Goal: Task Accomplishment & Management: Manage account settings

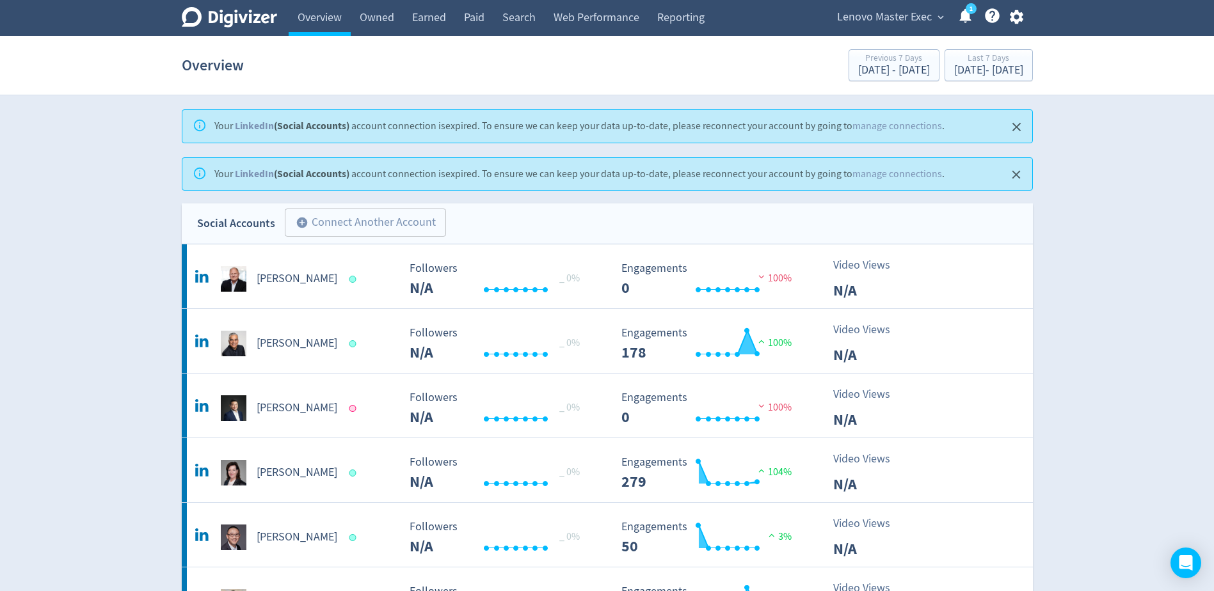
click at [1024, 14] on icon "button" at bounding box center [1016, 16] width 17 height 17
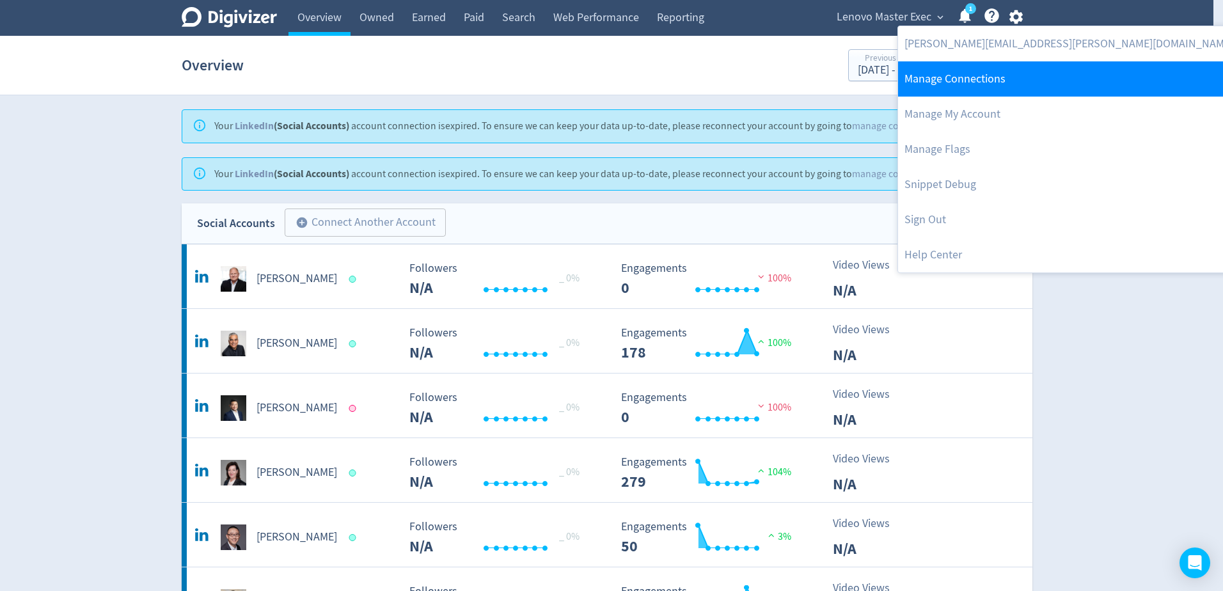
click at [963, 74] on link "Manage Connections" at bounding box center [1069, 78] width 342 height 35
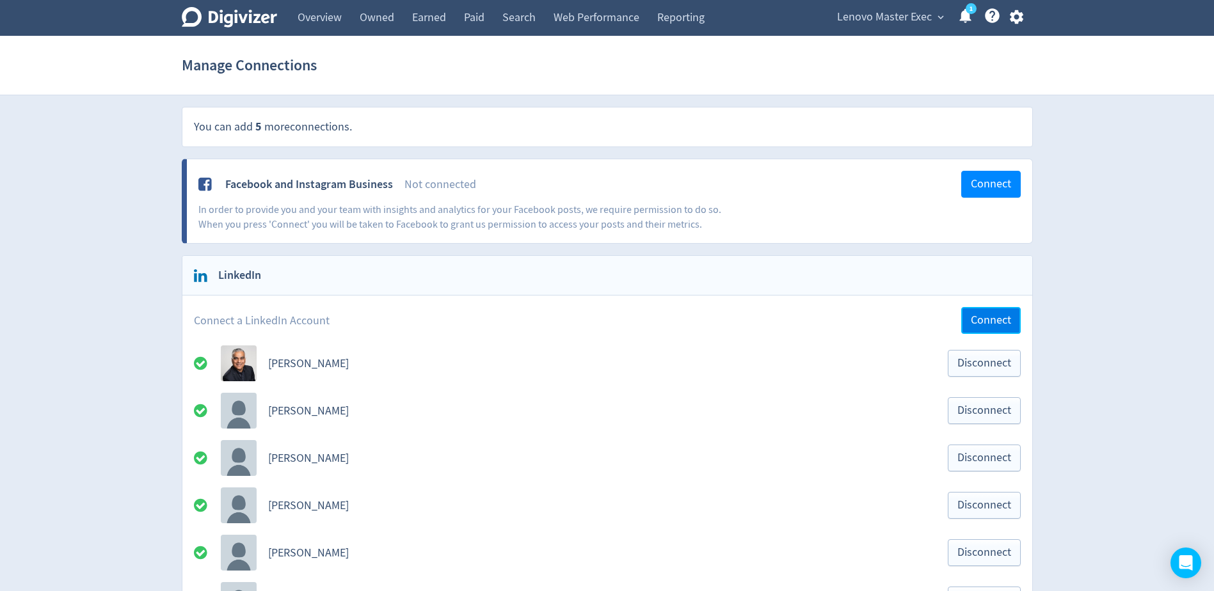
click at [987, 315] on span "Connect" at bounding box center [991, 321] width 40 height 12
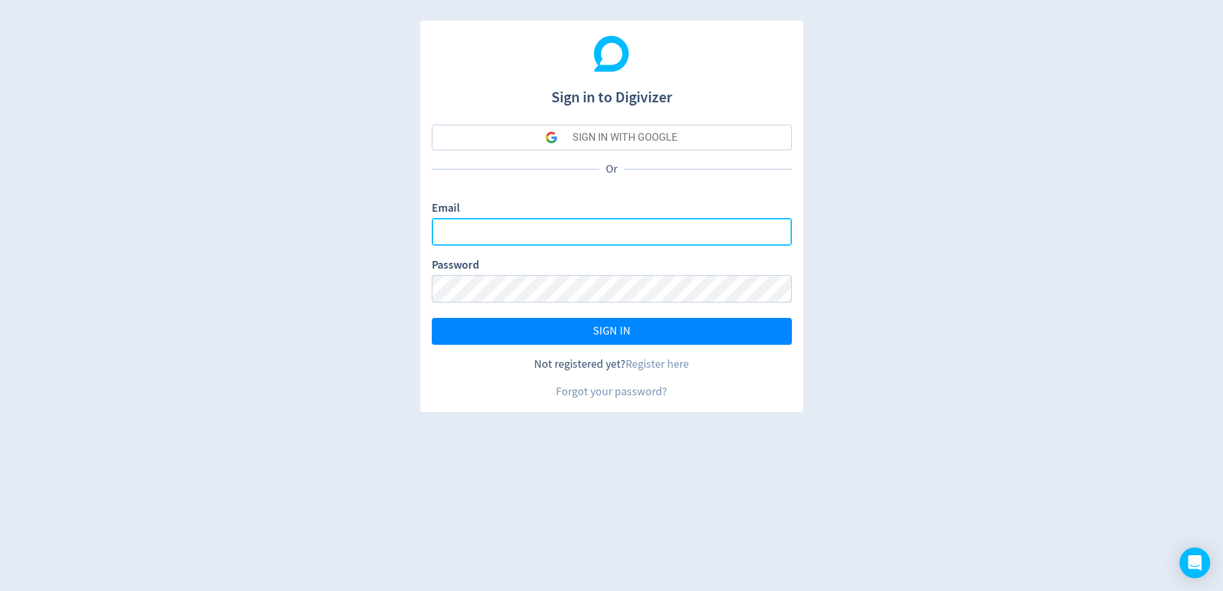
click at [481, 228] on input "Email" at bounding box center [612, 232] width 360 height 28
type input "[PERSON_NAME][EMAIL_ADDRESS][PERSON_NAME][DOMAIN_NAME]"
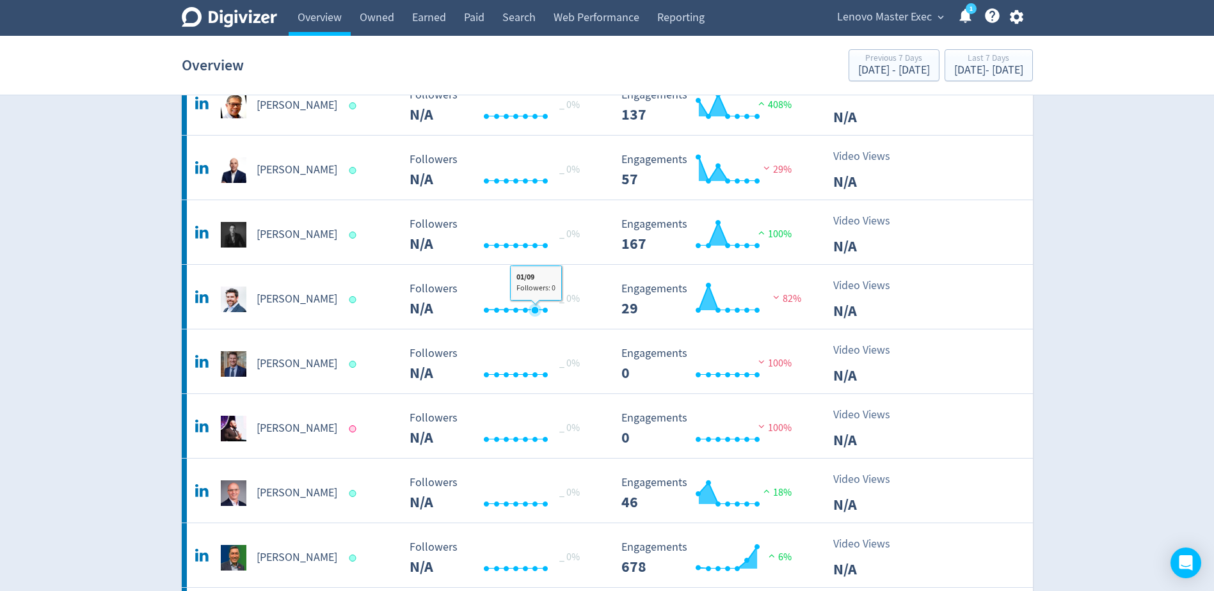
scroll to position [512, 0]
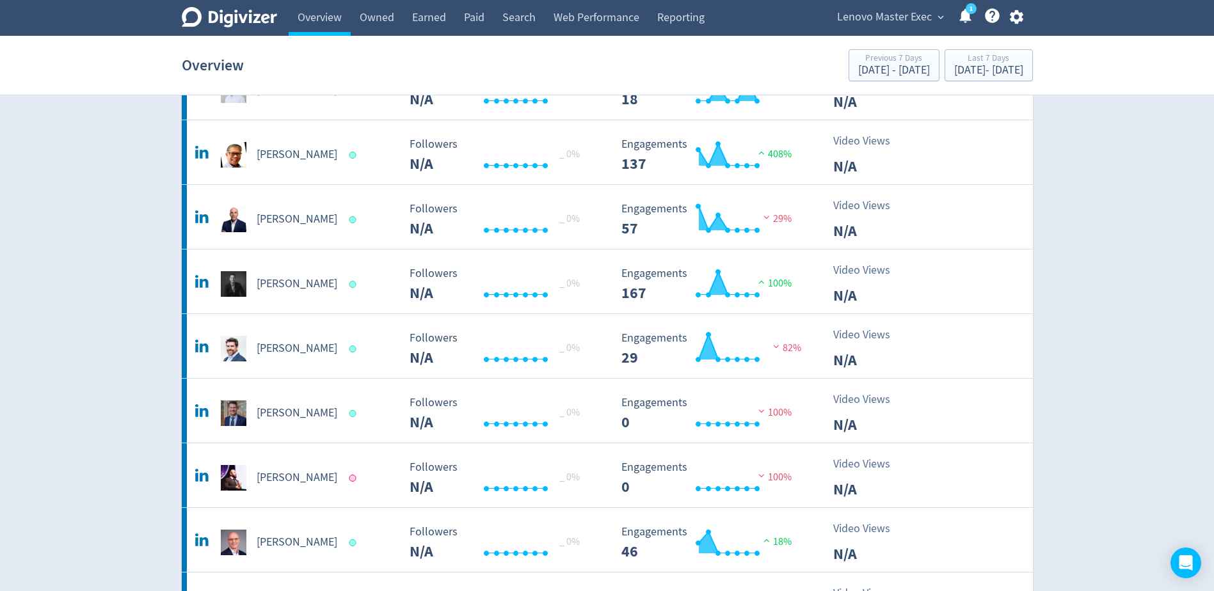
click at [1021, 10] on icon "button" at bounding box center [1016, 16] width 17 height 17
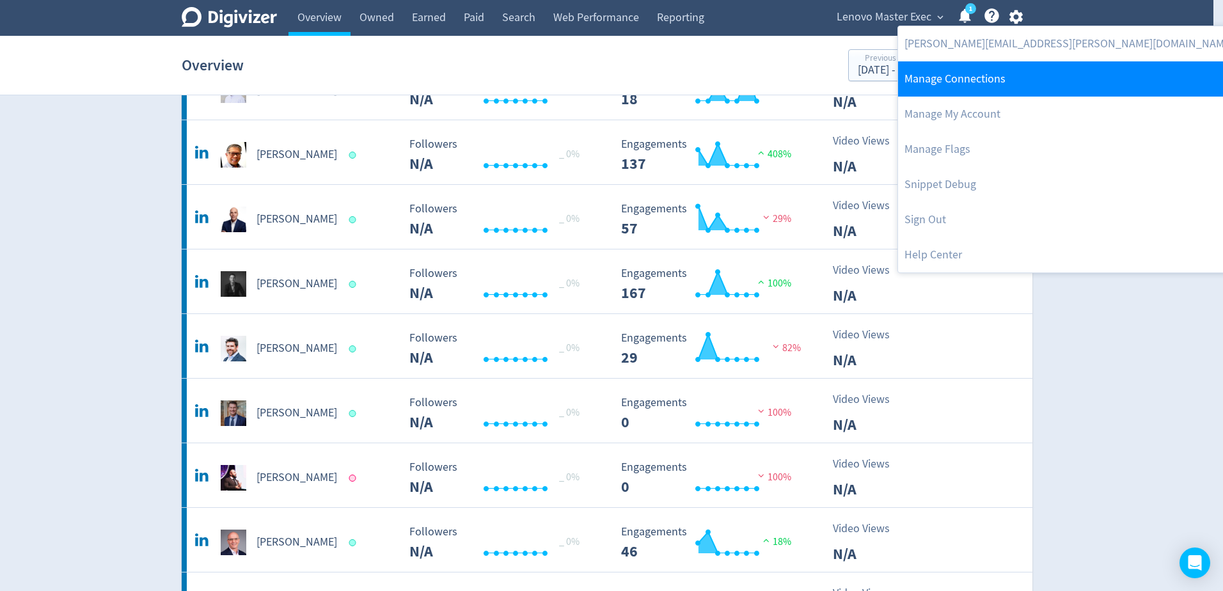
click at [981, 72] on link "Manage Connections" at bounding box center [1069, 78] width 342 height 35
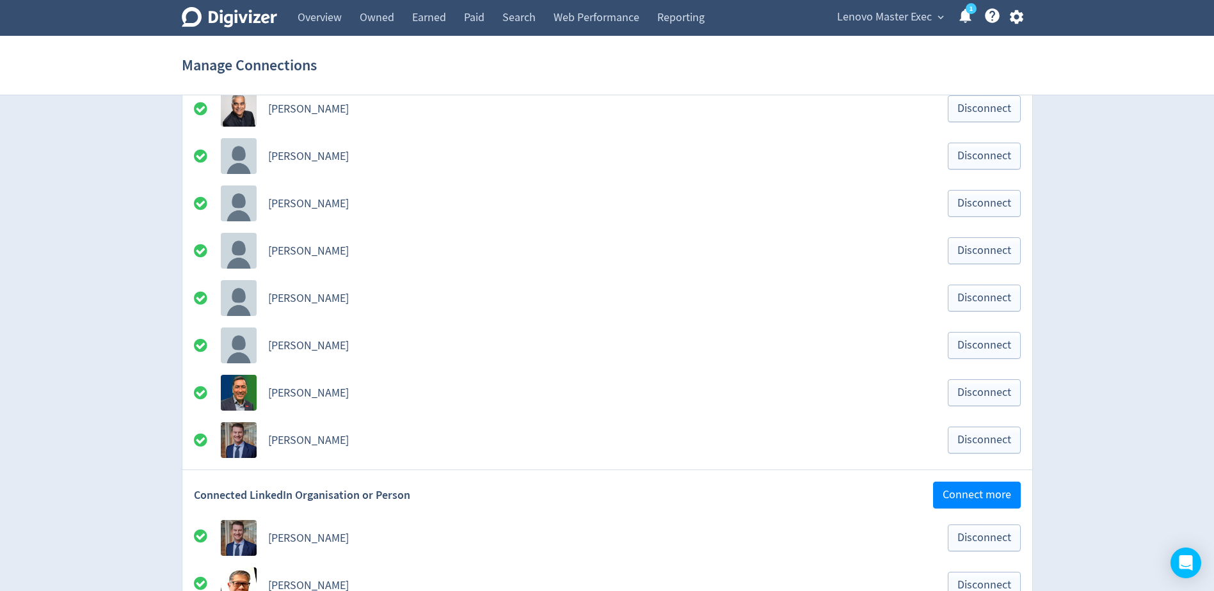
scroll to position [192, 0]
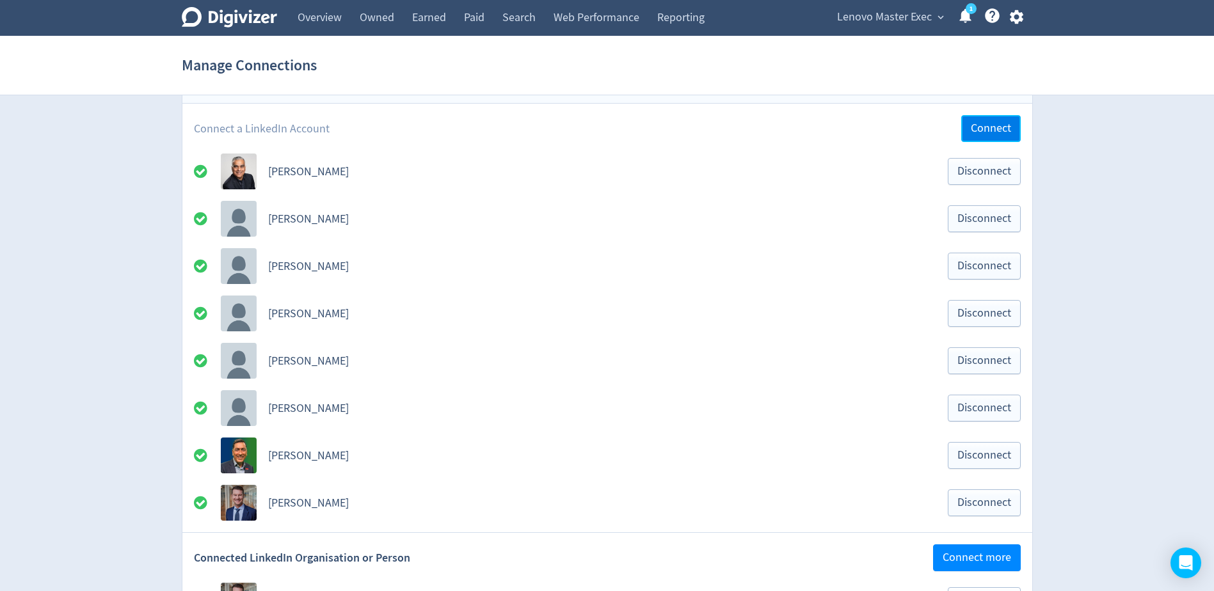
click at [997, 123] on span "Connect" at bounding box center [991, 129] width 40 height 12
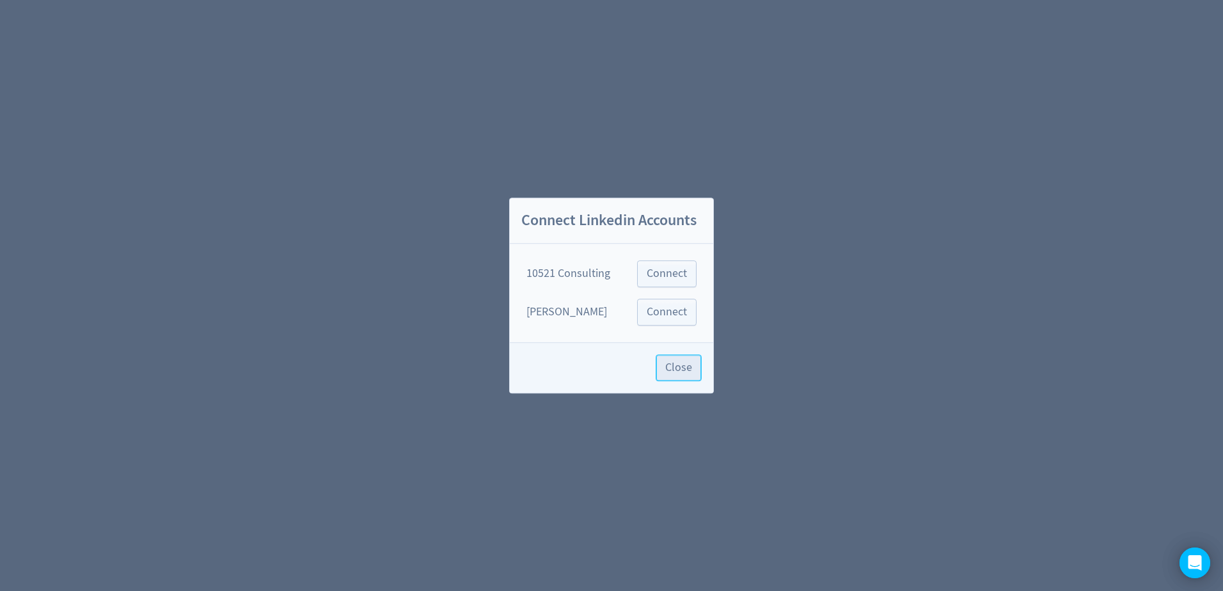
click at [678, 370] on span "Close" at bounding box center [678, 368] width 27 height 12
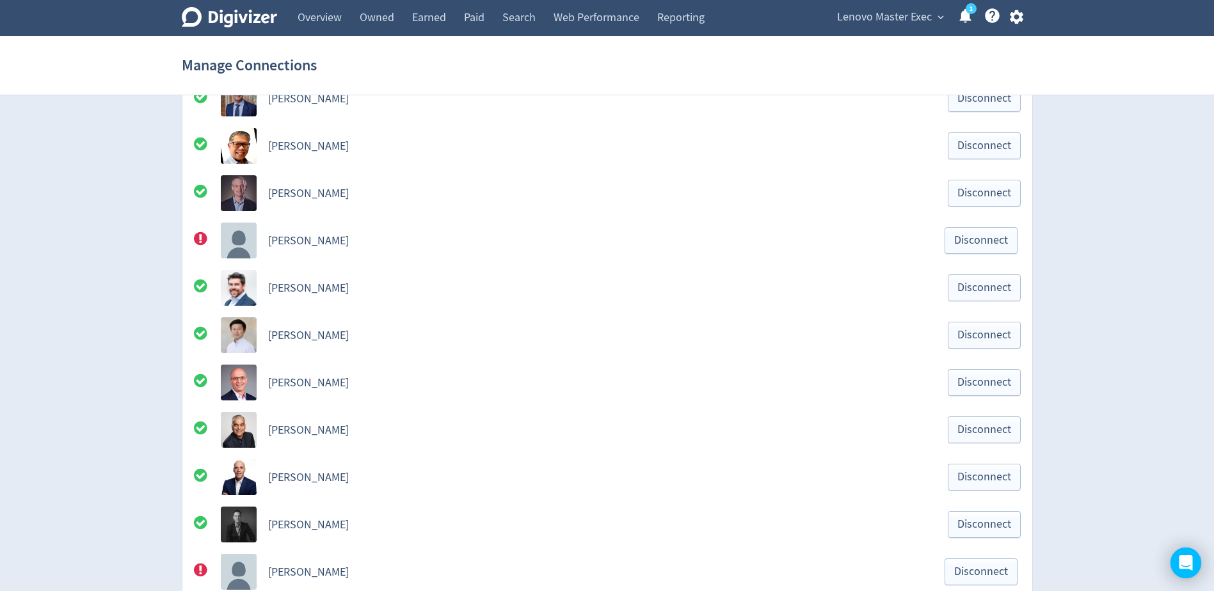
scroll to position [832, 0]
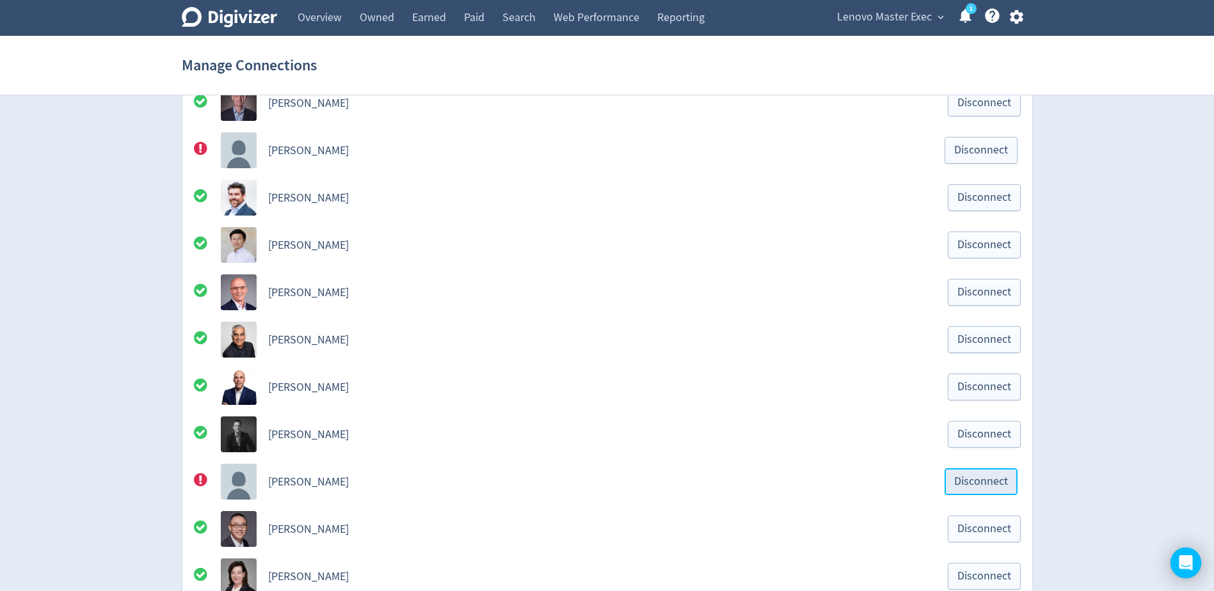
click at [975, 490] on button "Disconnect" at bounding box center [980, 481] width 73 height 27
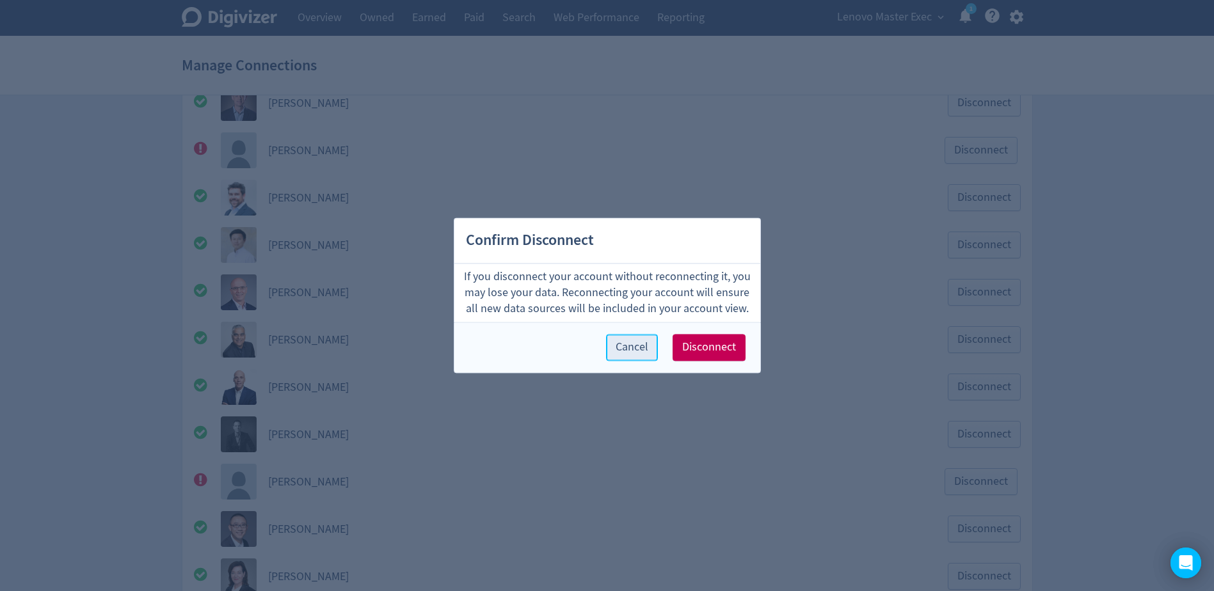
click at [655, 342] on button "Cancel" at bounding box center [632, 348] width 52 height 27
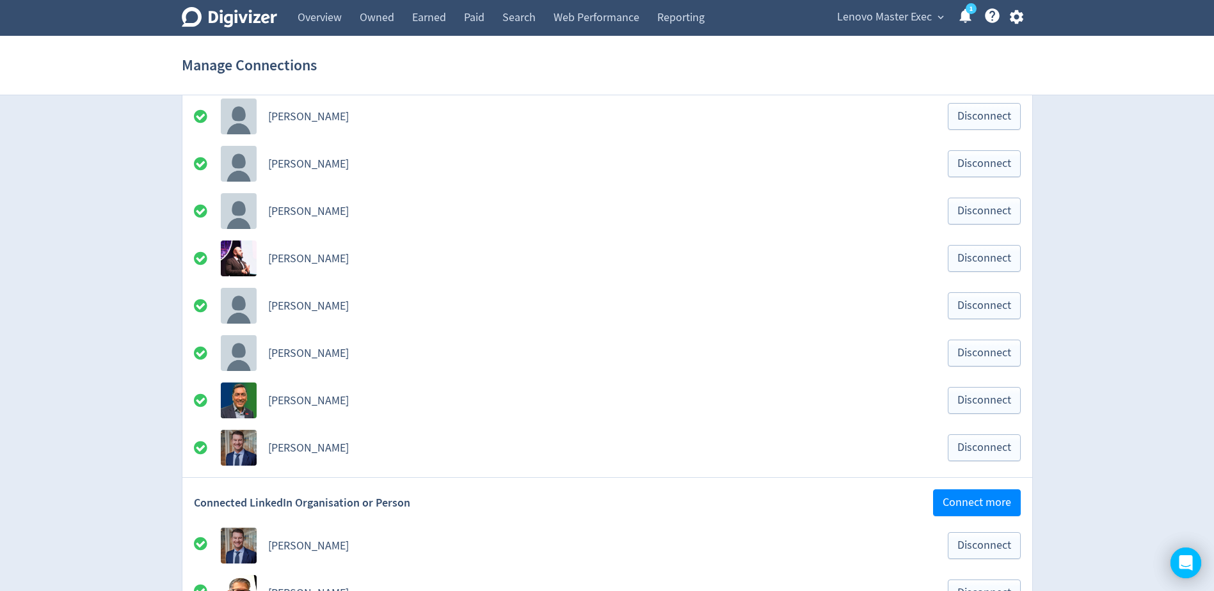
scroll to position [256, 0]
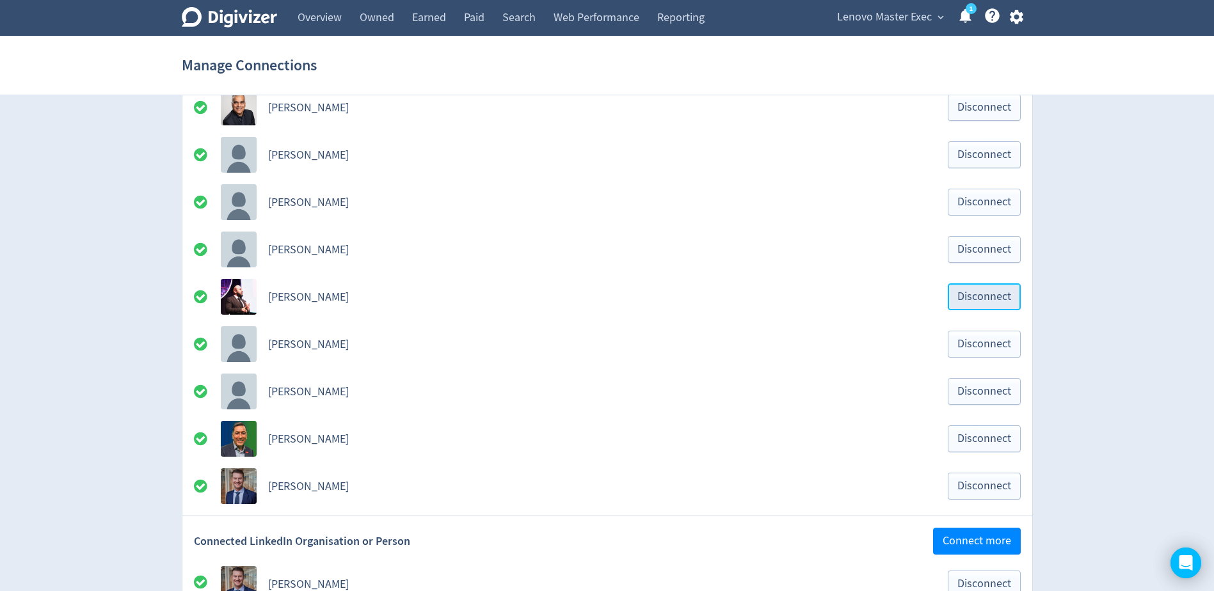
click at [975, 306] on button "Disconnect" at bounding box center [984, 296] width 73 height 27
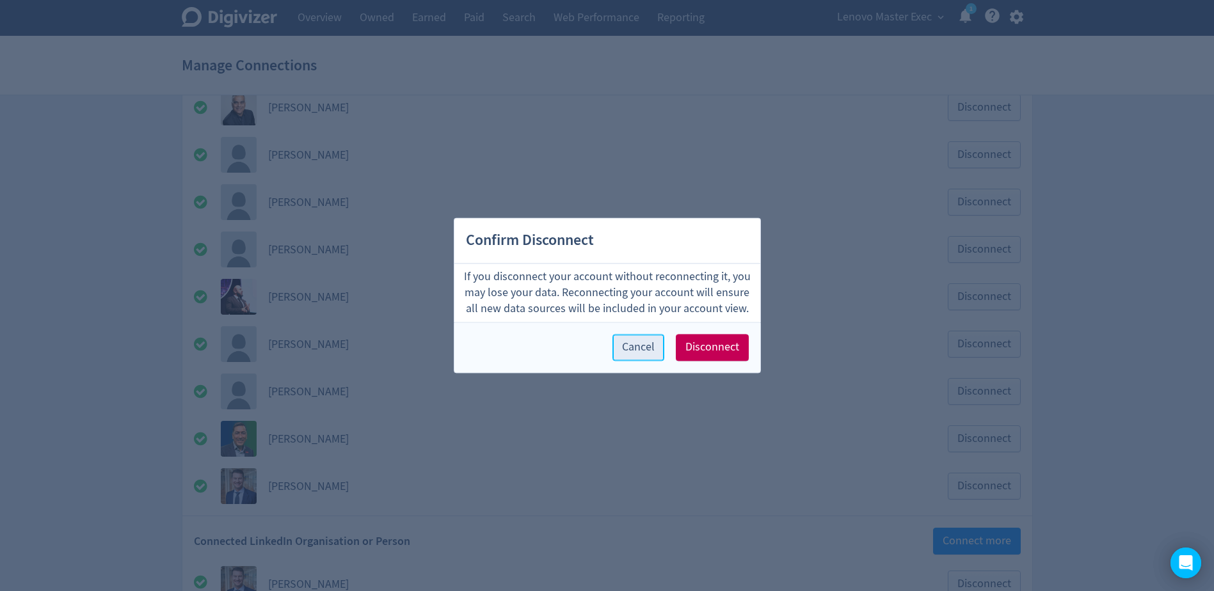
click at [649, 345] on span "Cancel" at bounding box center [638, 348] width 33 height 12
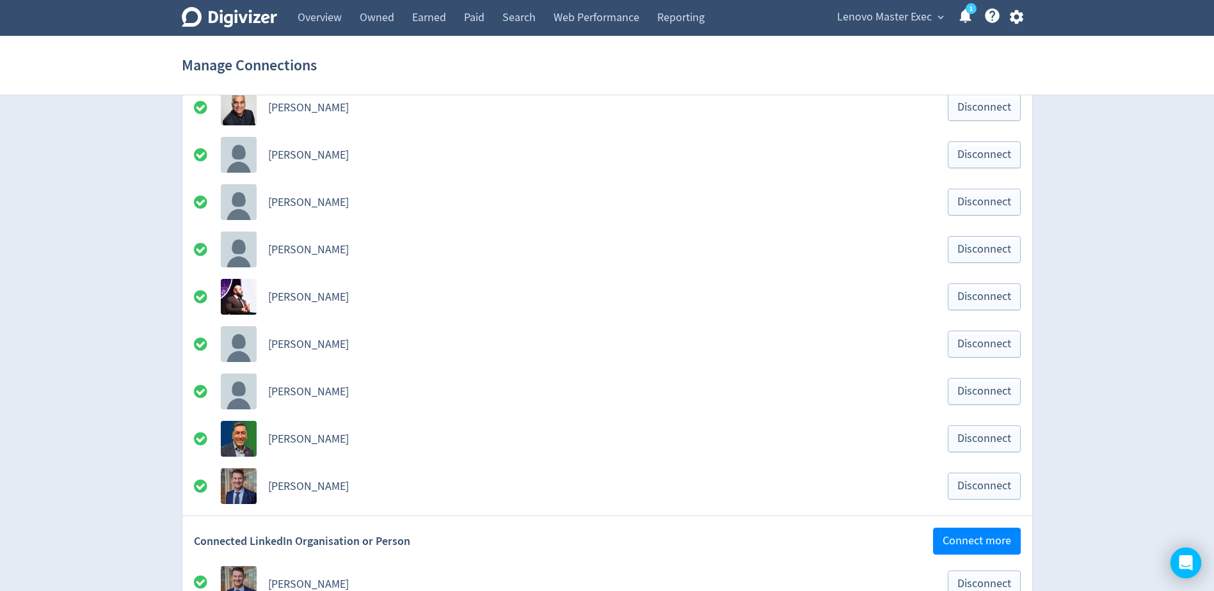
scroll to position [0, 0]
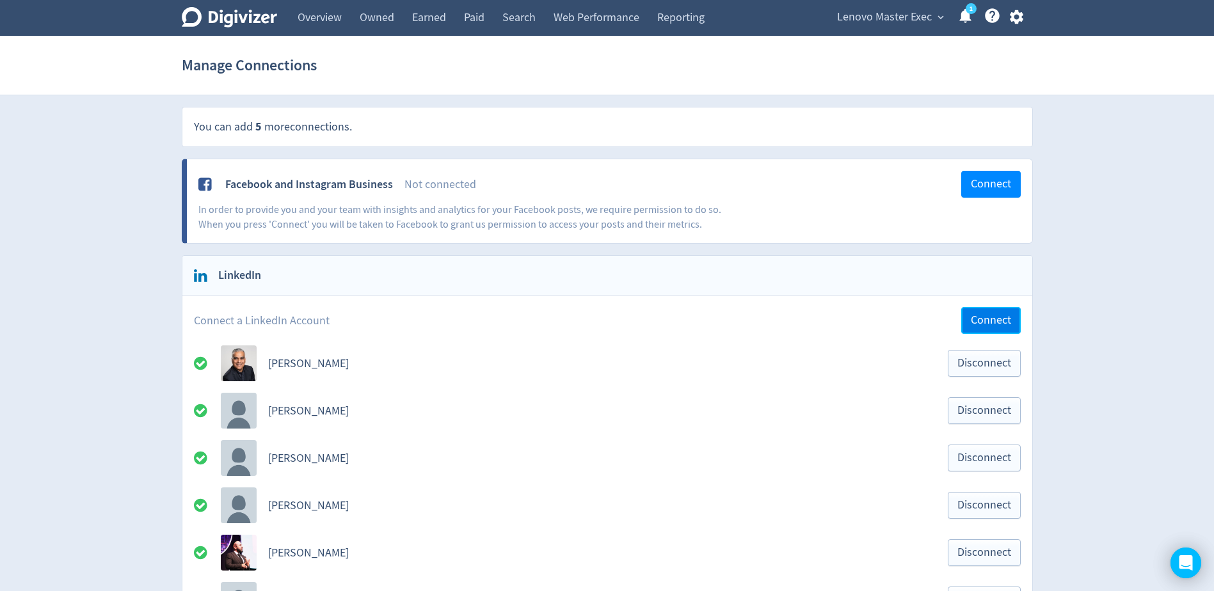
click at [991, 315] on span "Connect" at bounding box center [991, 321] width 40 height 12
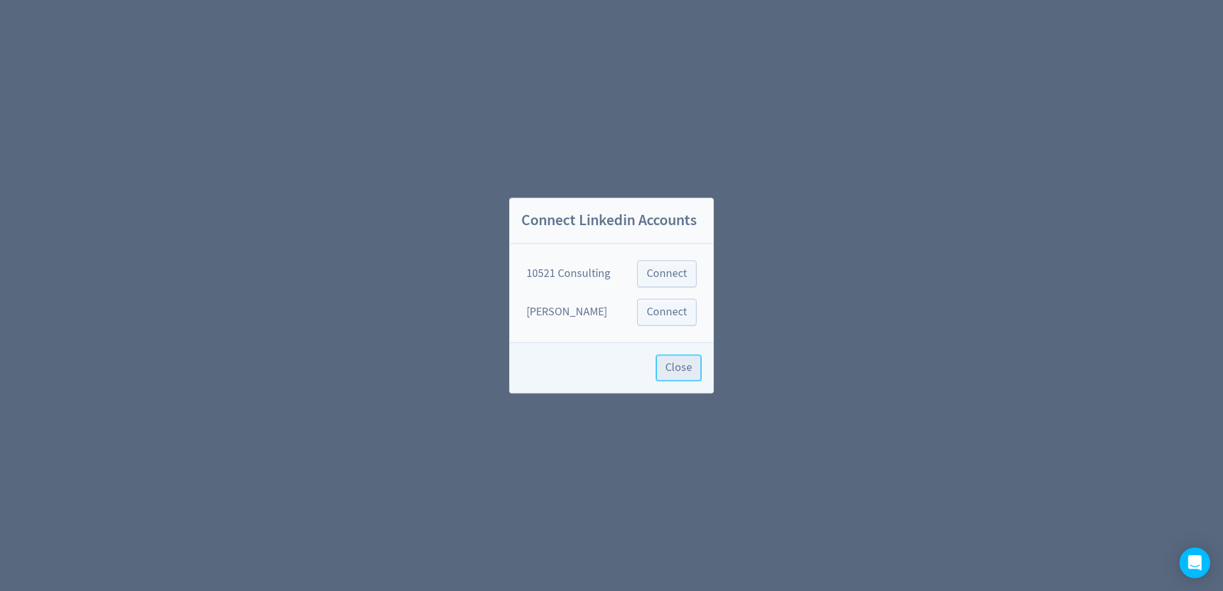
click at [683, 375] on button "Close" at bounding box center [679, 367] width 46 height 27
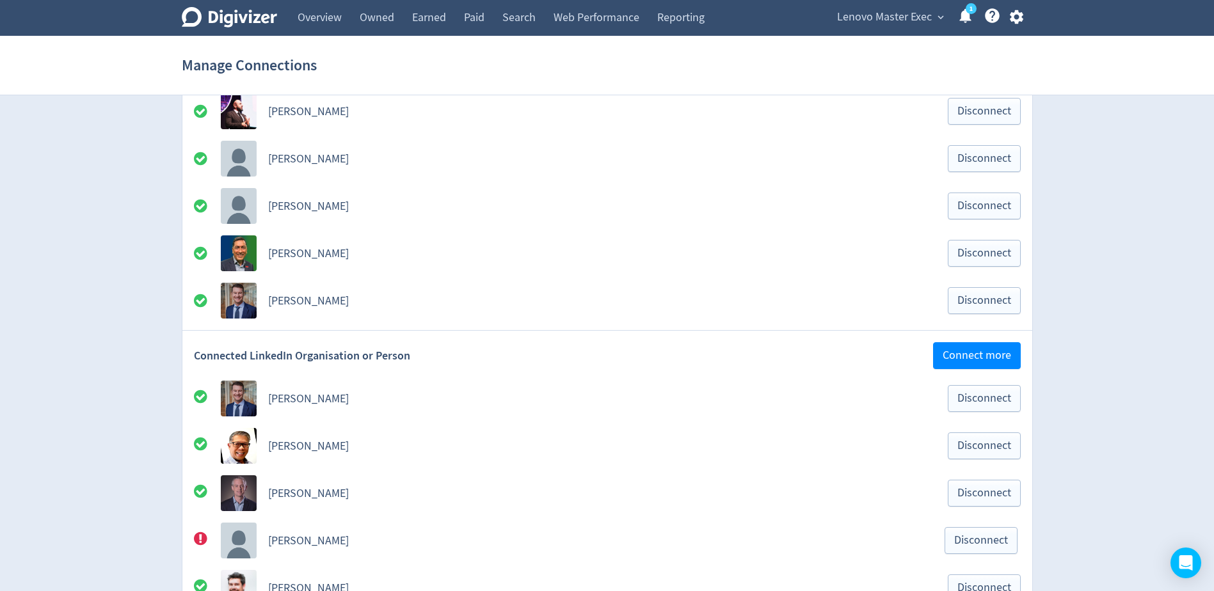
scroll to position [128, 0]
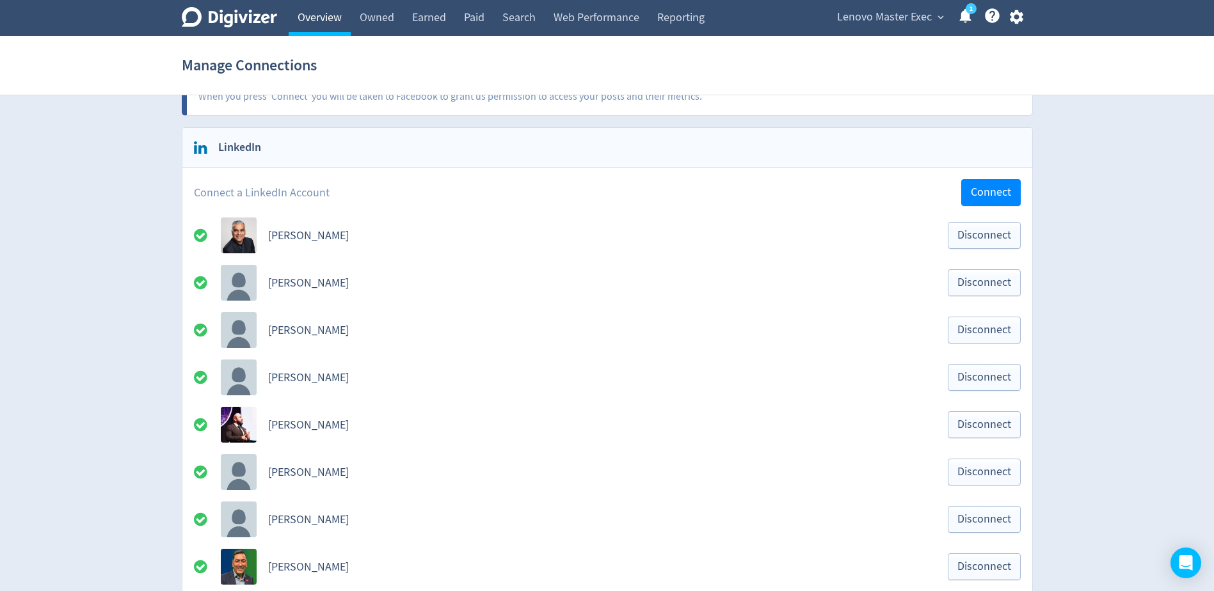
click at [333, 28] on link "Overview" at bounding box center [320, 18] width 62 height 36
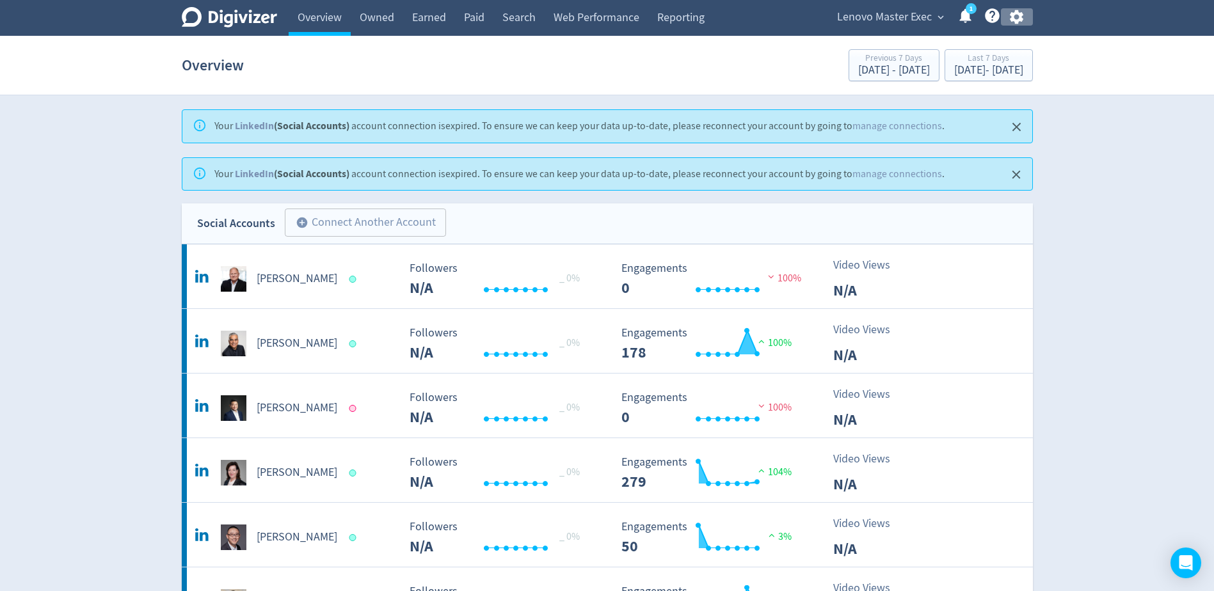
click at [1023, 19] on icon "button" at bounding box center [1016, 17] width 13 height 14
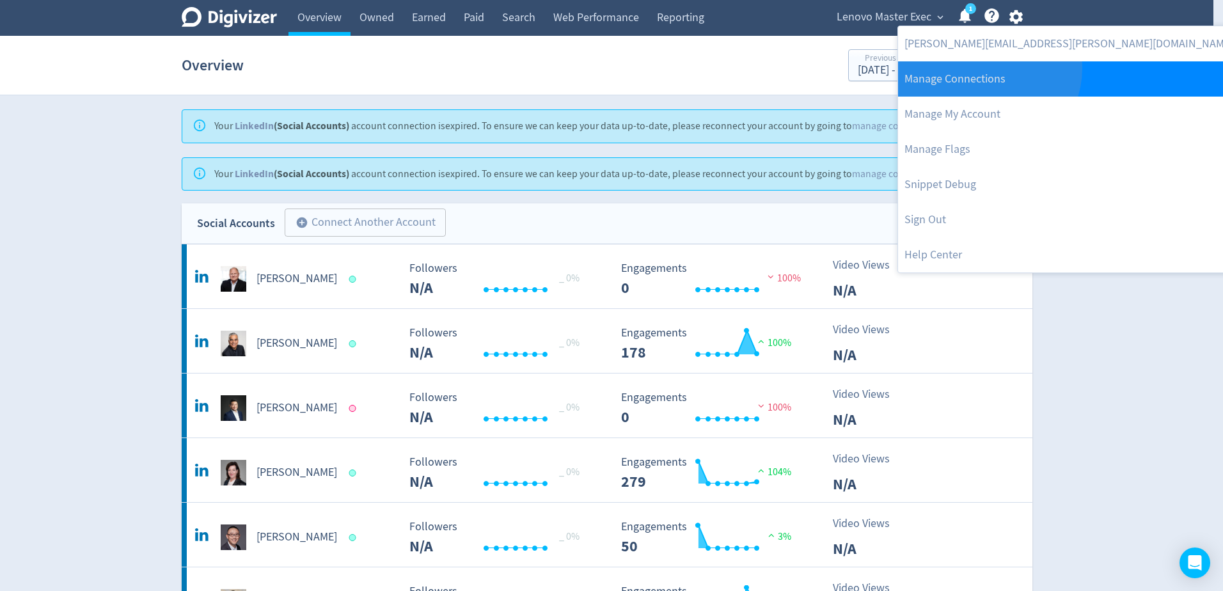
click at [988, 68] on link "Manage Connections" at bounding box center [1069, 78] width 342 height 35
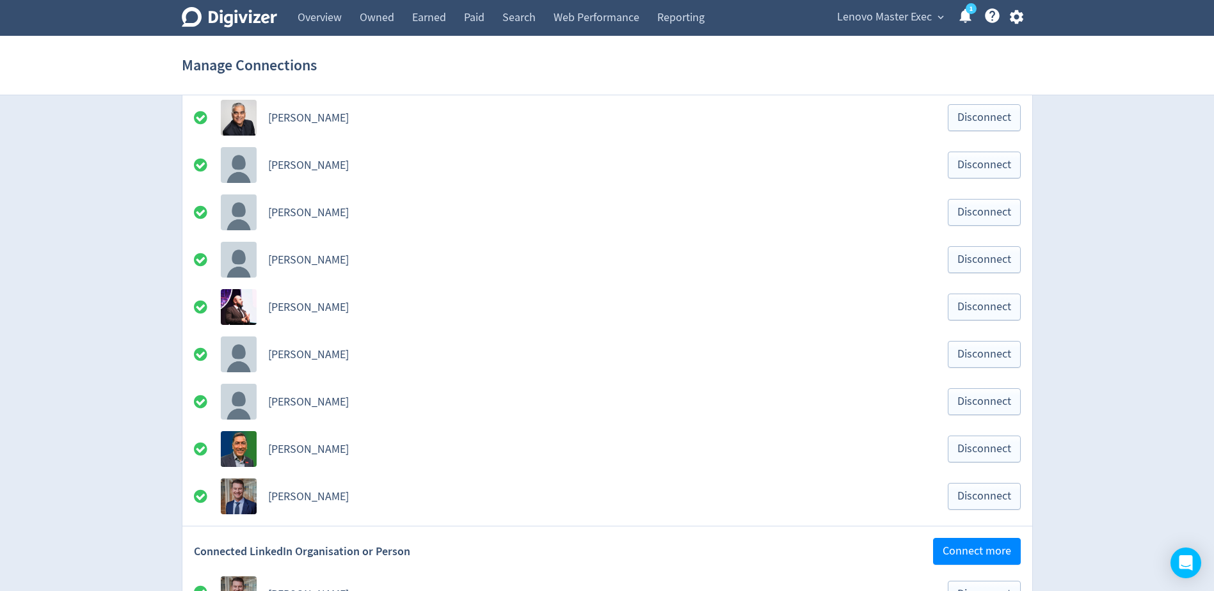
scroll to position [192, 0]
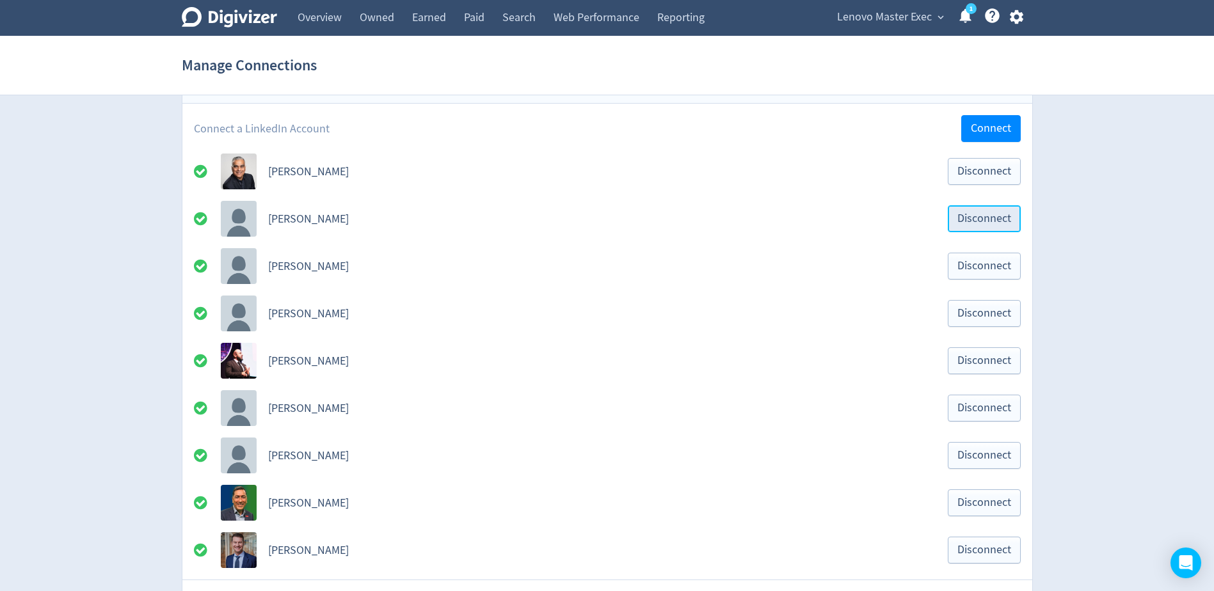
click at [1007, 230] on button "Disconnect" at bounding box center [984, 218] width 73 height 27
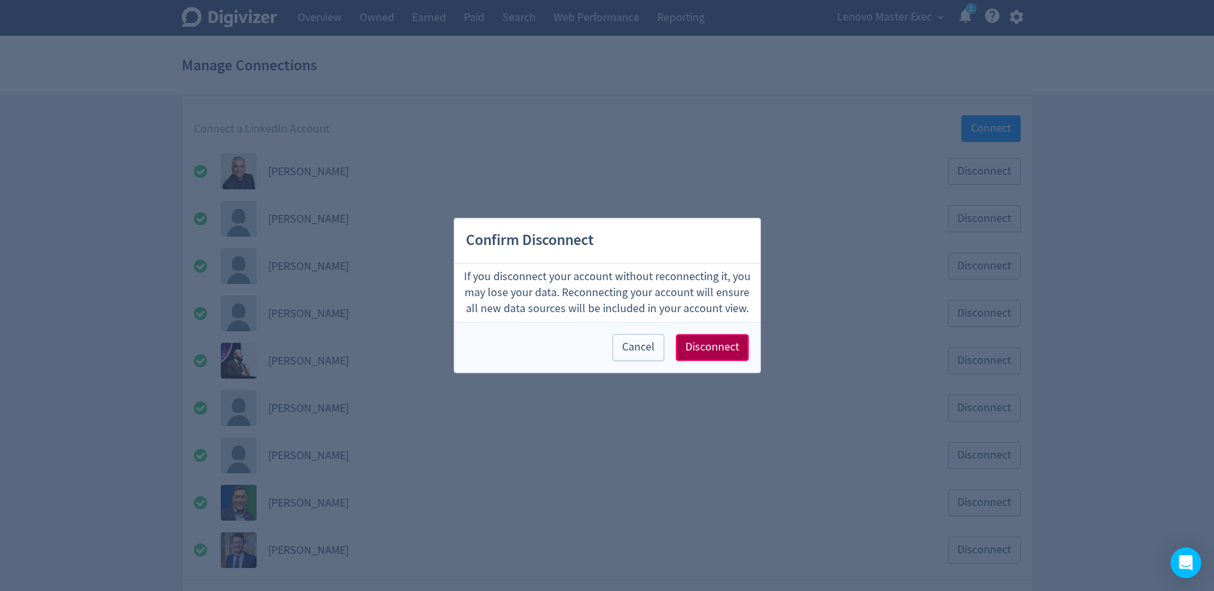
click at [739, 351] on button "Disconnect" at bounding box center [712, 348] width 73 height 27
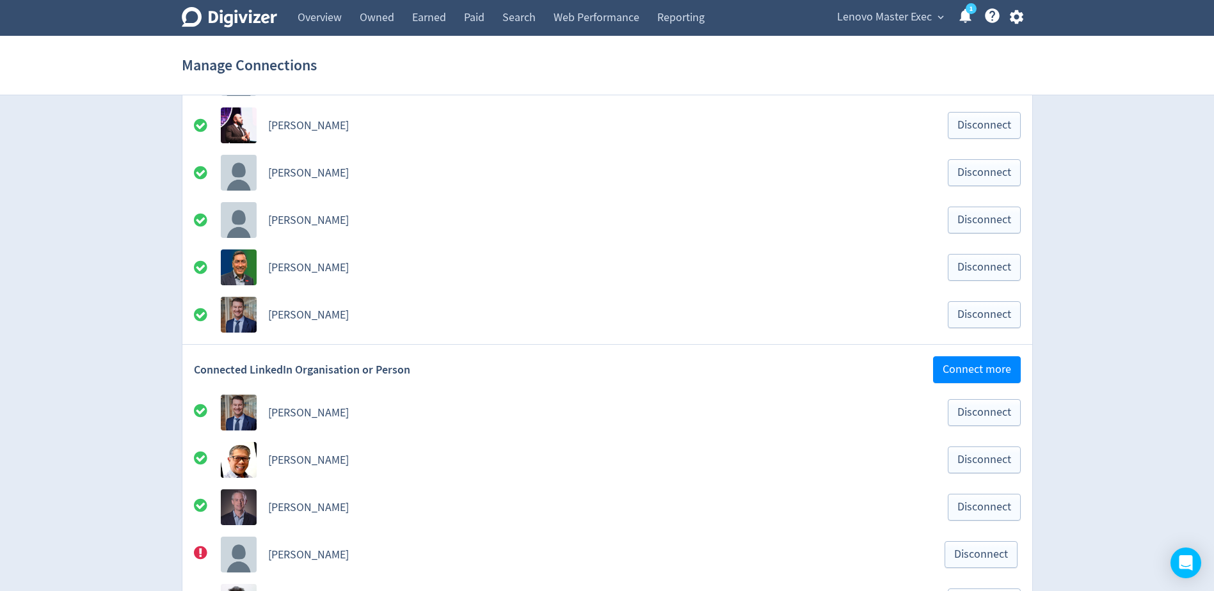
scroll to position [384, 0]
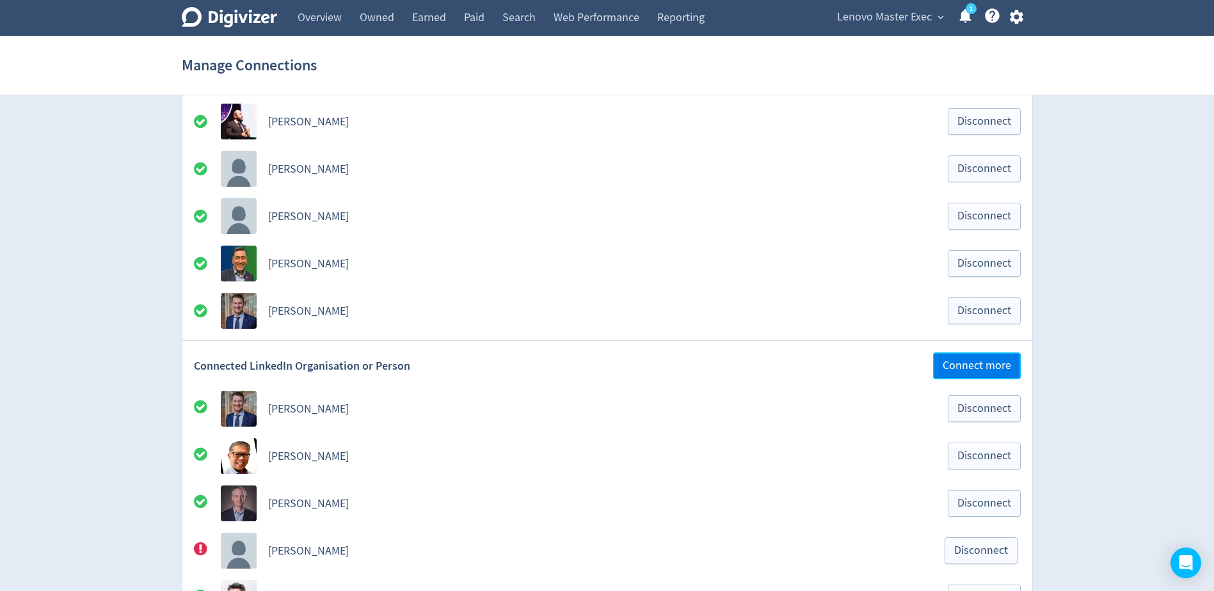
click at [955, 369] on span "Connect more" at bounding box center [977, 366] width 68 height 12
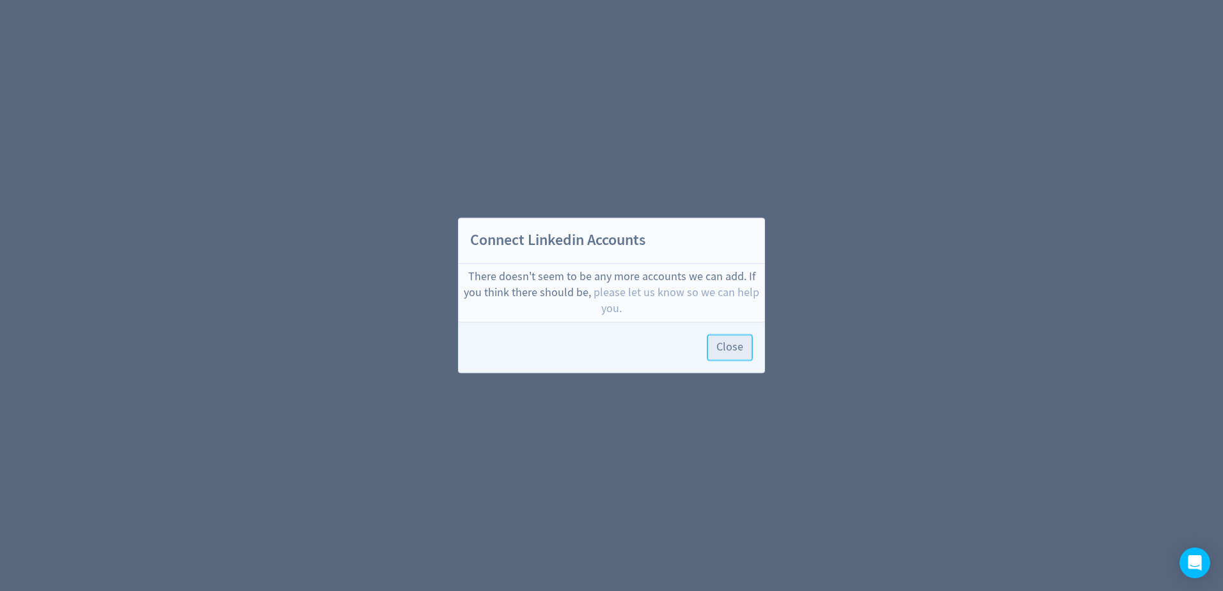
click at [735, 352] on span "Close" at bounding box center [730, 348] width 27 height 12
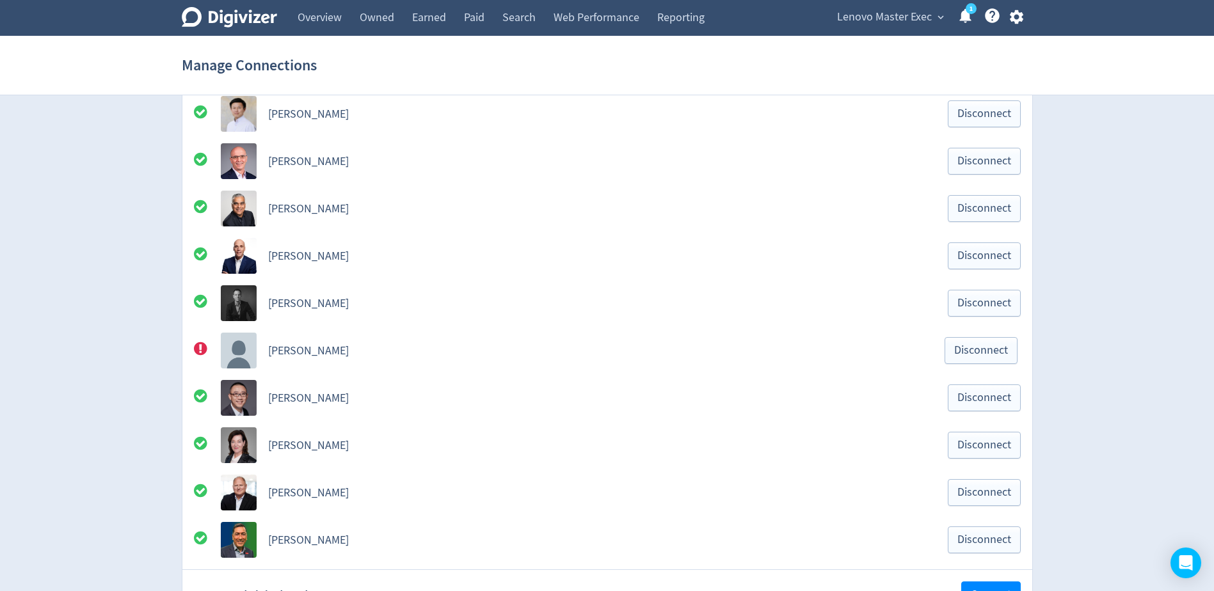
scroll to position [960, 0]
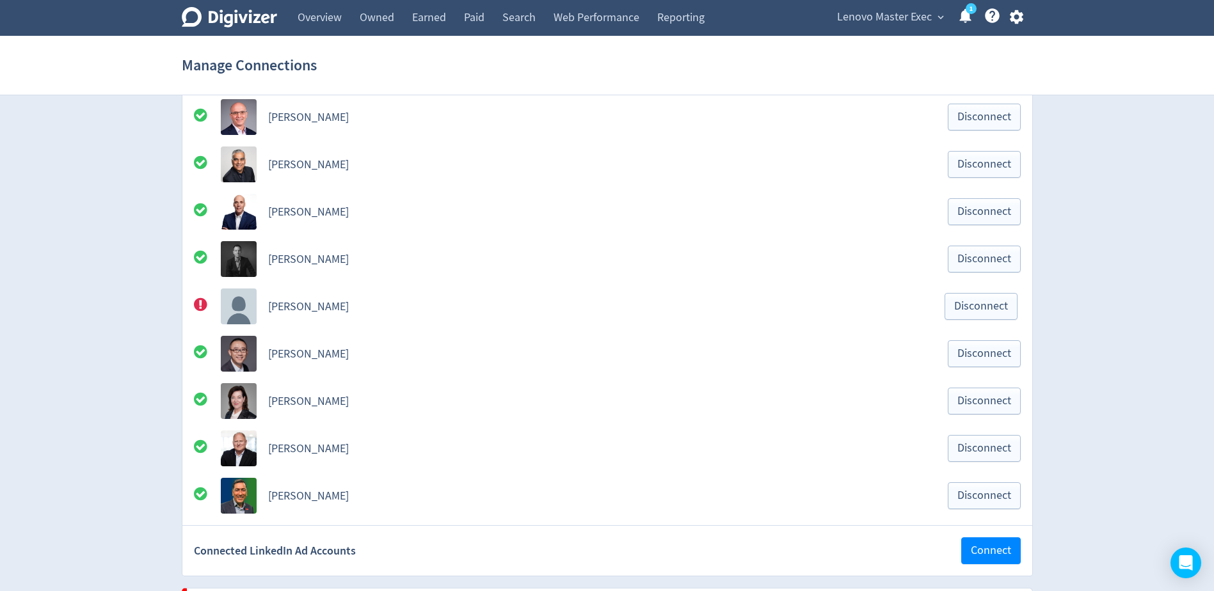
click at [300, 299] on link "[PERSON_NAME]" at bounding box center [308, 306] width 81 height 15
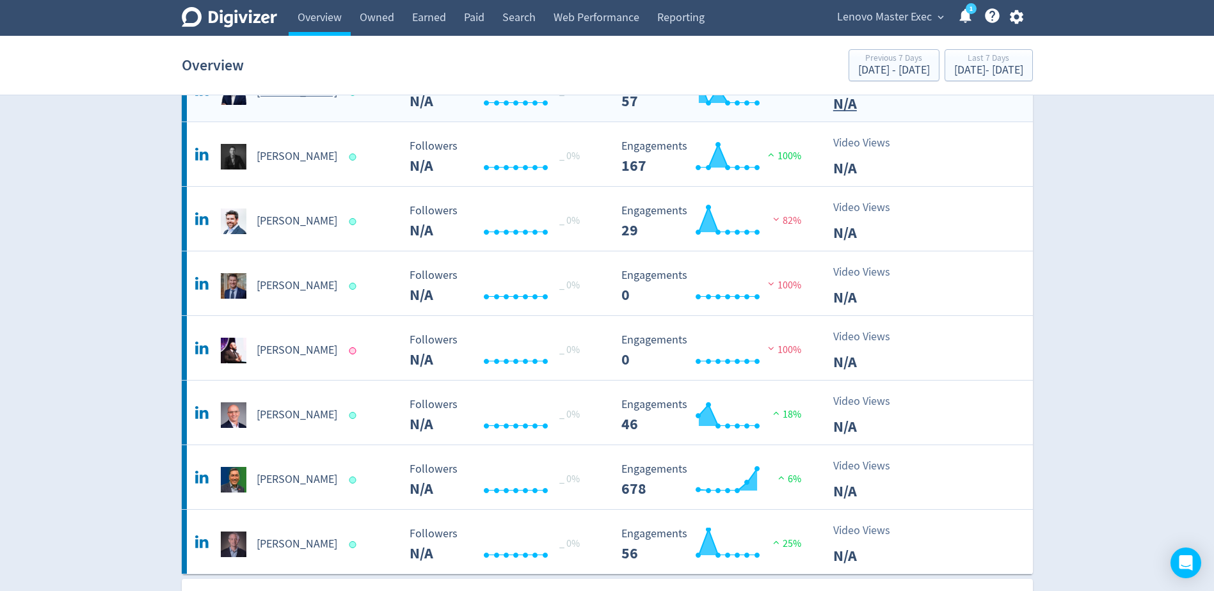
scroll to position [640, 0]
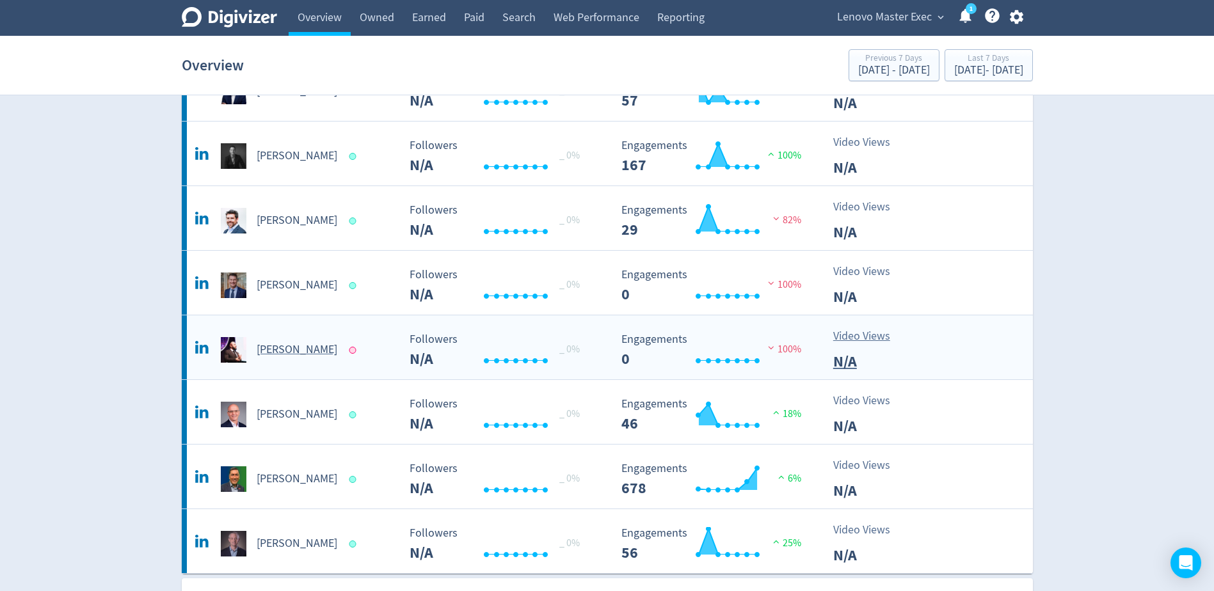
click at [314, 347] on div "[PERSON_NAME]" at bounding box center [295, 350] width 207 height 26
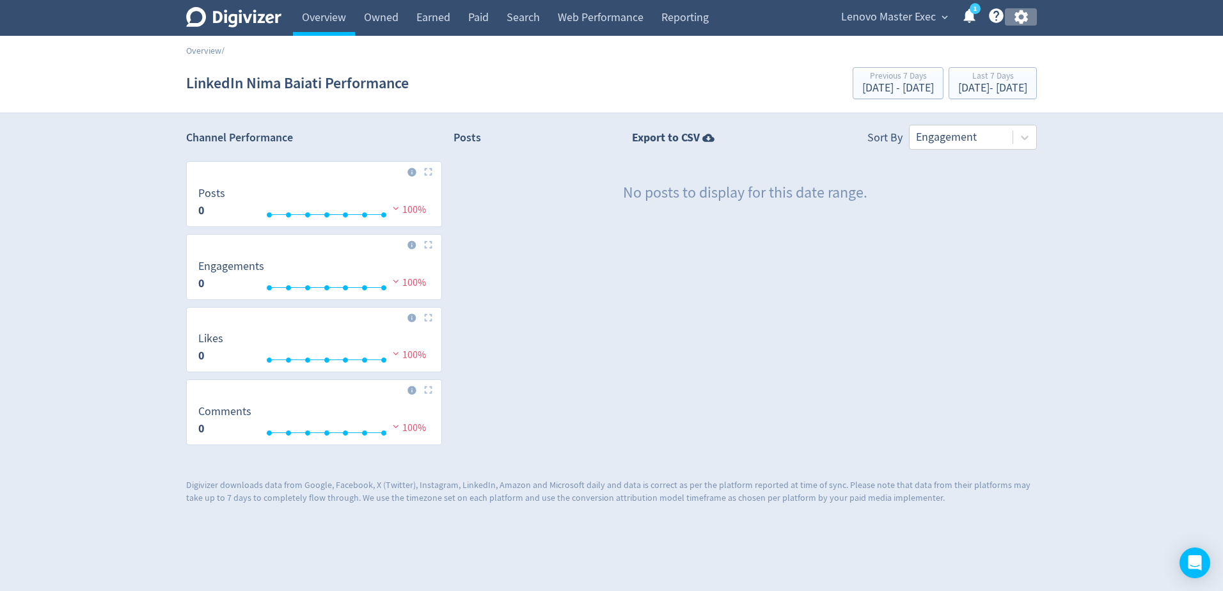
click at [1019, 18] on icon "button" at bounding box center [1021, 16] width 17 height 17
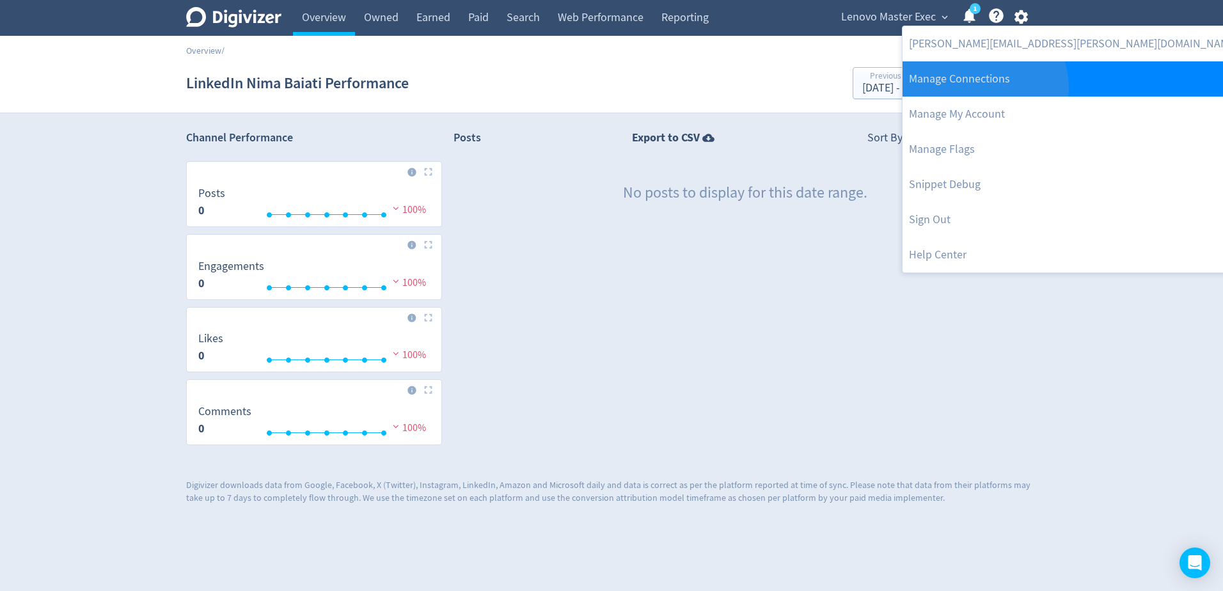
click at [983, 88] on link "Manage Connections" at bounding box center [1074, 78] width 342 height 35
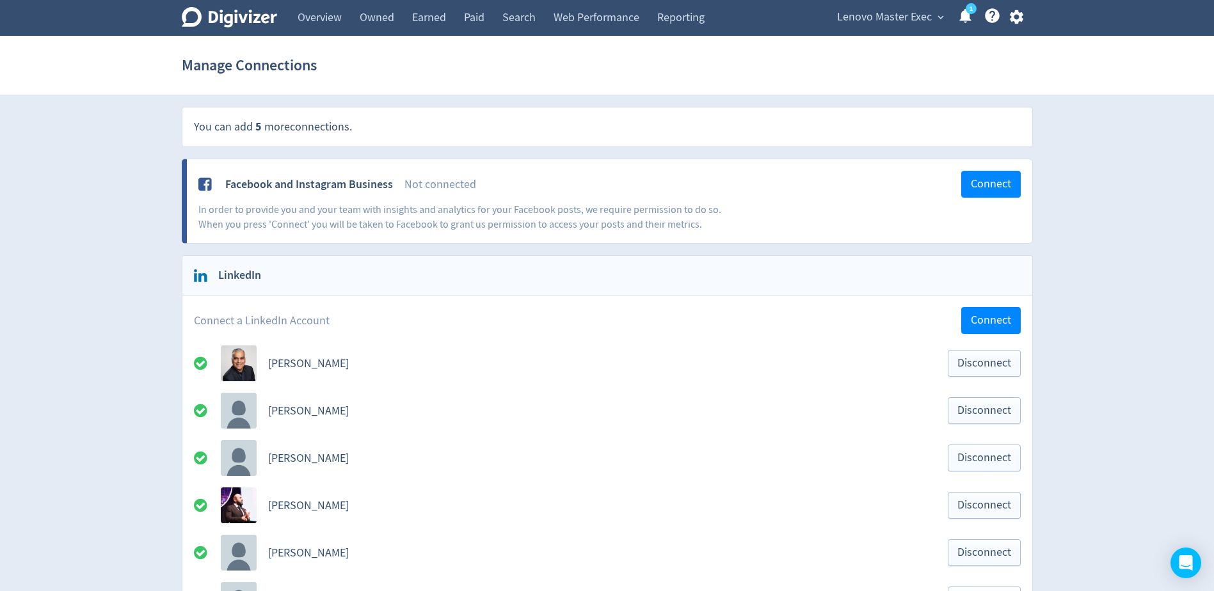
click at [886, 18] on span "Lenovo Master Exec" at bounding box center [884, 17] width 95 height 20
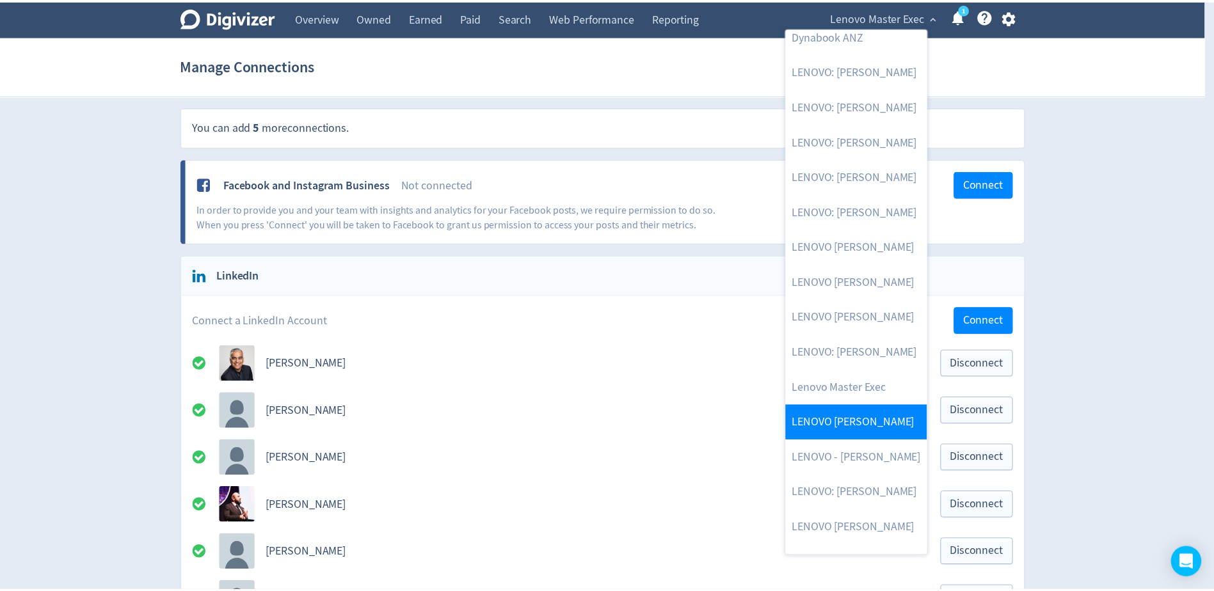
scroll to position [176, 0]
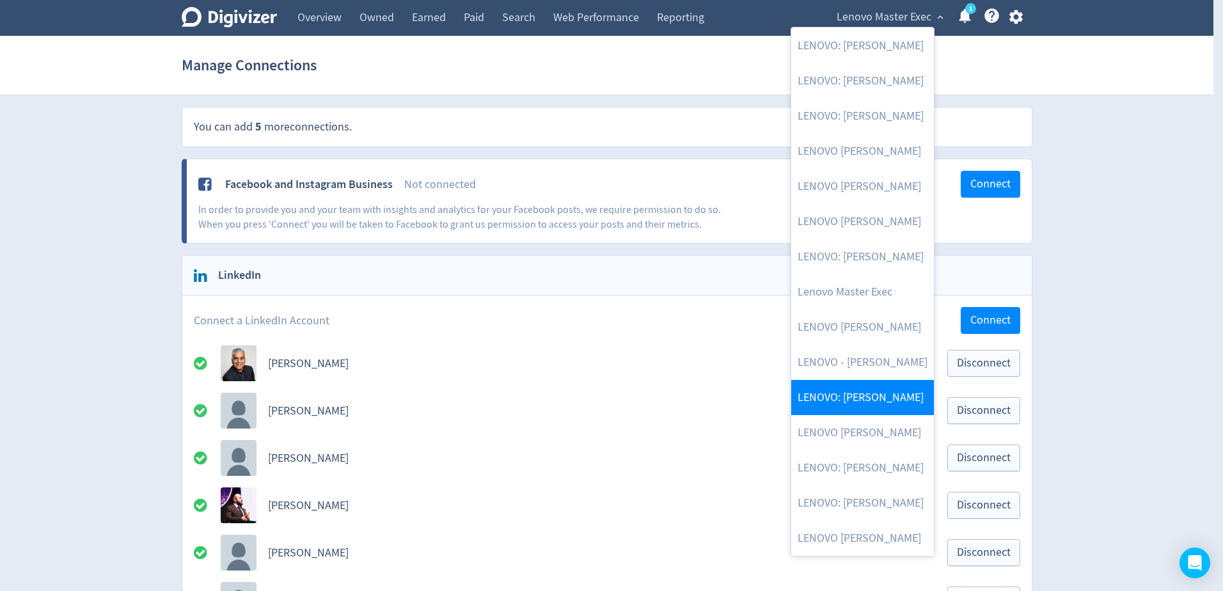
click at [858, 404] on link "LENOVO: [PERSON_NAME]" at bounding box center [863, 397] width 143 height 35
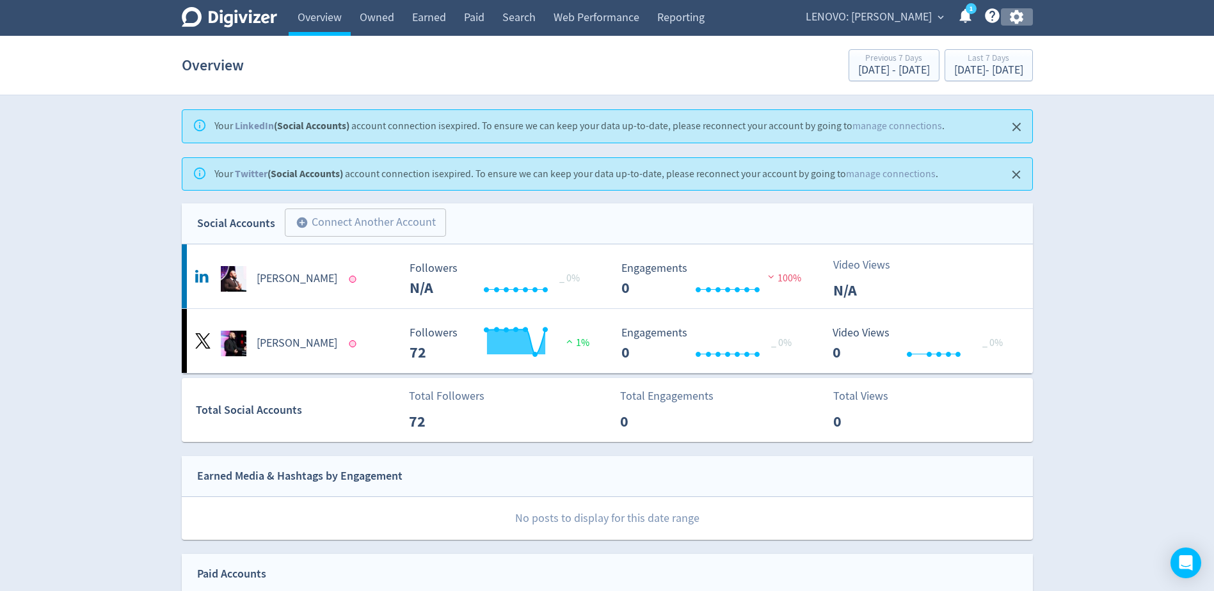
click at [1023, 13] on icon "button" at bounding box center [1016, 16] width 17 height 17
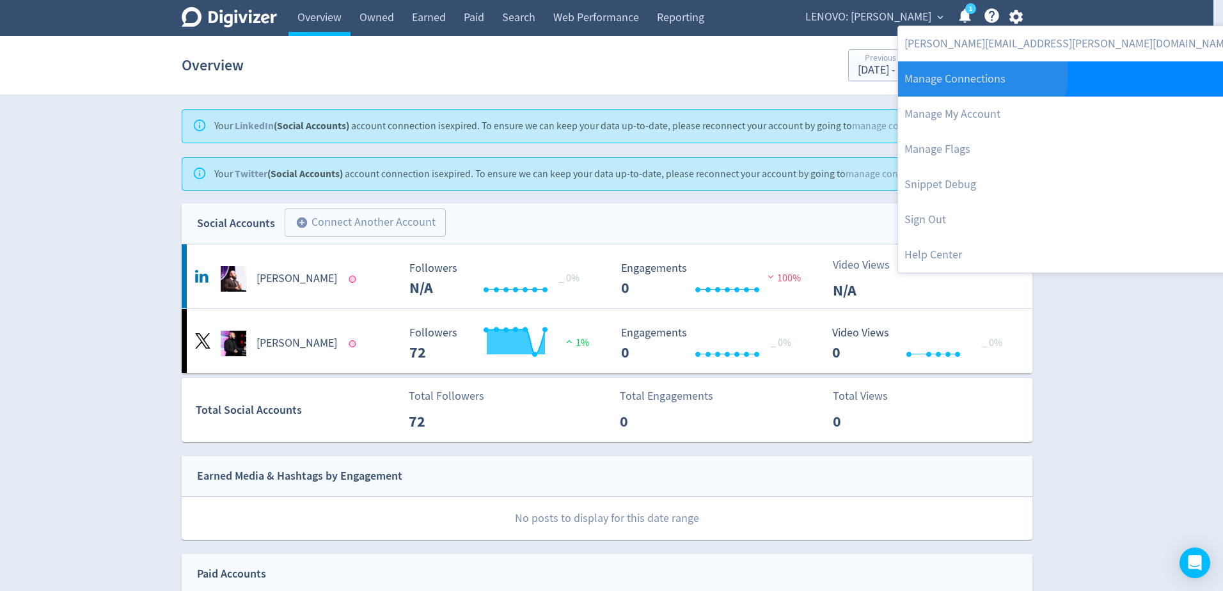
click at [982, 74] on link "Manage Connections" at bounding box center [1069, 78] width 342 height 35
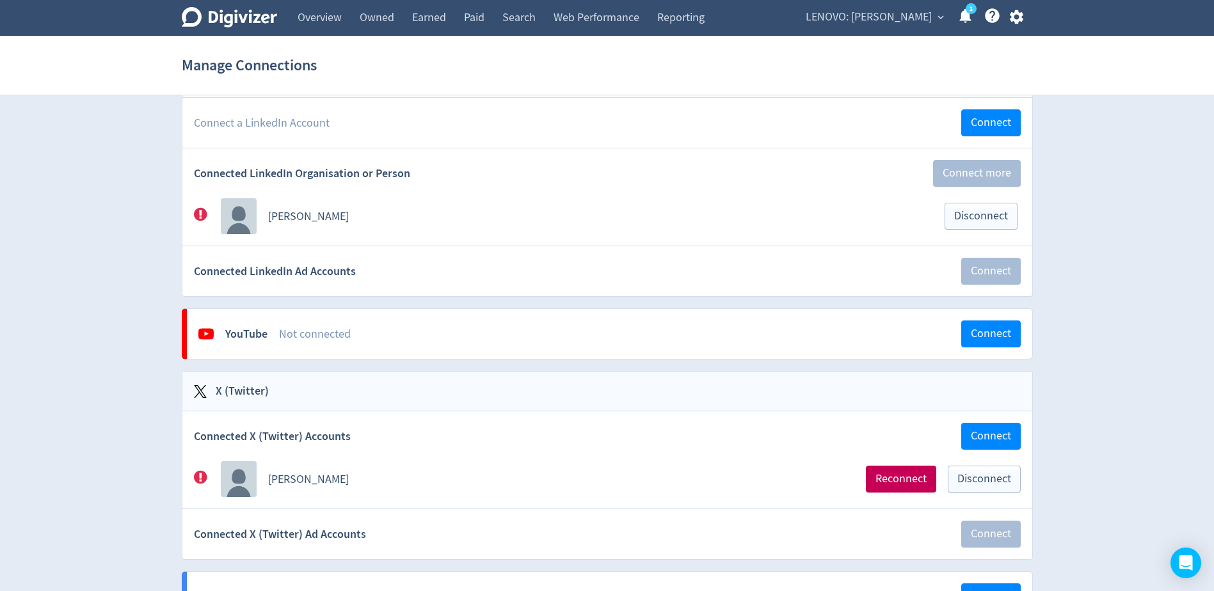
scroll to position [320, 0]
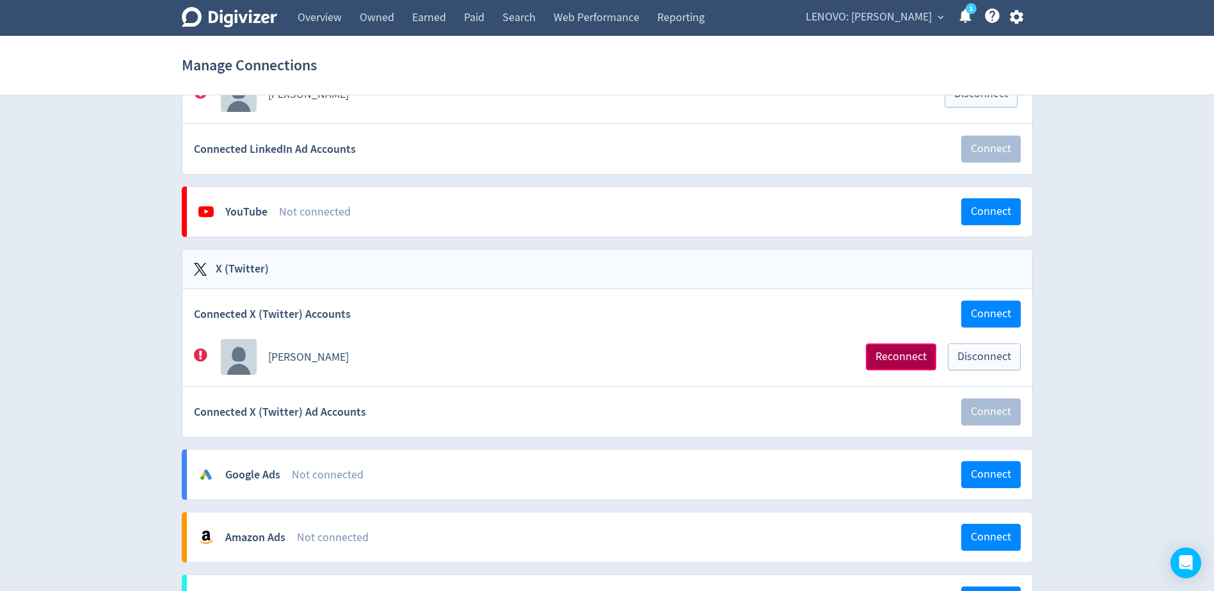
click at [921, 355] on span "Reconnect" at bounding box center [900, 357] width 51 height 12
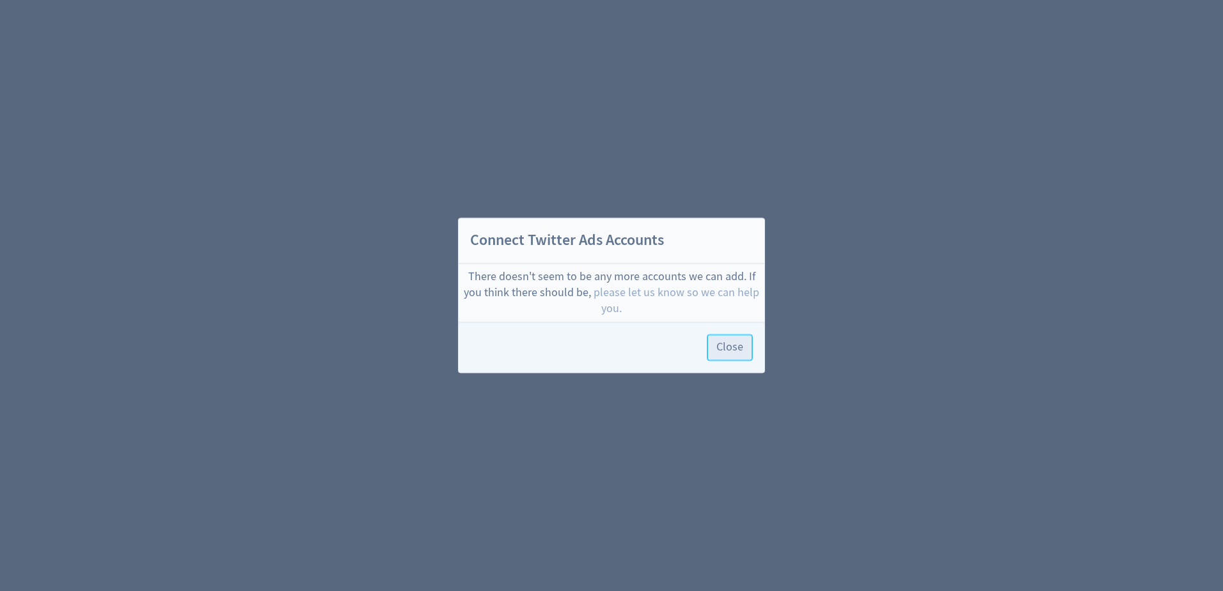
click at [729, 347] on span "Close" at bounding box center [730, 348] width 27 height 12
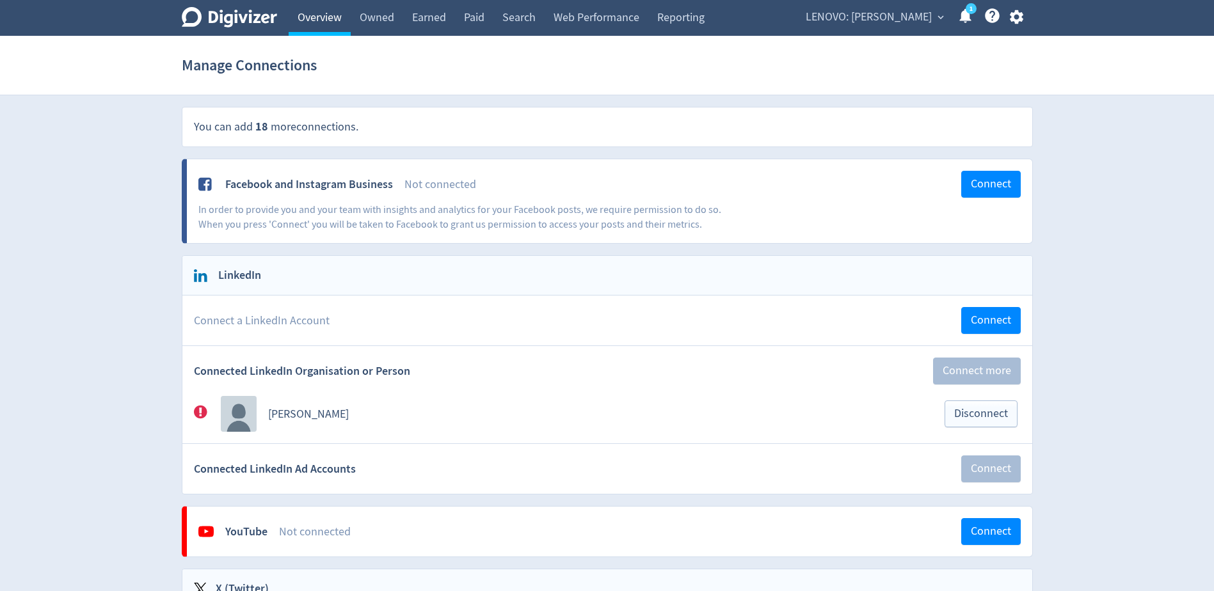
click at [307, 12] on link "Overview" at bounding box center [320, 18] width 62 height 36
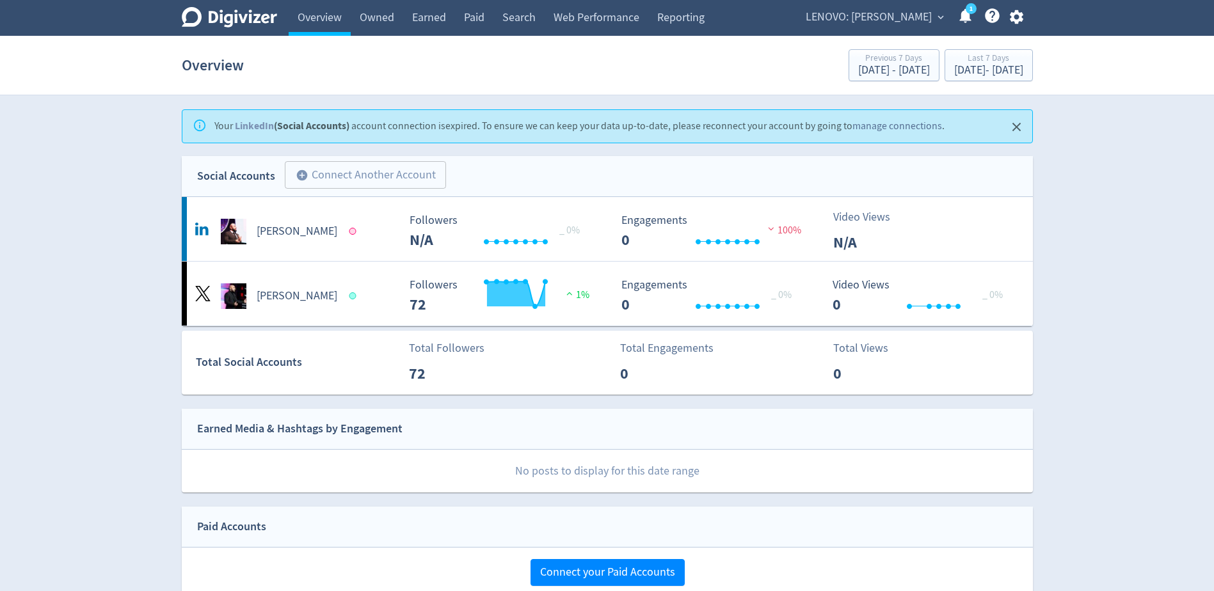
click at [916, 129] on link "manage connections" at bounding box center [897, 126] width 90 height 13
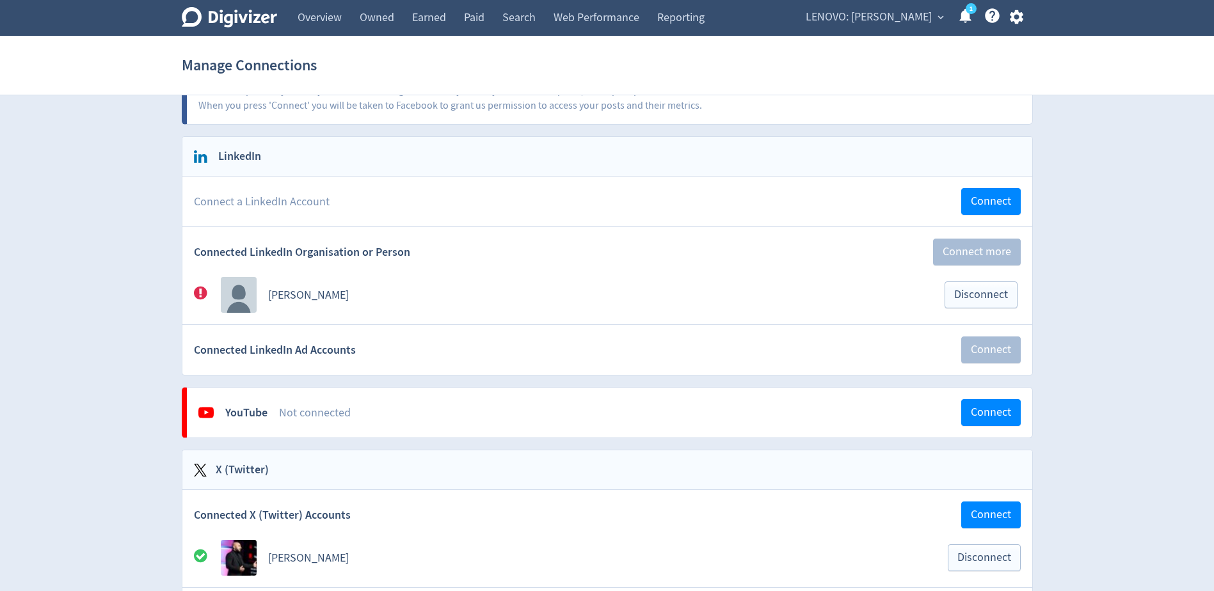
scroll to position [64, 0]
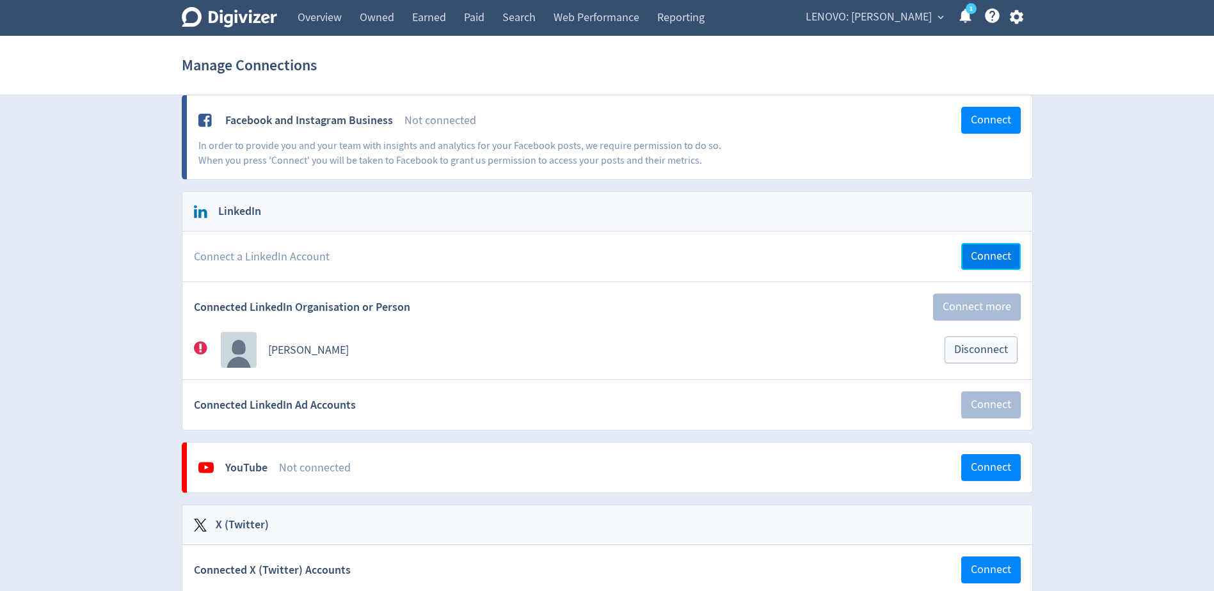
click at [996, 262] on span "Connect" at bounding box center [991, 257] width 40 height 12
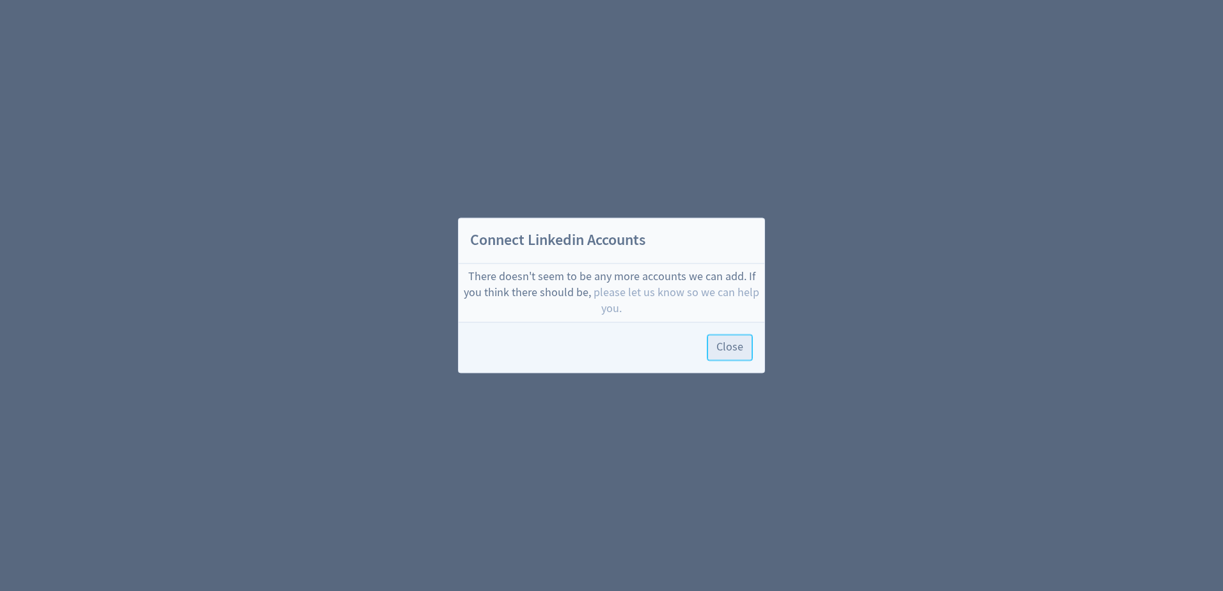
click at [729, 353] on span "Close" at bounding box center [730, 348] width 27 height 12
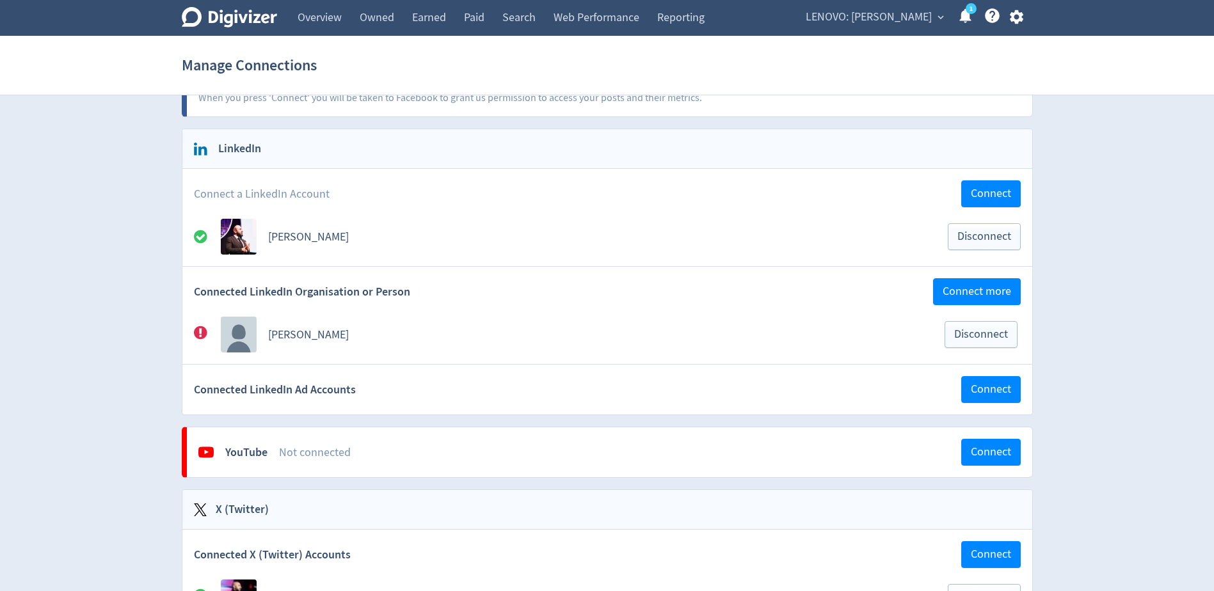
scroll to position [128, 0]
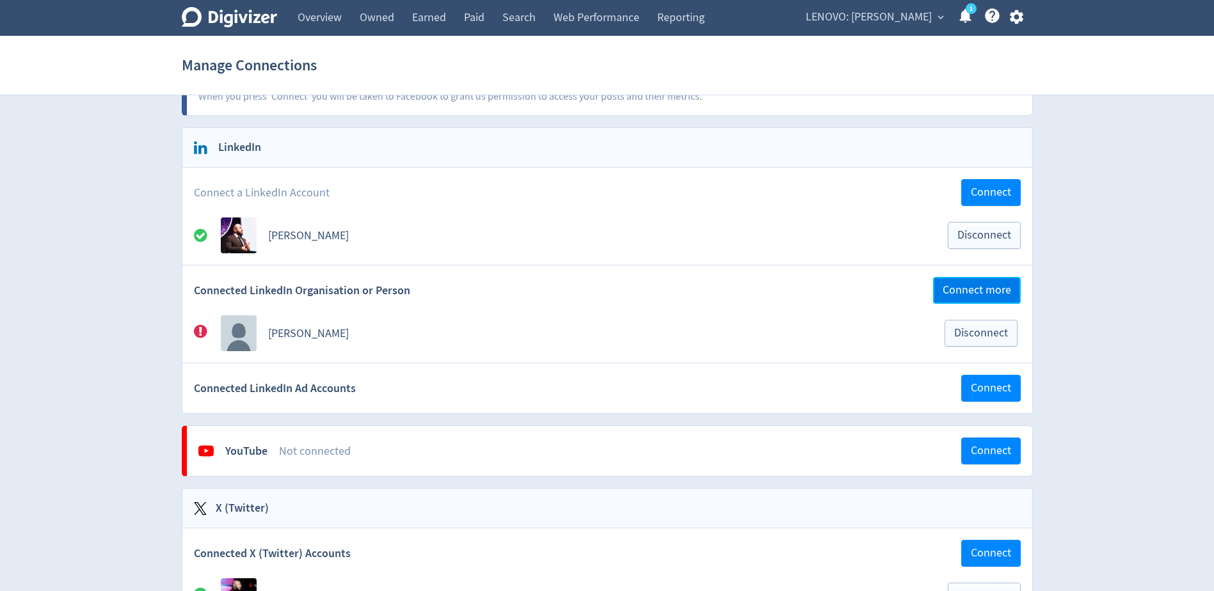
click at [968, 293] on span "Connect more" at bounding box center [977, 291] width 68 height 12
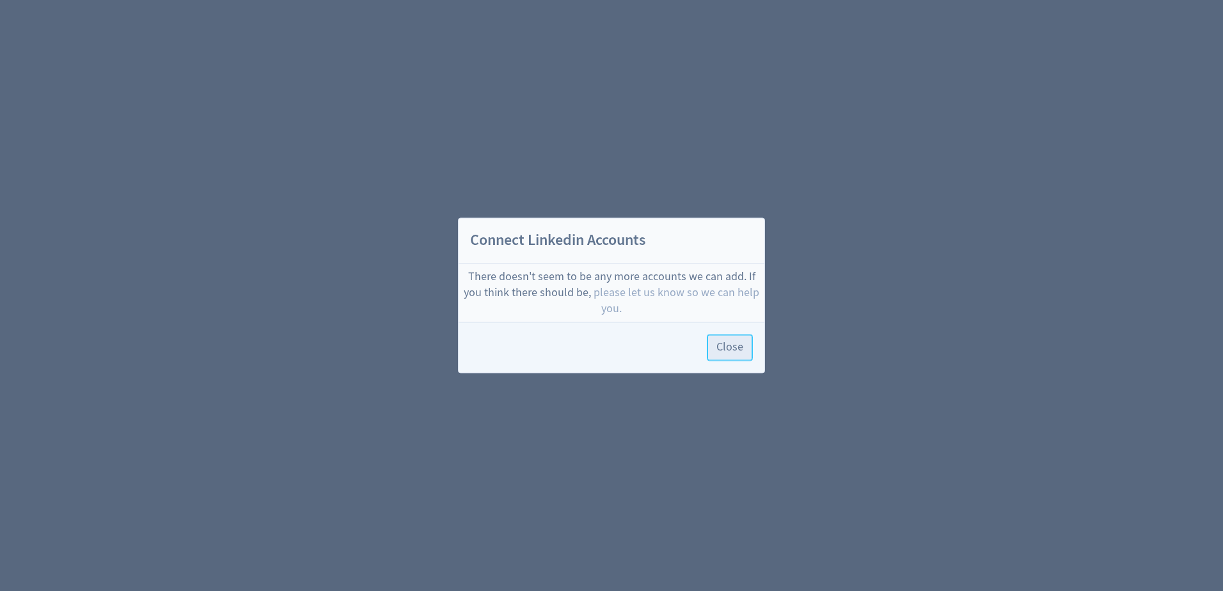
click at [731, 354] on span "Close" at bounding box center [730, 348] width 27 height 12
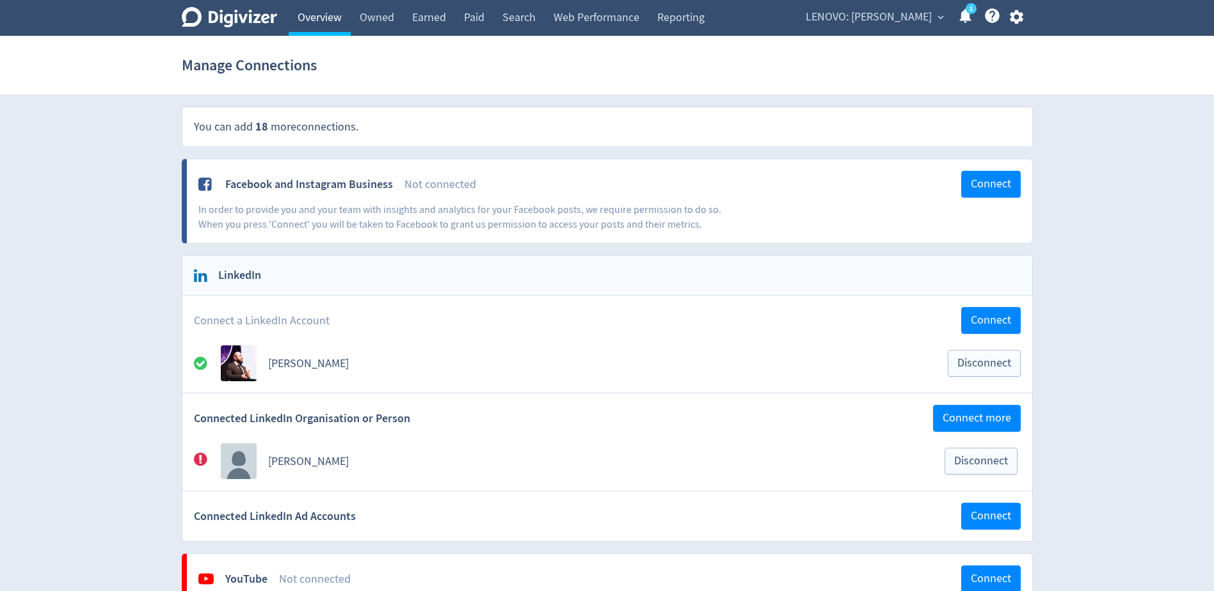
click at [337, 25] on link "Overview" at bounding box center [320, 18] width 62 height 36
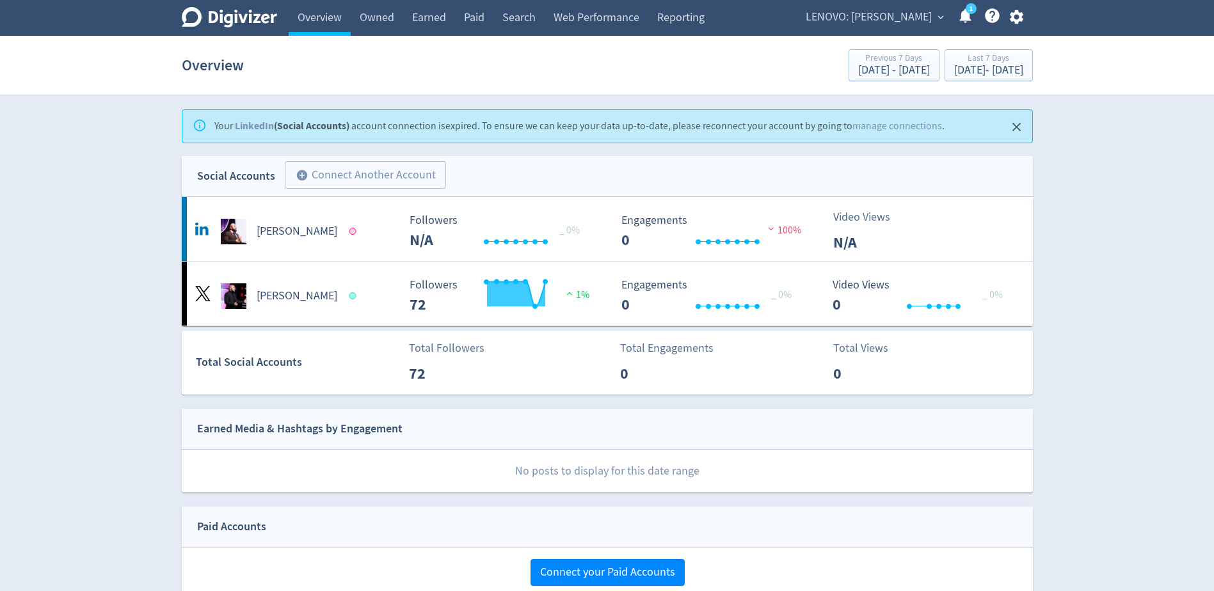
click at [1021, 15] on icon "button" at bounding box center [1016, 17] width 13 height 14
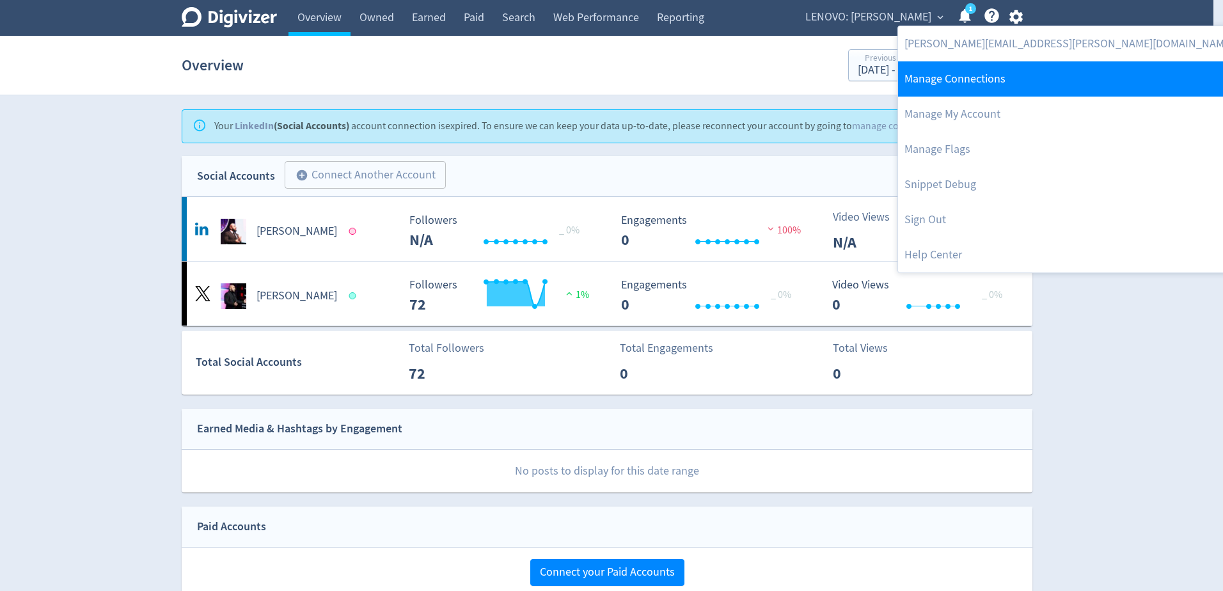
click at [974, 85] on link "Manage Connections" at bounding box center [1069, 78] width 342 height 35
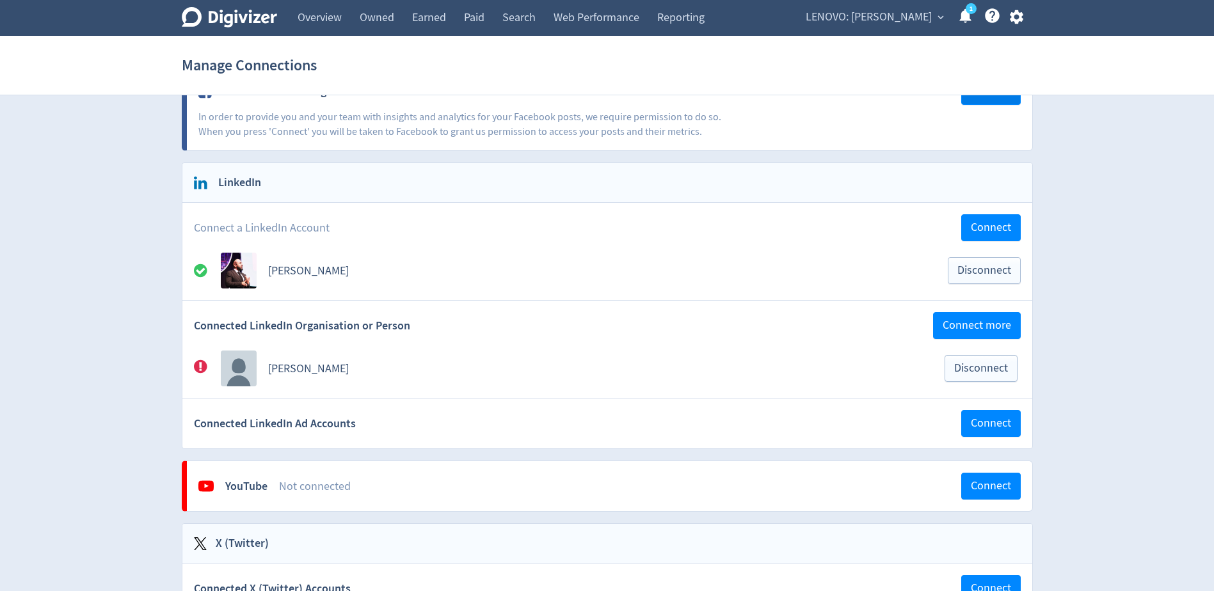
scroll to position [128, 0]
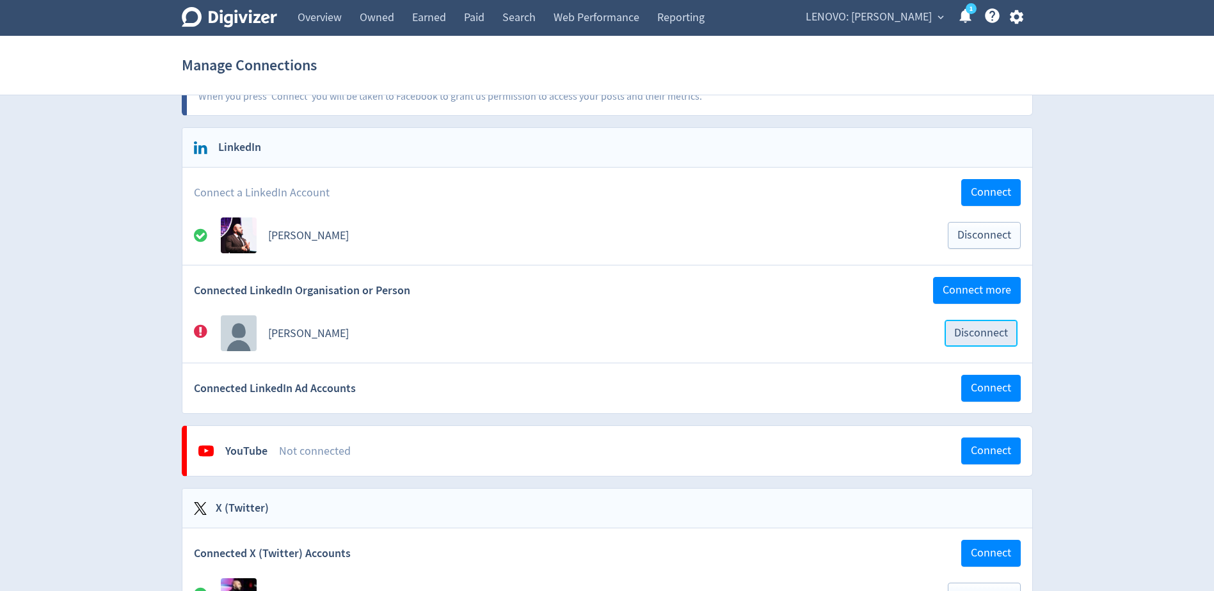
click at [966, 333] on span "Disconnect" at bounding box center [981, 334] width 54 height 12
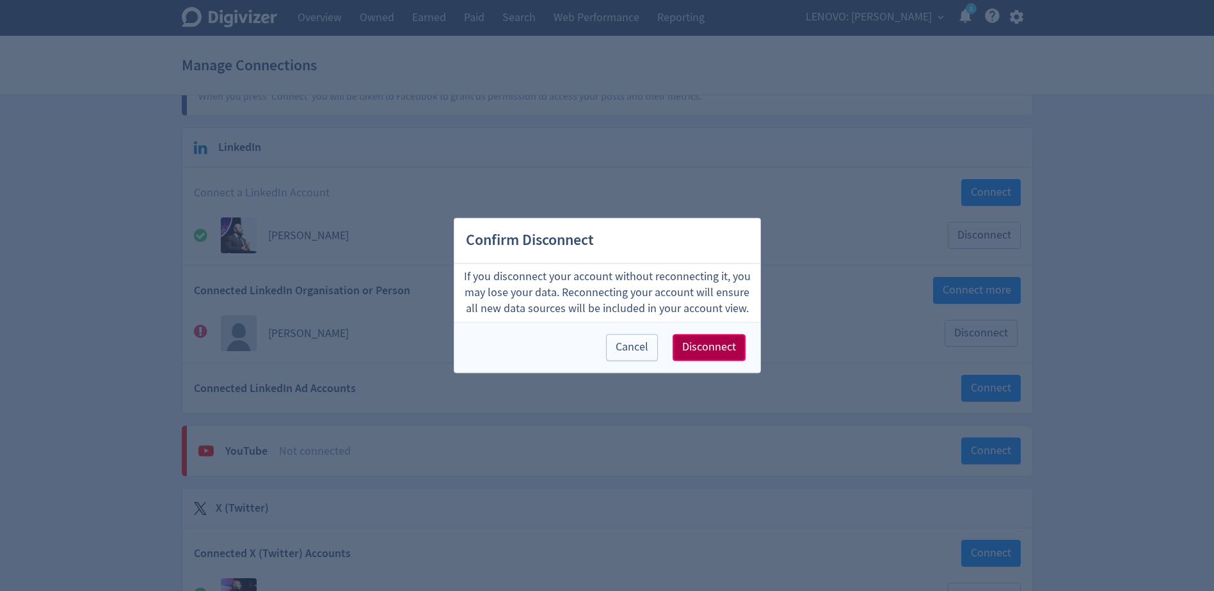
click at [685, 353] on span "Disconnect" at bounding box center [709, 348] width 54 height 12
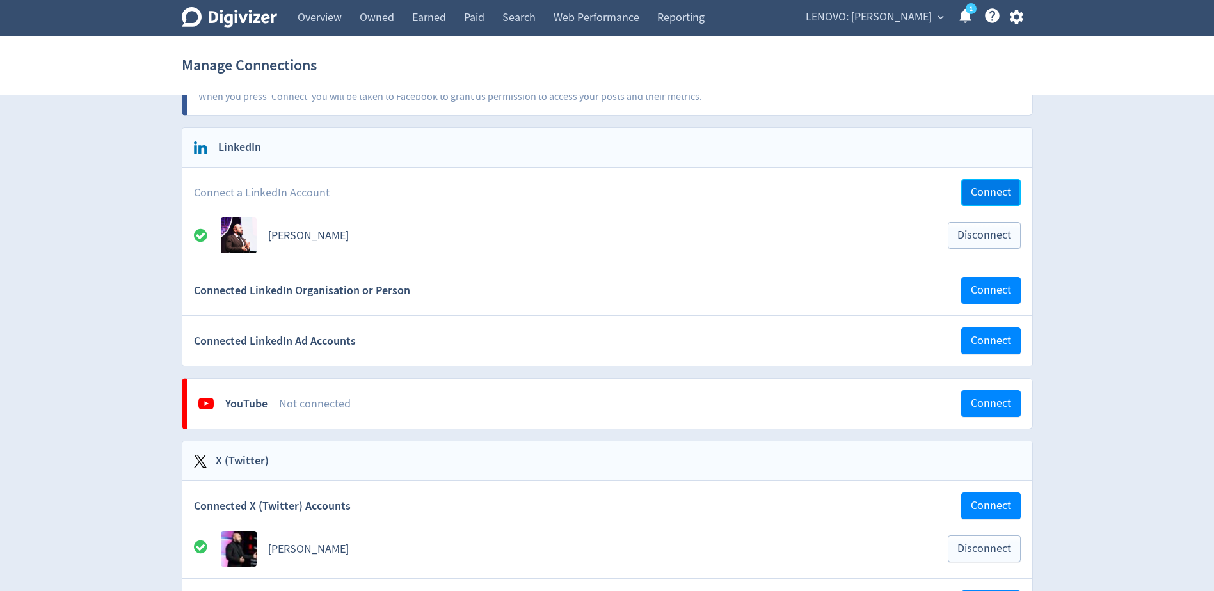
click at [994, 198] on span "Connect" at bounding box center [991, 193] width 40 height 12
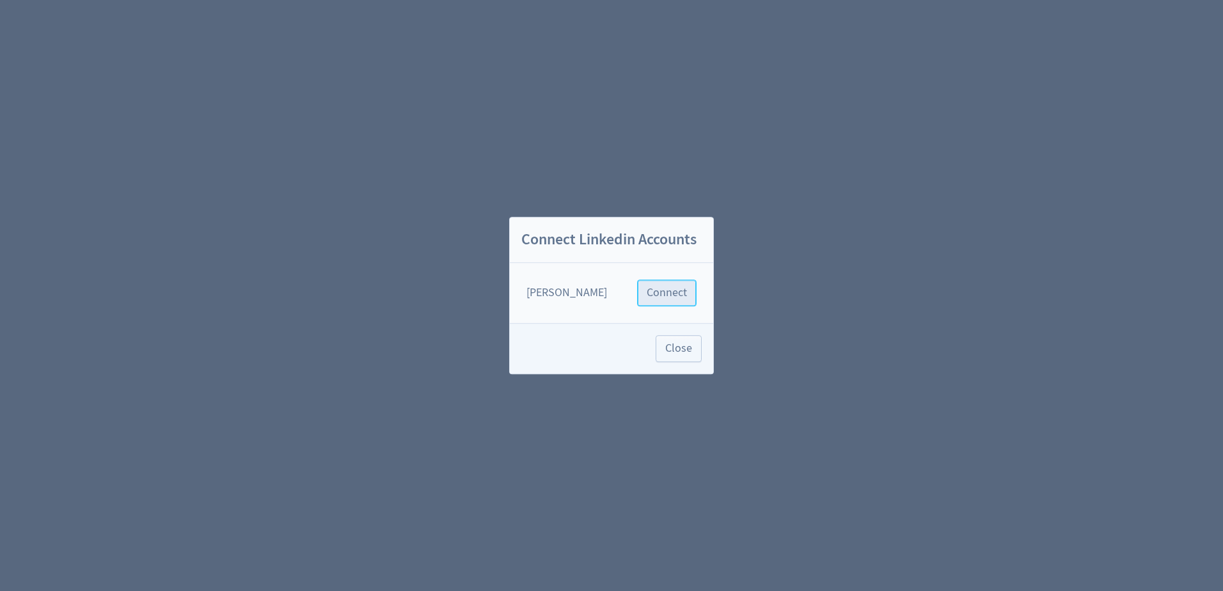
click at [671, 287] on span "Connect" at bounding box center [667, 293] width 40 height 12
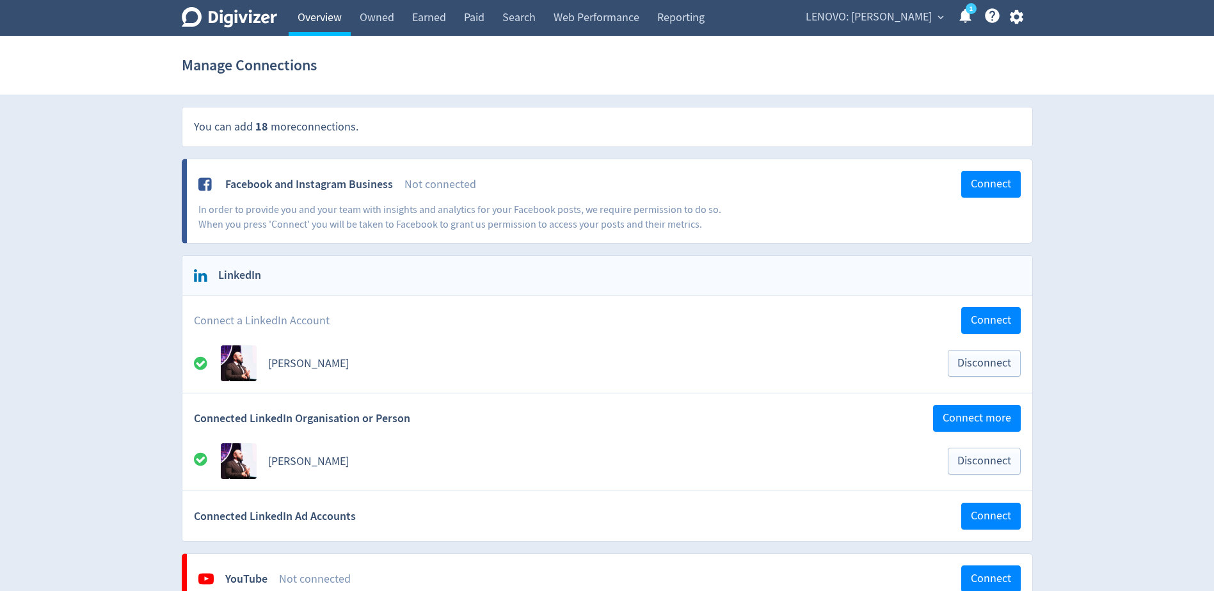
click at [326, 22] on link "Overview" at bounding box center [320, 18] width 62 height 36
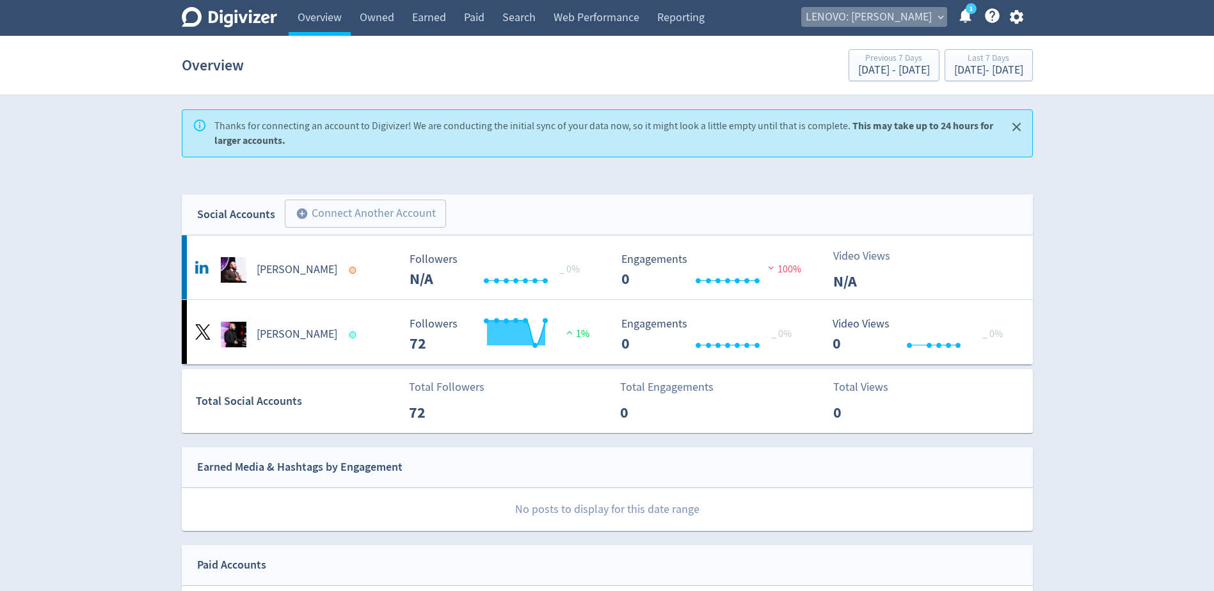
click at [920, 17] on span "LENOVO: [PERSON_NAME]" at bounding box center [869, 17] width 126 height 20
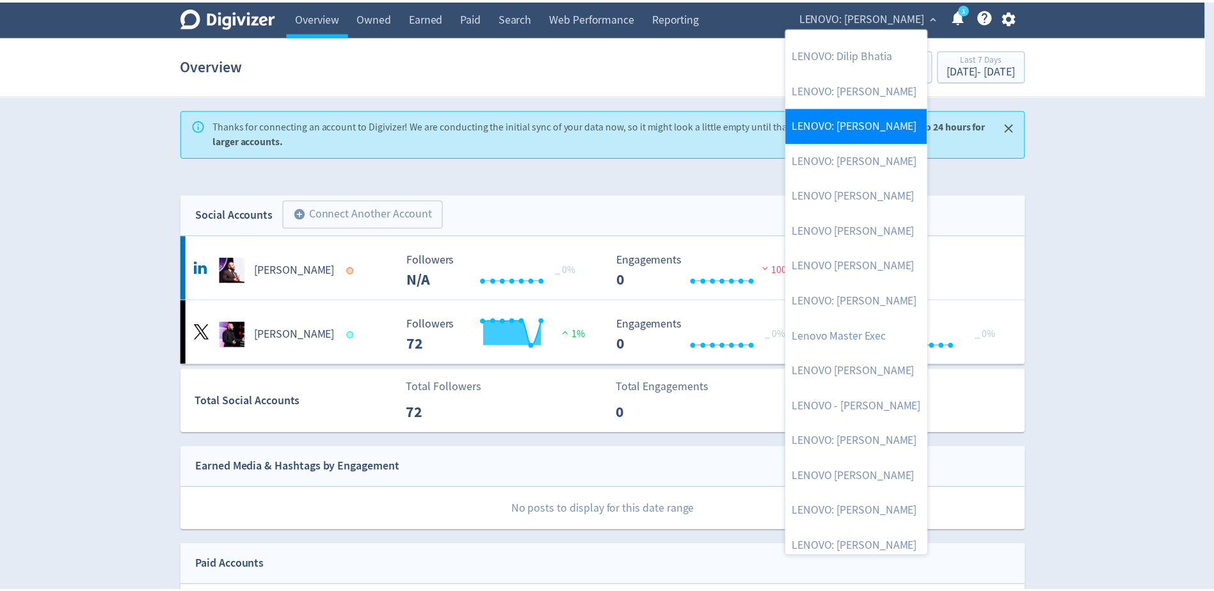
scroll to position [176, 0]
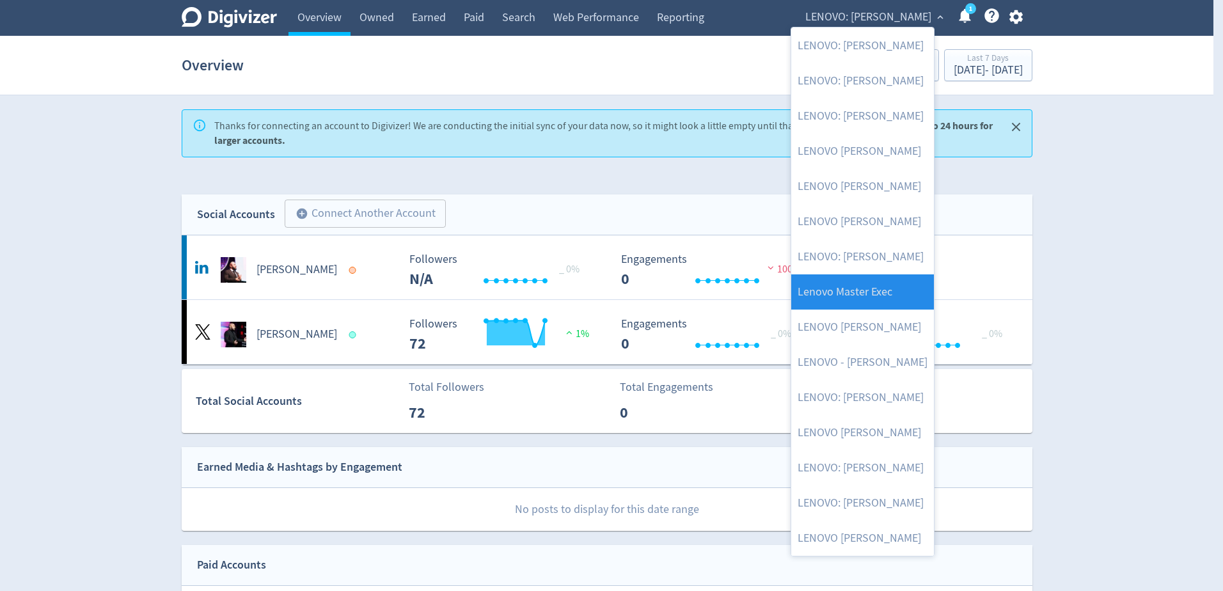
click at [875, 297] on link "Lenovo Master Exec" at bounding box center [863, 292] width 143 height 35
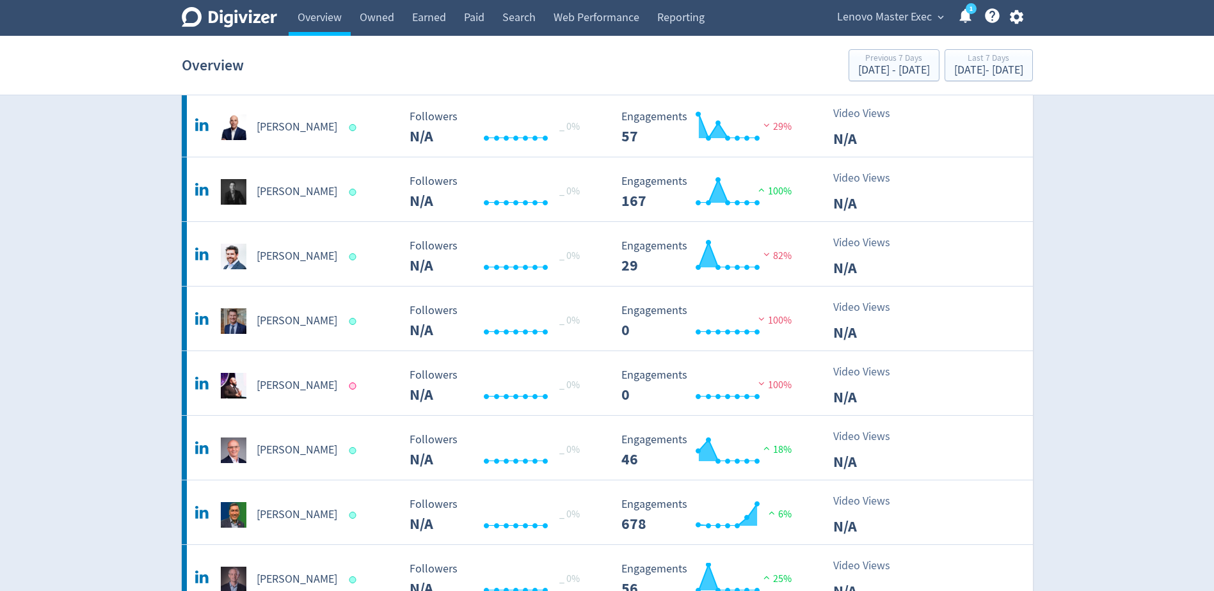
scroll to position [640, 0]
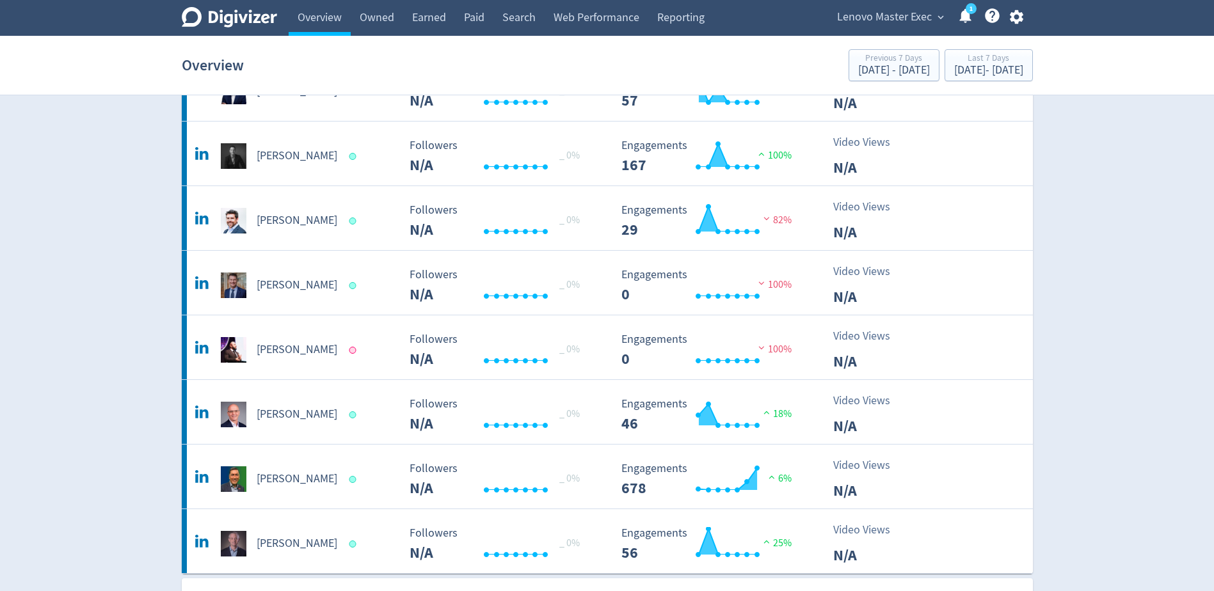
click at [1022, 2] on div "Lenovo Master Exec expand_more 1 Help Center - Searchable support on using Digi…" at bounding box center [928, 18] width 210 height 36
click at [1020, 15] on icon "button" at bounding box center [1016, 17] width 13 height 14
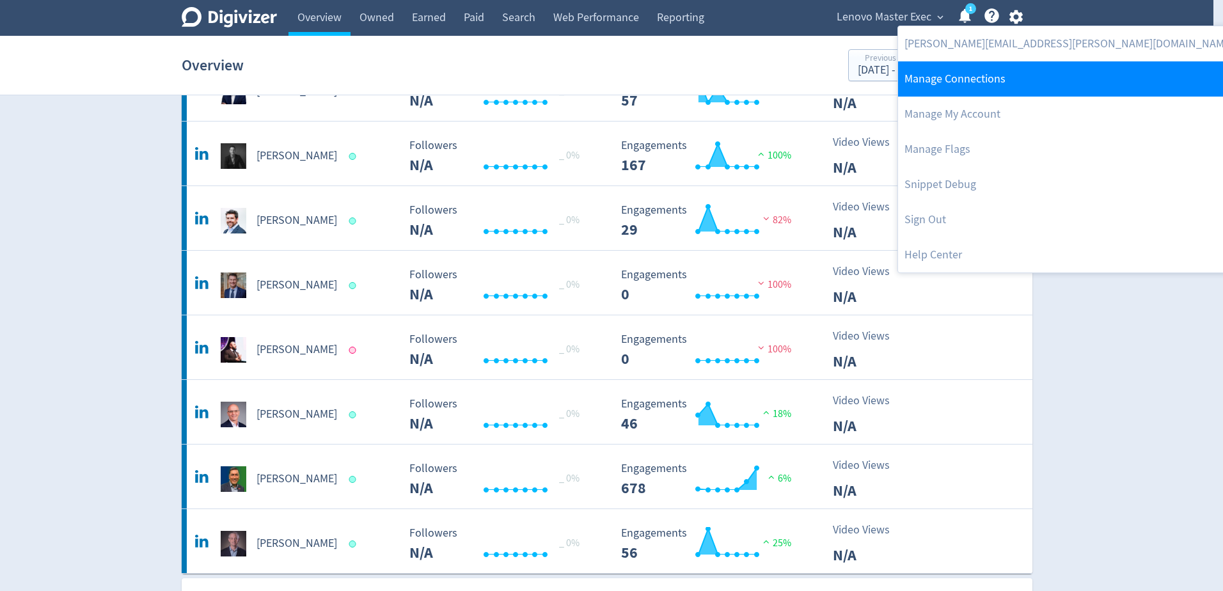
click at [972, 92] on link "Manage Connections" at bounding box center [1069, 78] width 342 height 35
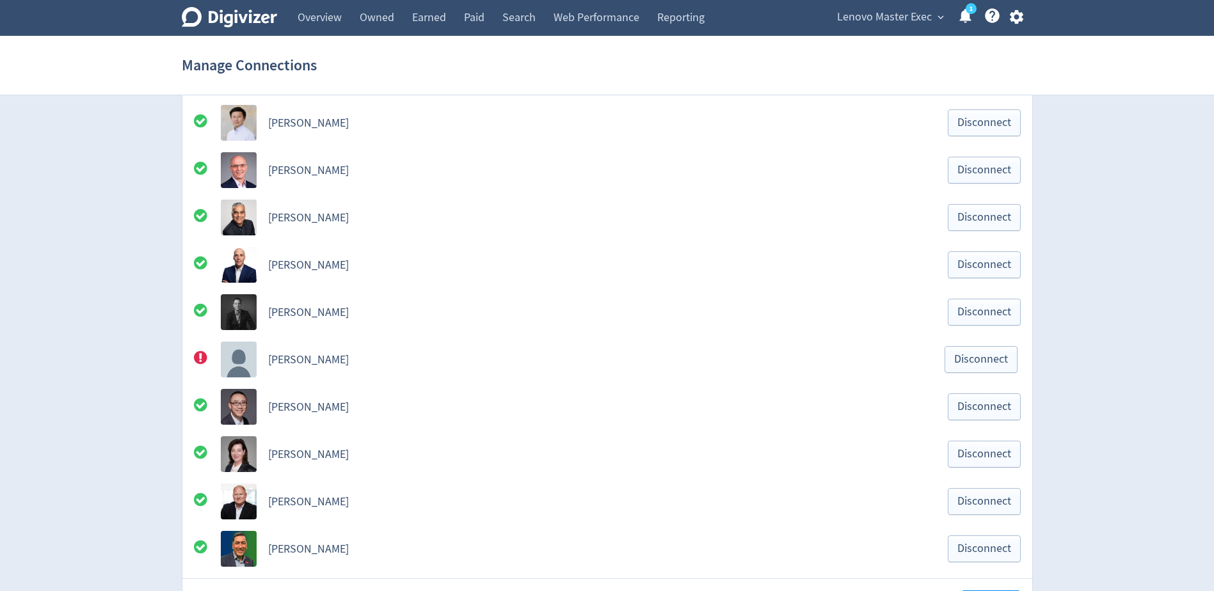
scroll to position [896, 0]
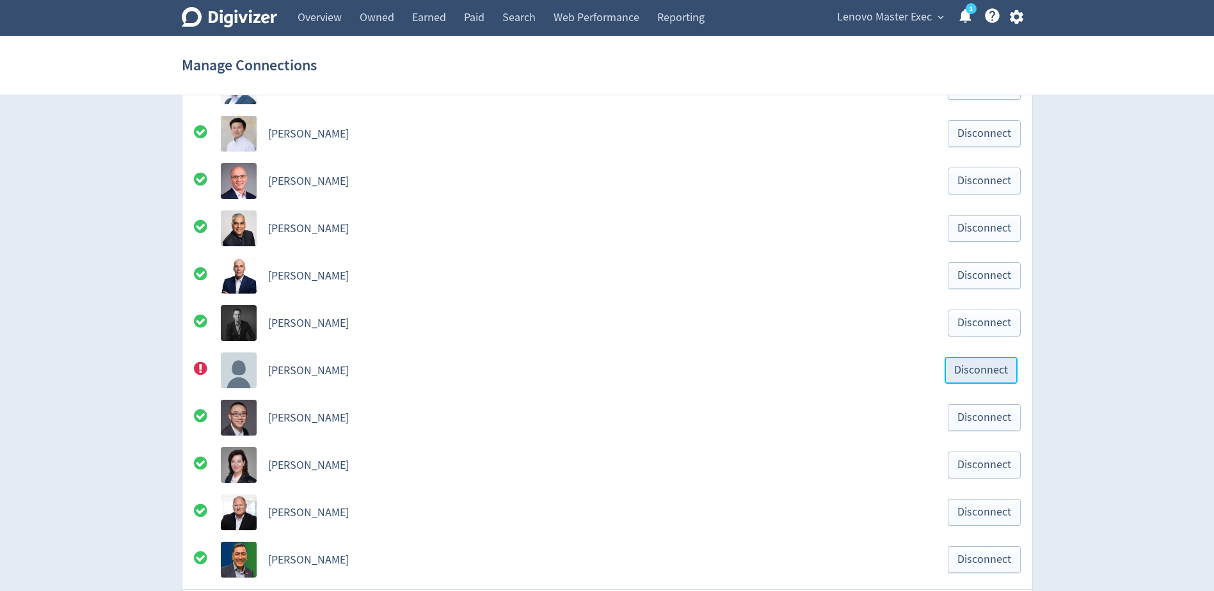
click at [957, 372] on span "Disconnect" at bounding box center [981, 371] width 54 height 12
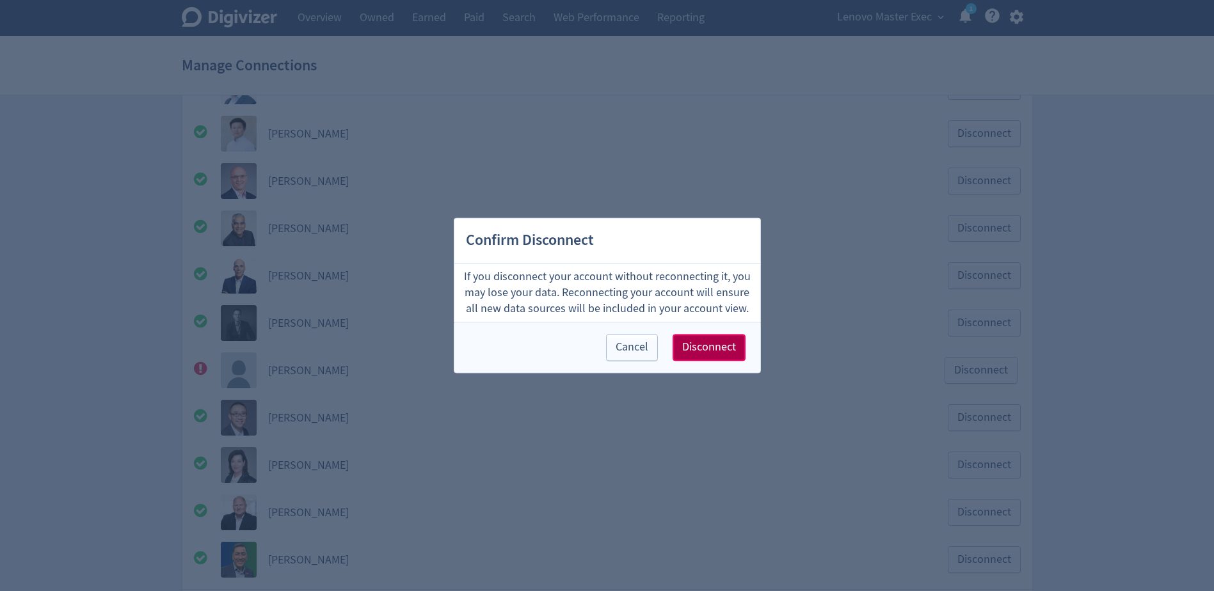
click at [721, 342] on span "Disconnect" at bounding box center [709, 348] width 54 height 12
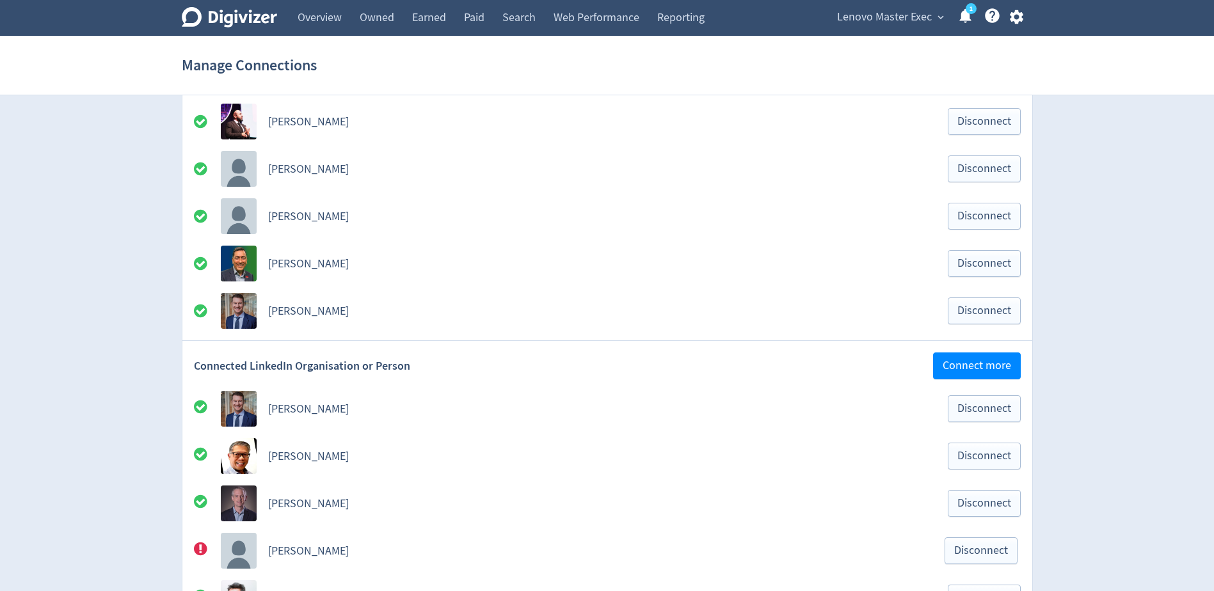
scroll to position [128, 0]
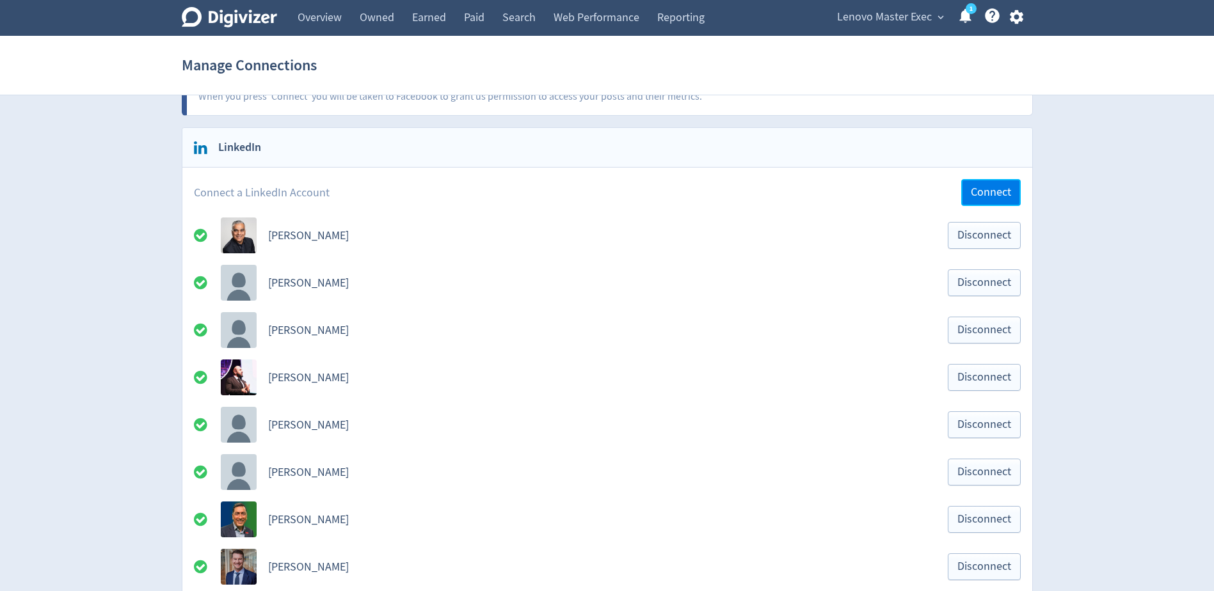
click at [978, 203] on button "Connect" at bounding box center [991, 192] width 60 height 27
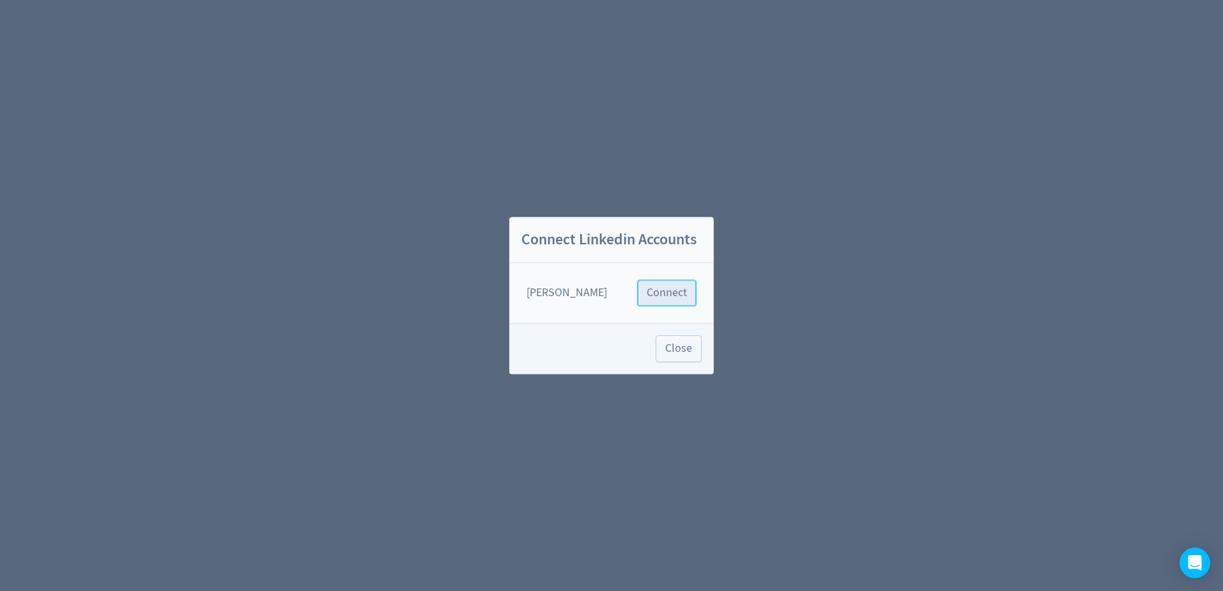
click at [676, 294] on span "Connect" at bounding box center [667, 293] width 40 height 12
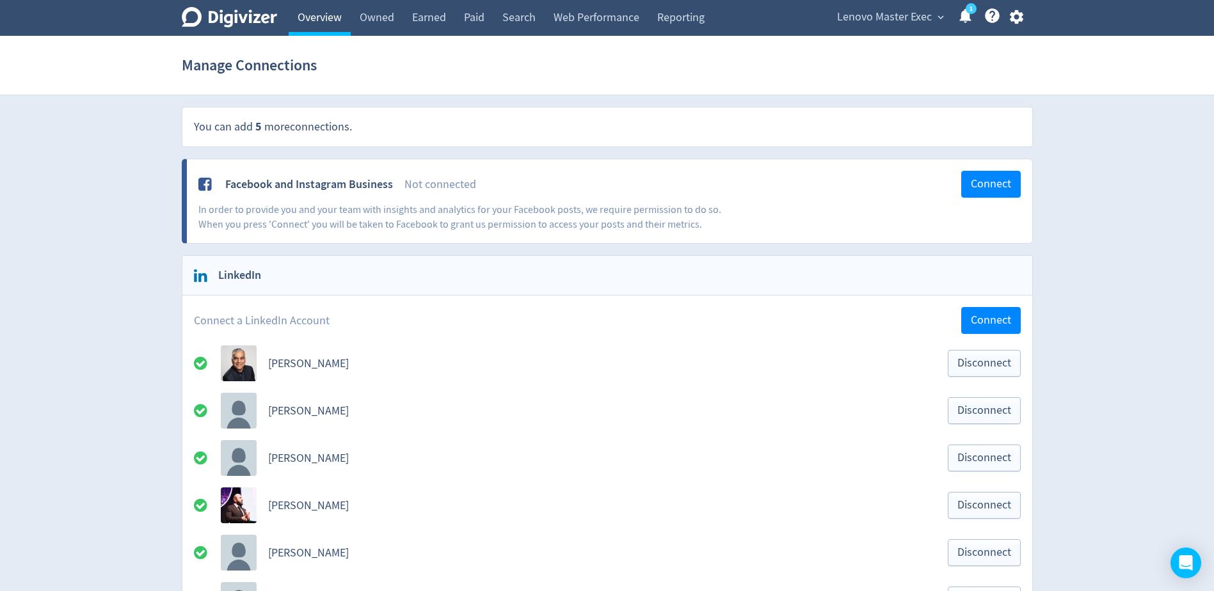
click at [306, 15] on link "Overview" at bounding box center [320, 18] width 62 height 36
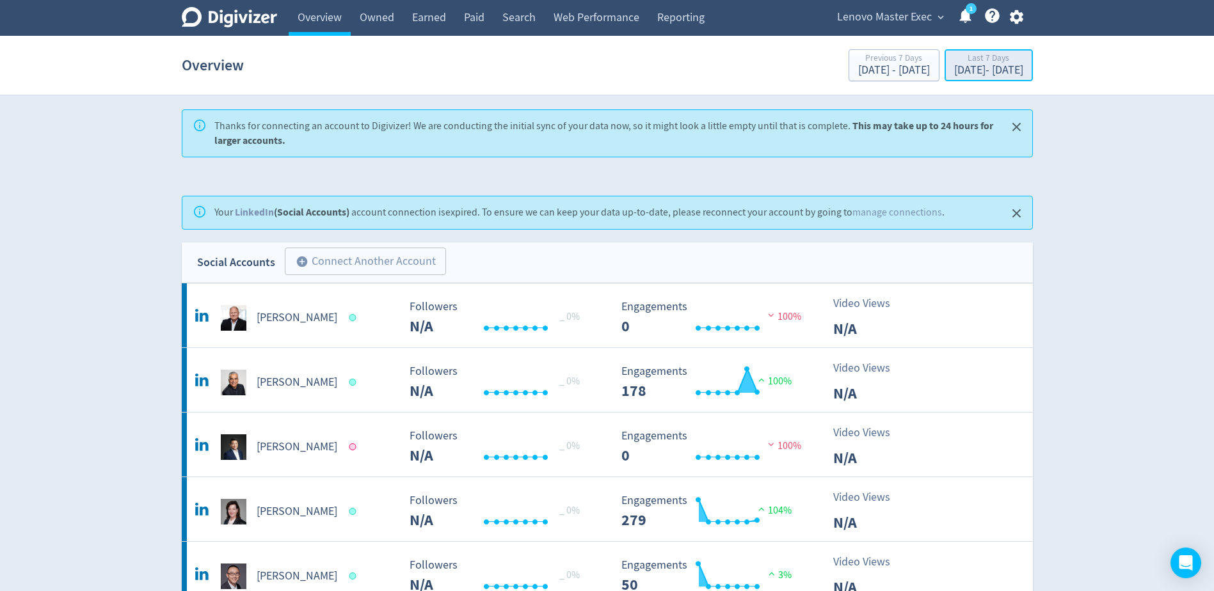
click at [954, 64] on div "Last 7 Days" at bounding box center [988, 59] width 69 height 11
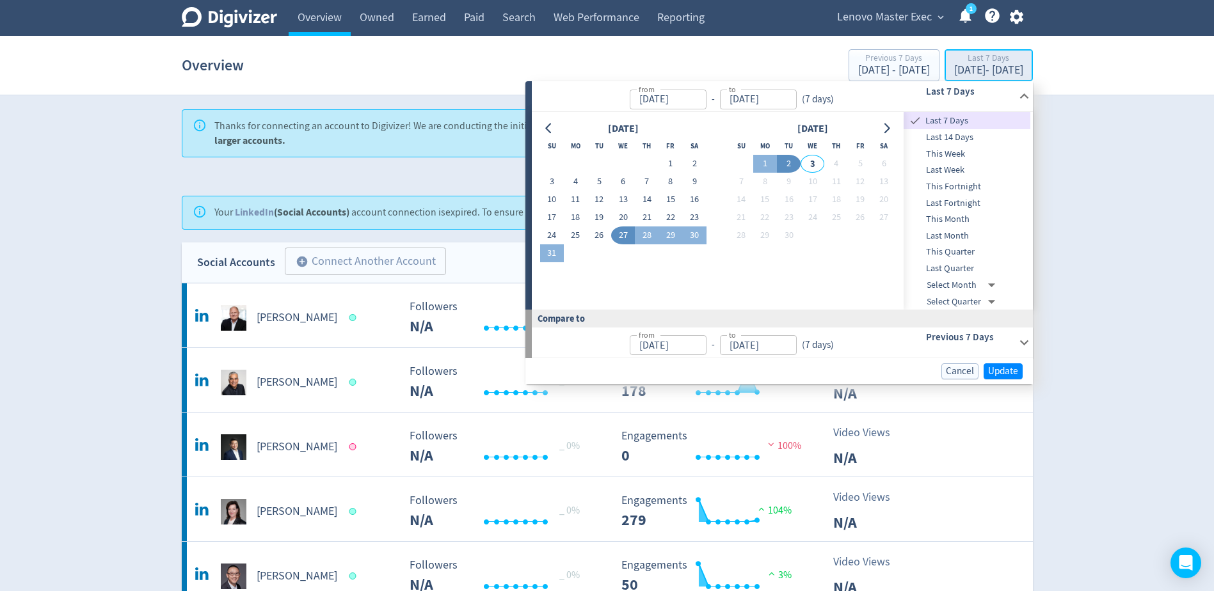
click at [954, 64] on div "Last 7 Days" at bounding box center [988, 59] width 69 height 11
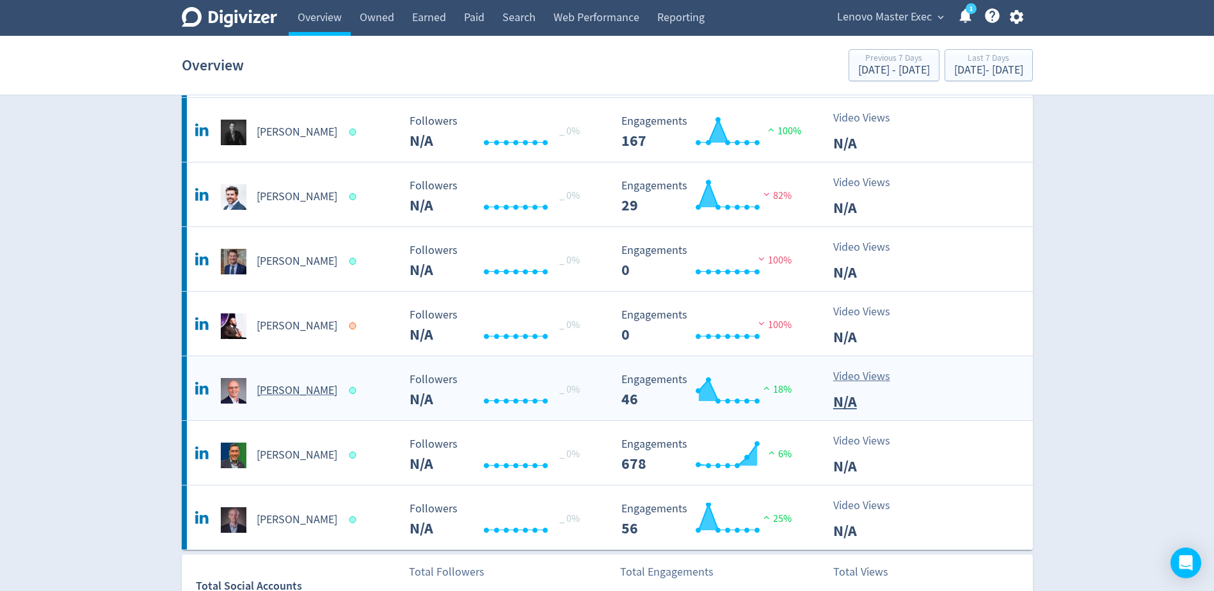
scroll to position [704, 0]
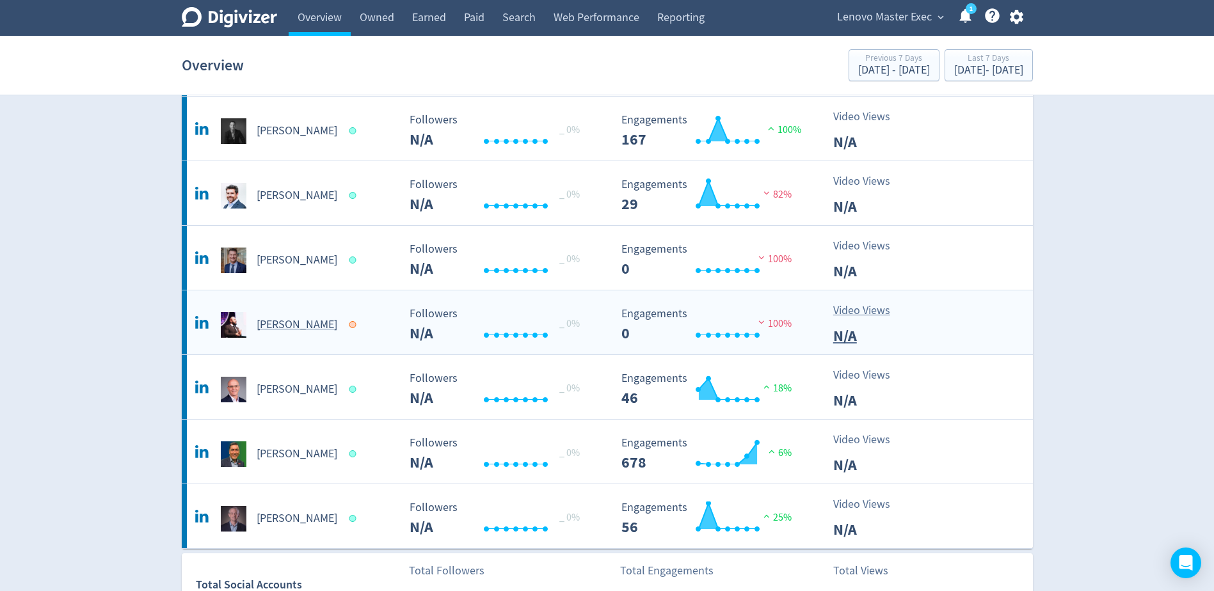
click at [287, 326] on h5 "[PERSON_NAME]" at bounding box center [297, 324] width 81 height 15
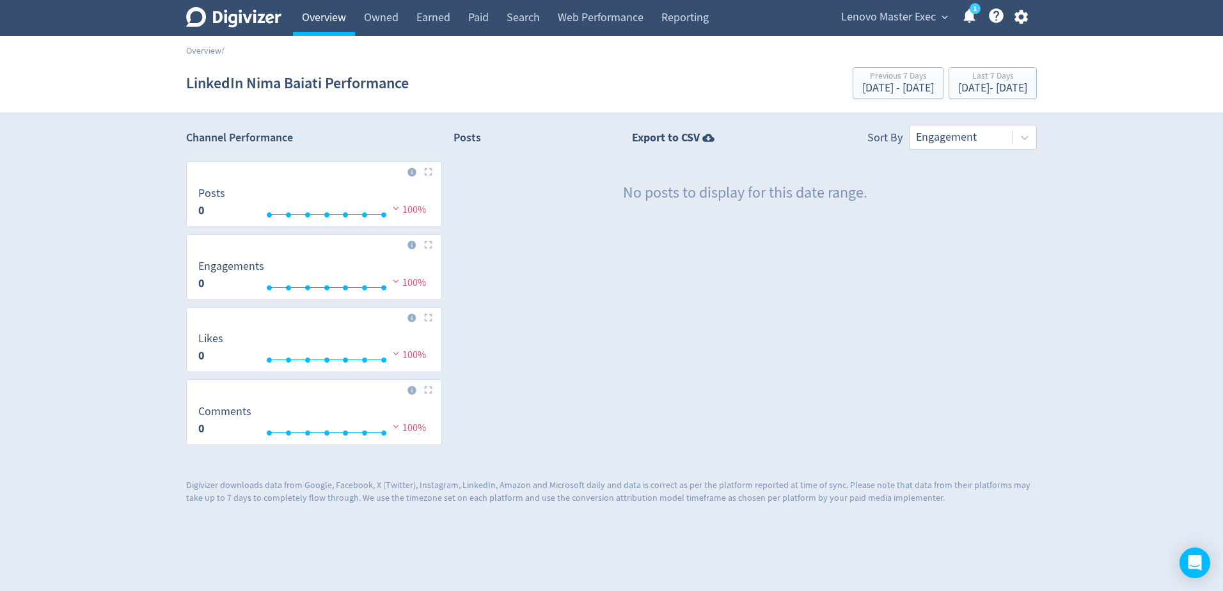
click at [340, 22] on link "Overview" at bounding box center [324, 18] width 62 height 36
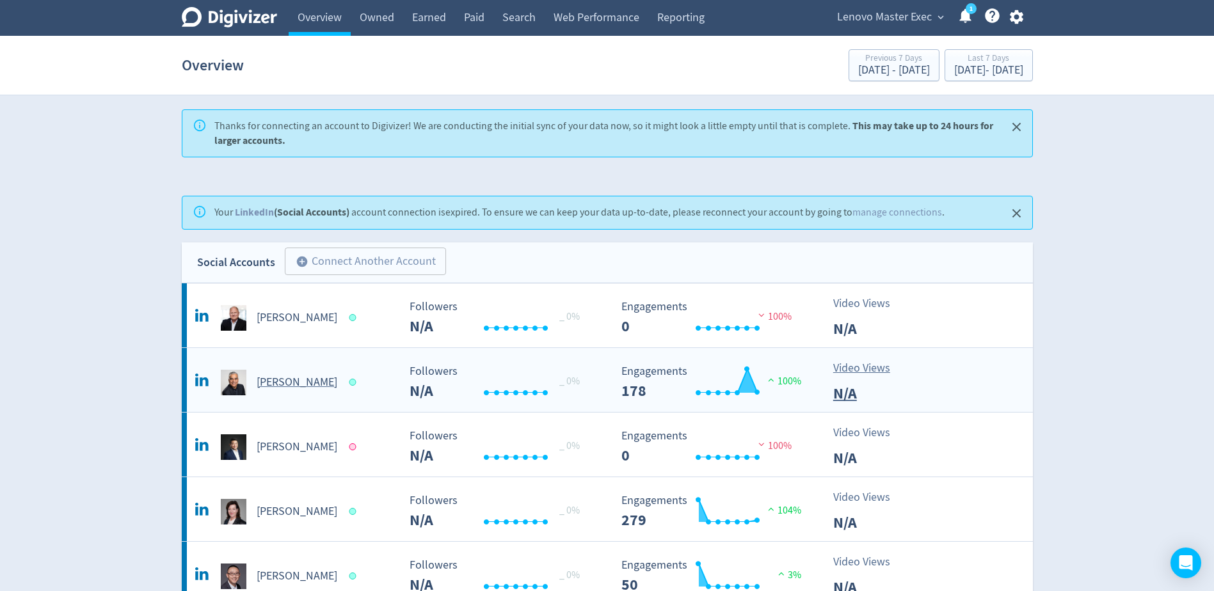
click at [275, 375] on h5 "[PERSON_NAME]" at bounding box center [297, 382] width 81 height 15
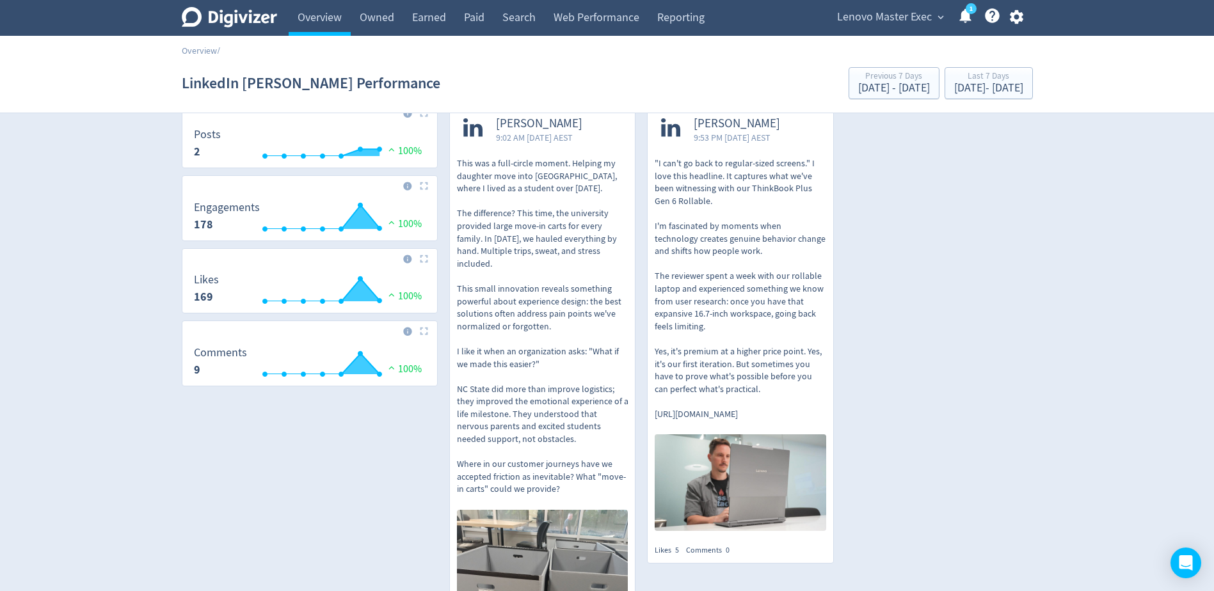
scroll to position [15, 0]
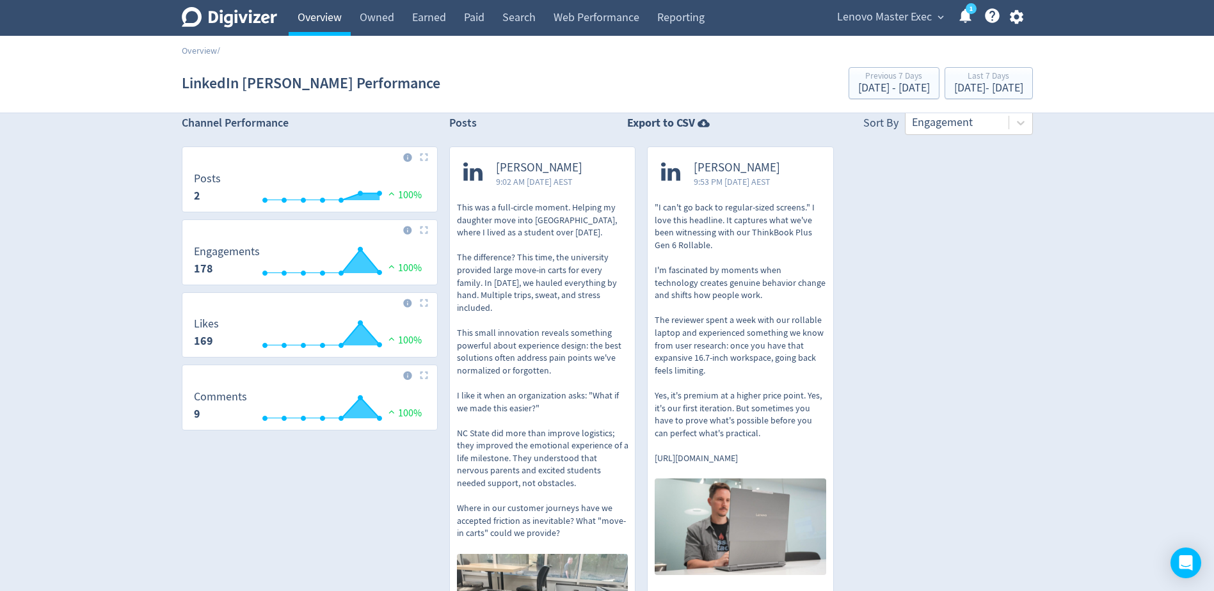
click at [324, 19] on link "Overview" at bounding box center [320, 18] width 62 height 36
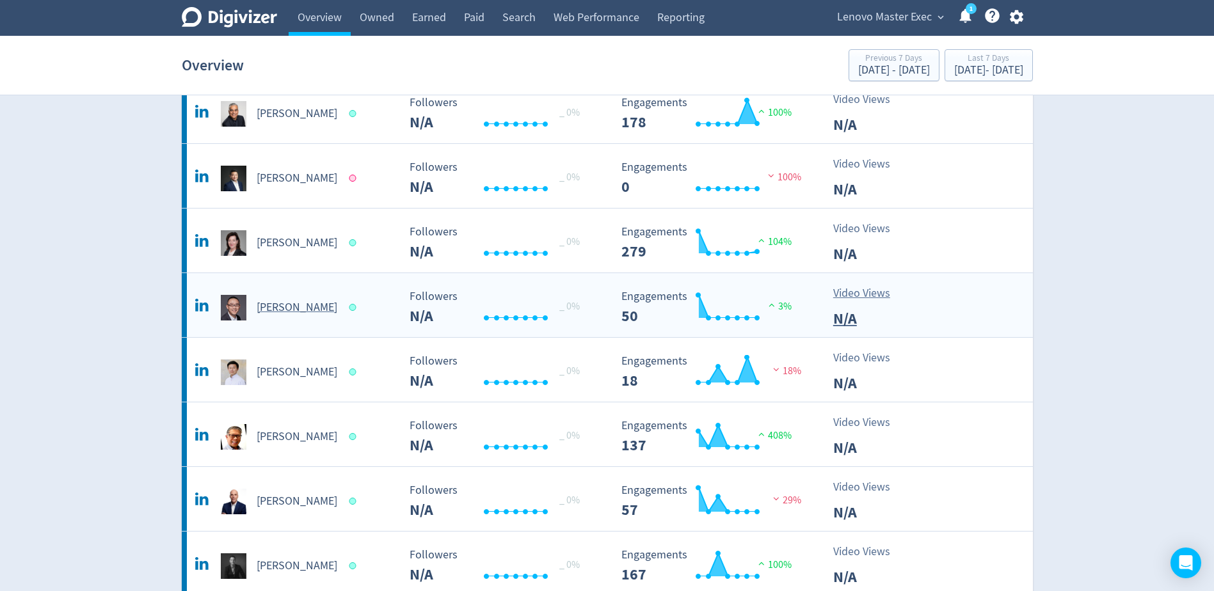
scroll to position [384, 0]
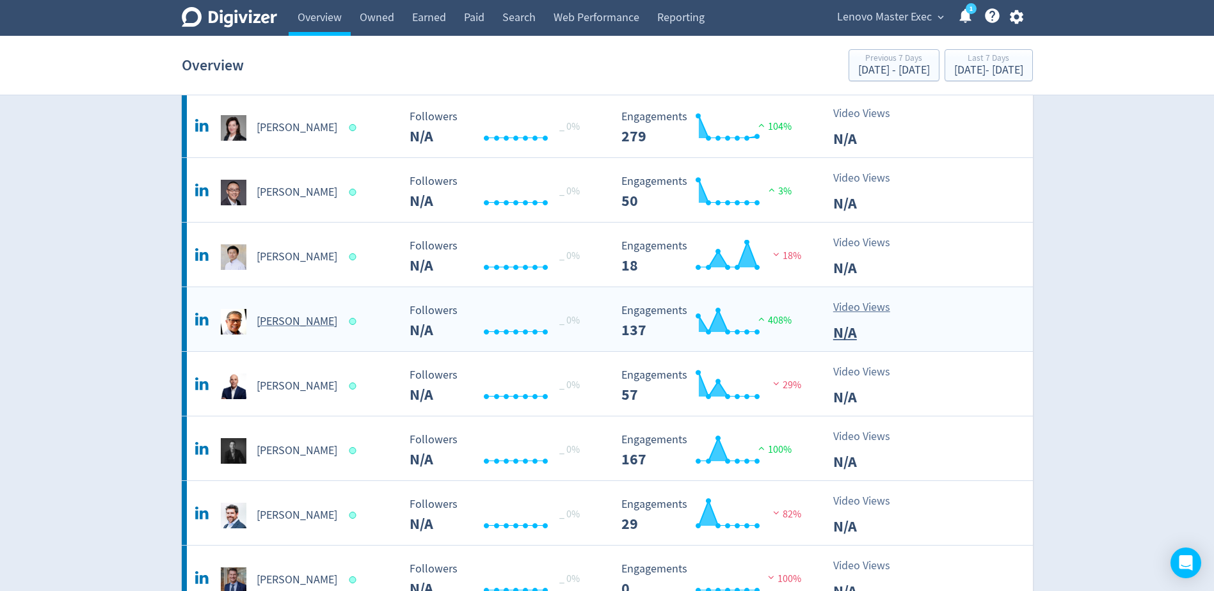
click at [307, 328] on h5 "[PERSON_NAME]" at bounding box center [297, 321] width 81 height 15
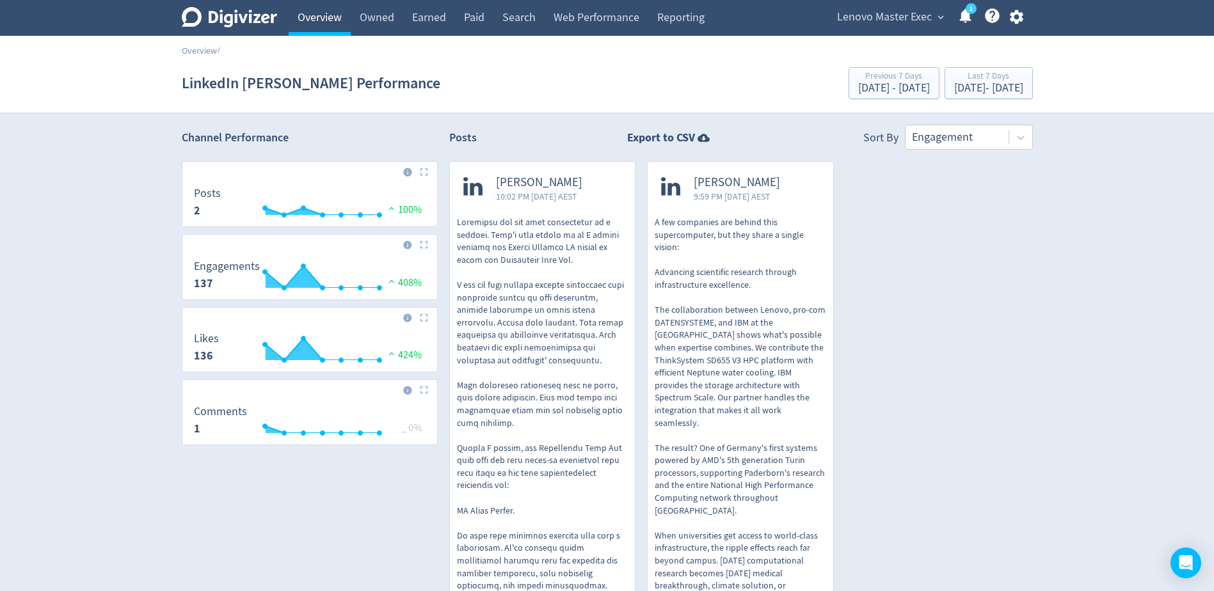
click at [333, 16] on link "Overview" at bounding box center [320, 18] width 62 height 36
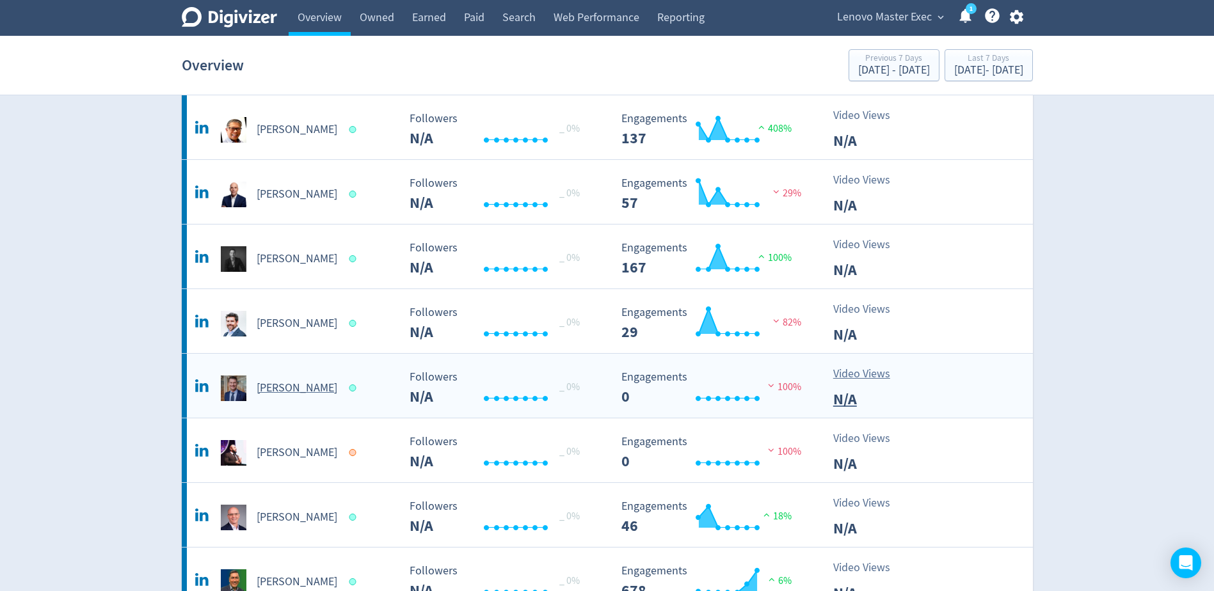
scroll to position [832, 0]
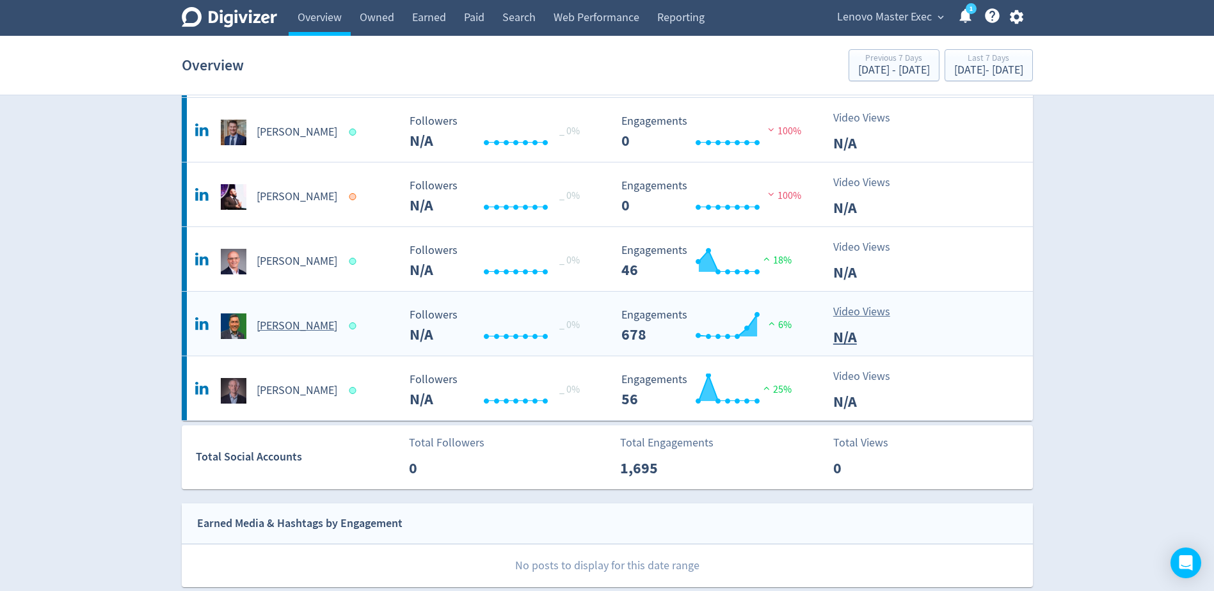
click at [293, 328] on h5 "[PERSON_NAME]" at bounding box center [297, 326] width 81 height 15
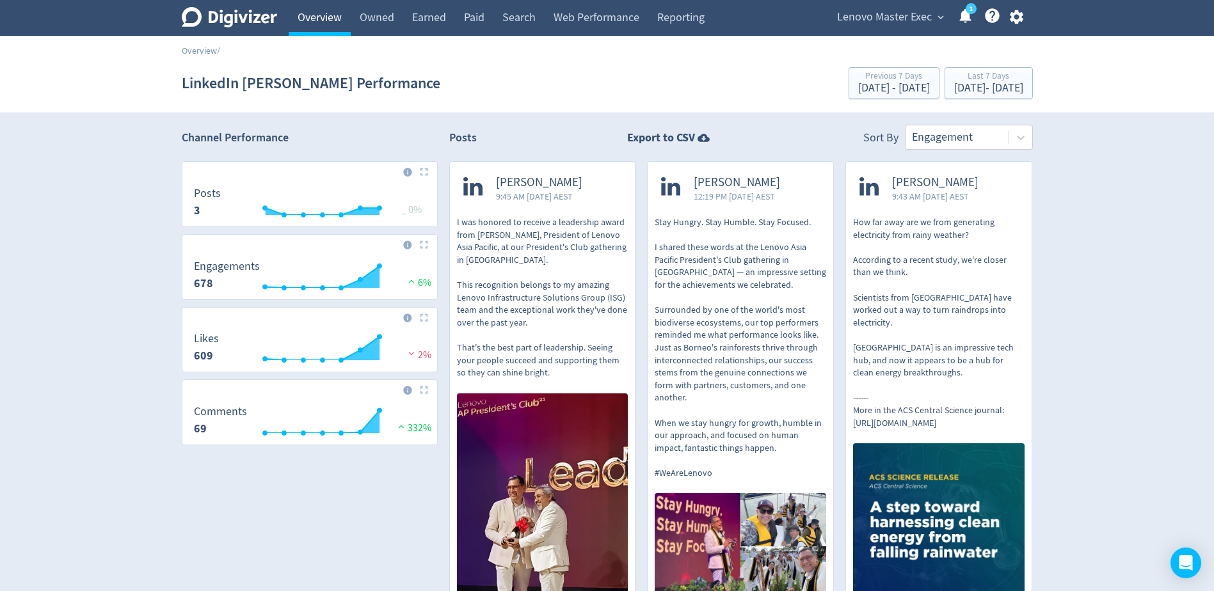
click at [324, 24] on link "Overview" at bounding box center [320, 18] width 62 height 36
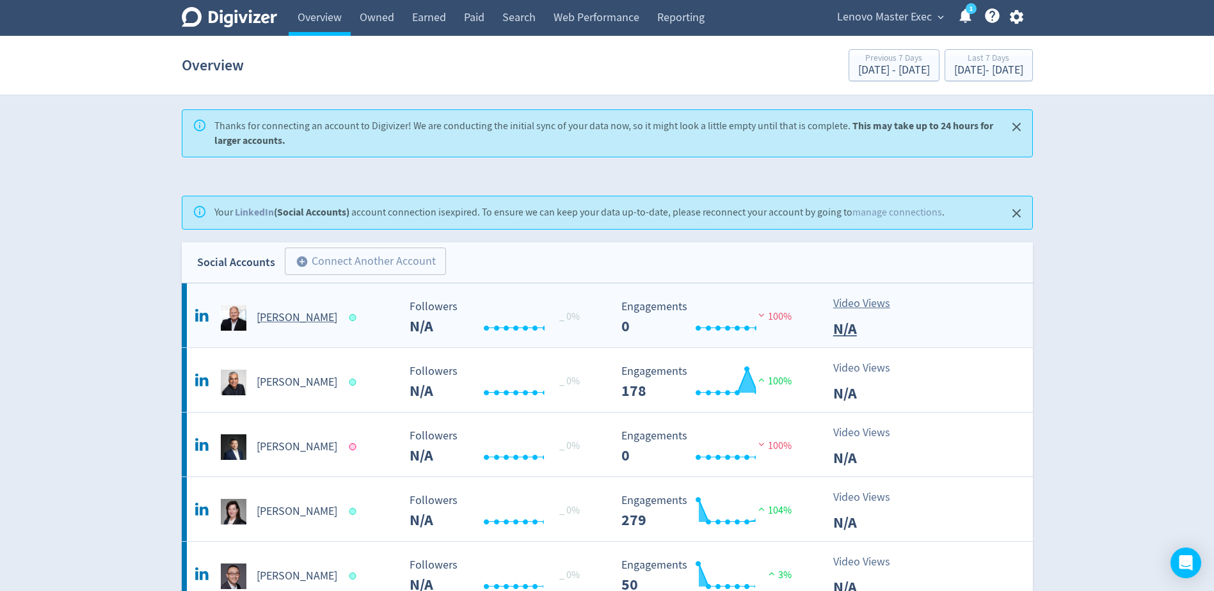
scroll to position [256, 0]
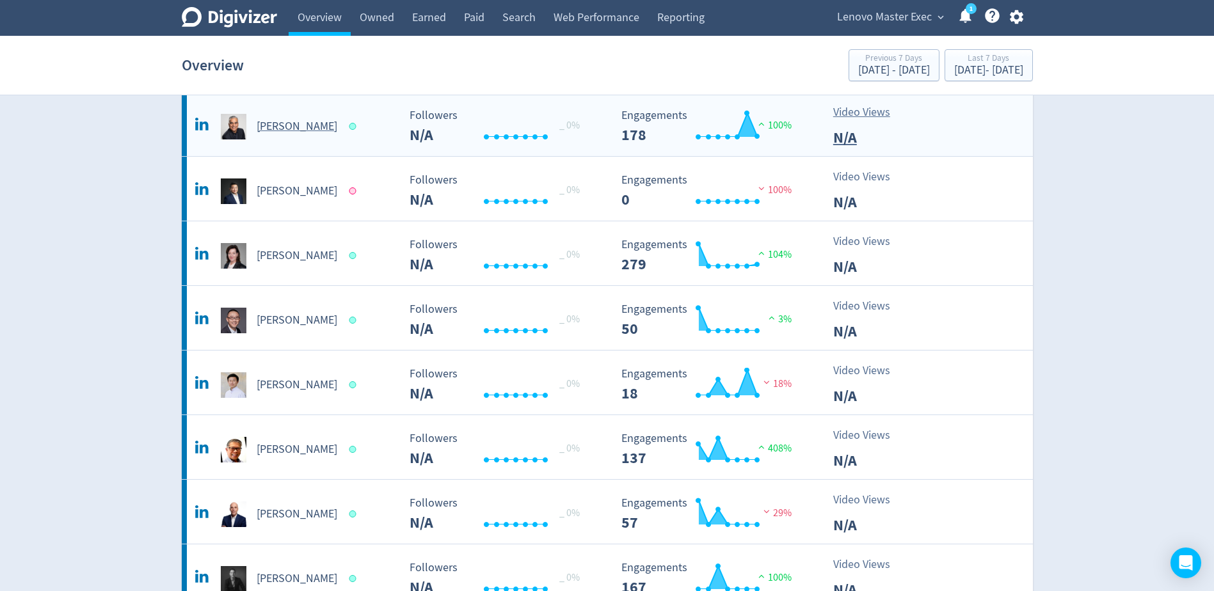
click at [291, 134] on h5 "[PERSON_NAME]" at bounding box center [297, 126] width 81 height 15
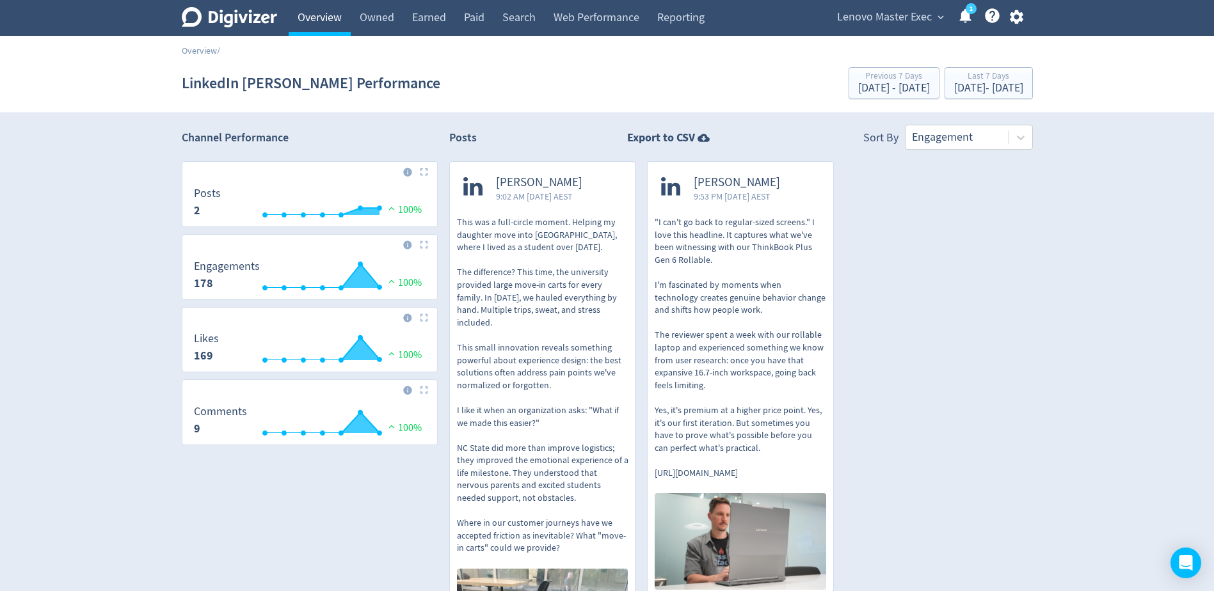
click at [325, 20] on link "Overview" at bounding box center [320, 18] width 62 height 36
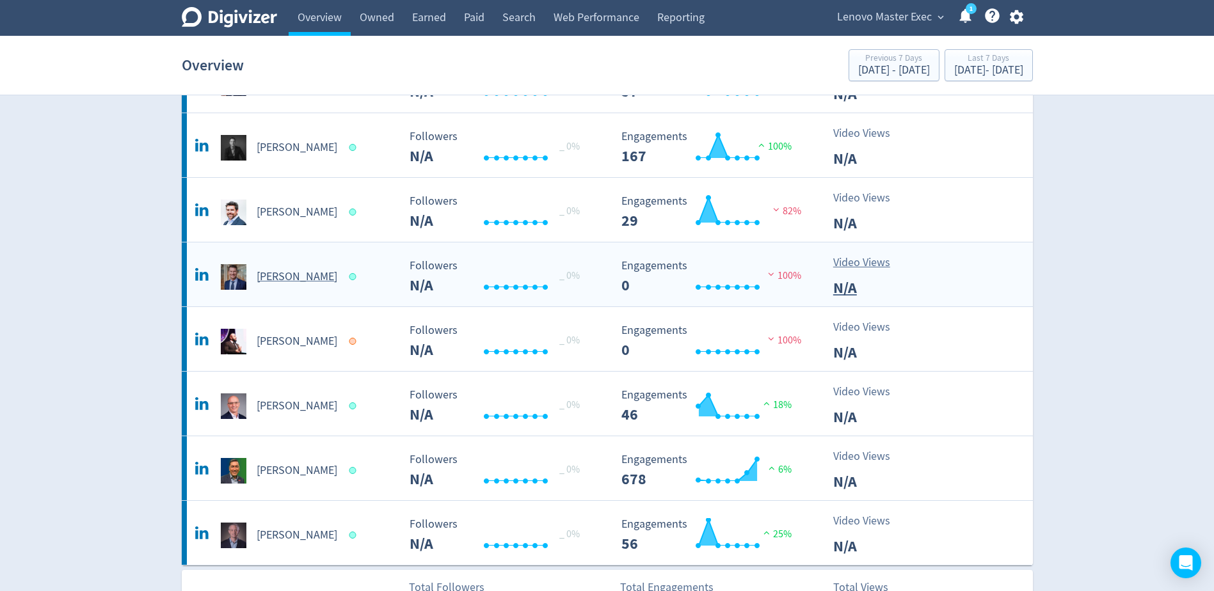
scroll to position [768, 0]
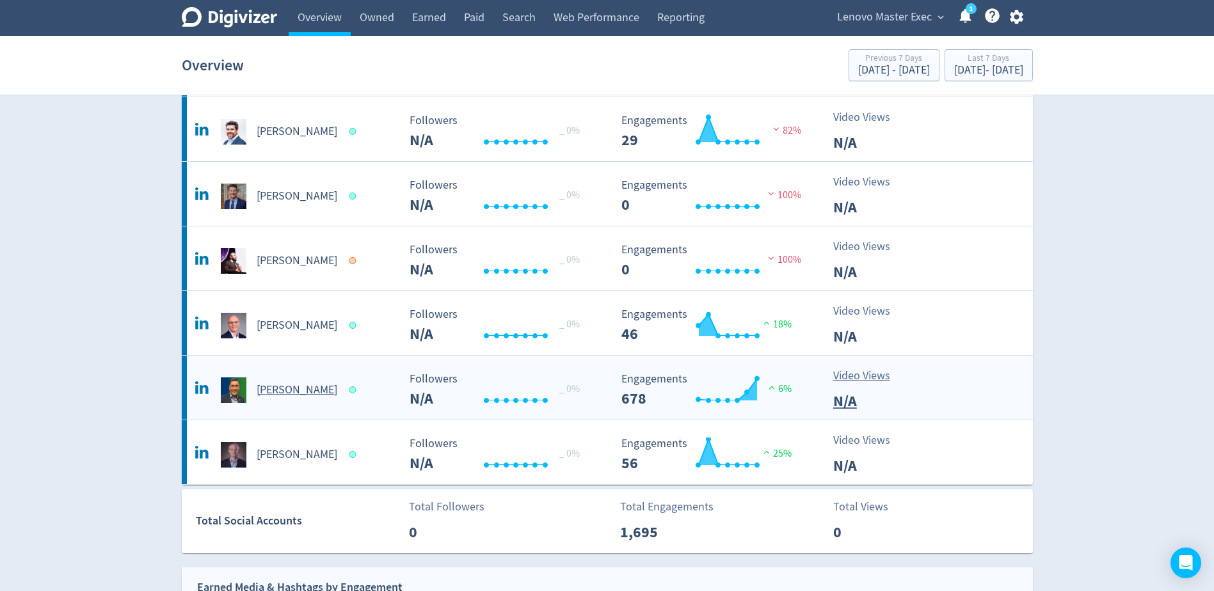
click at [296, 394] on h5 "[PERSON_NAME]" at bounding box center [297, 390] width 81 height 15
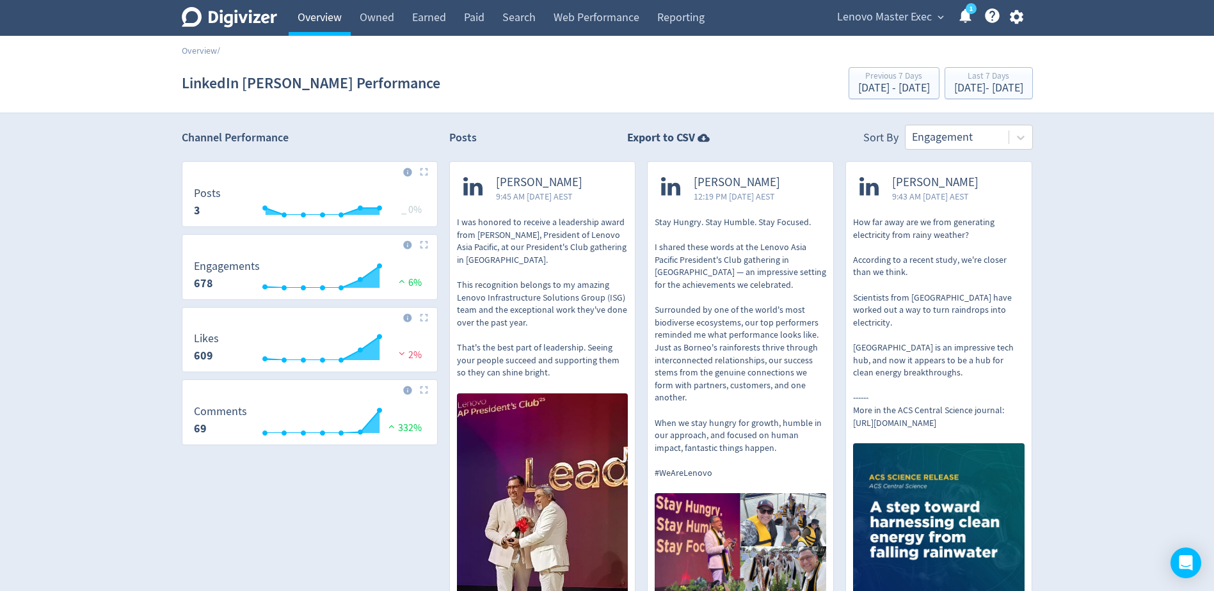
click at [307, 17] on link "Overview" at bounding box center [320, 18] width 62 height 36
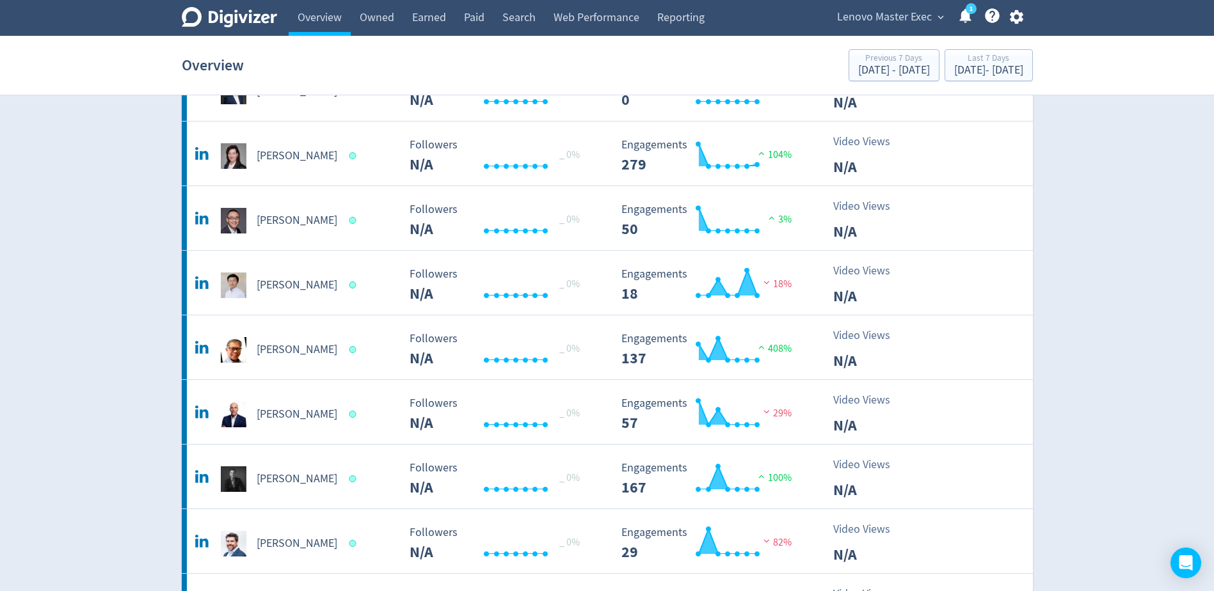
scroll to position [384, 0]
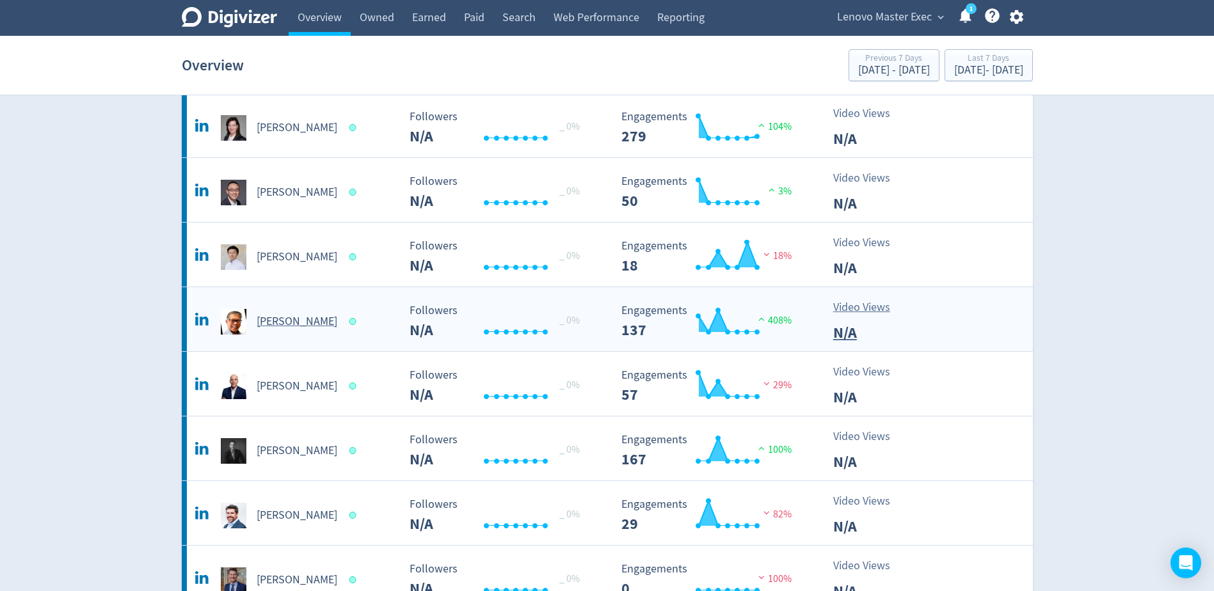
click at [292, 320] on h5 "[PERSON_NAME]" at bounding box center [297, 321] width 81 height 15
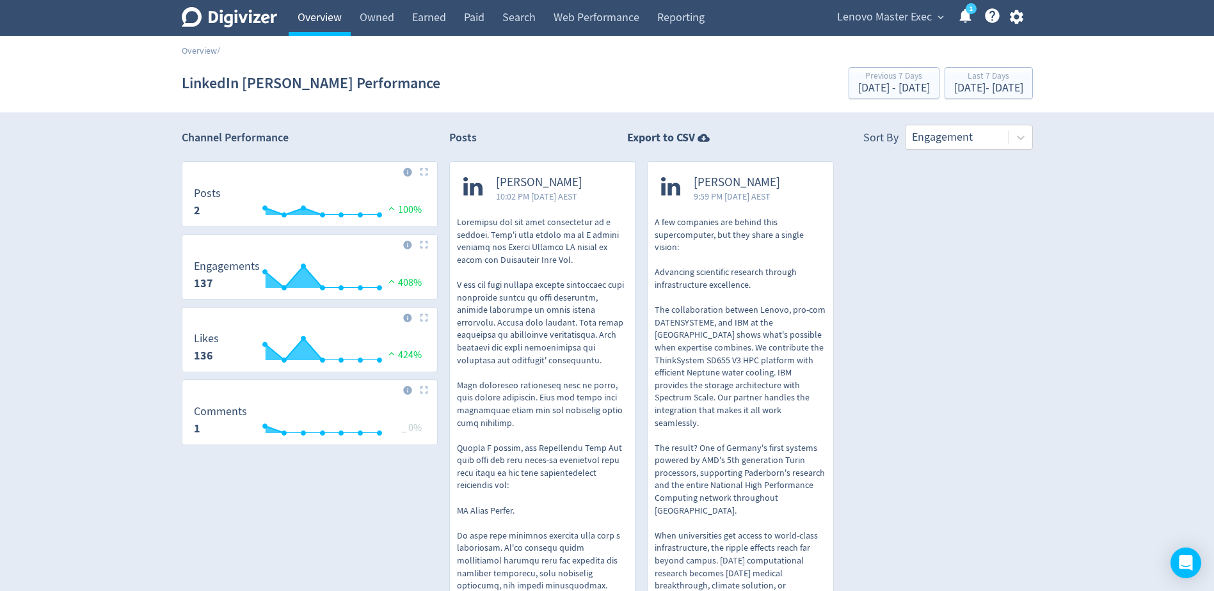
click at [303, 21] on link "Overview" at bounding box center [320, 18] width 62 height 36
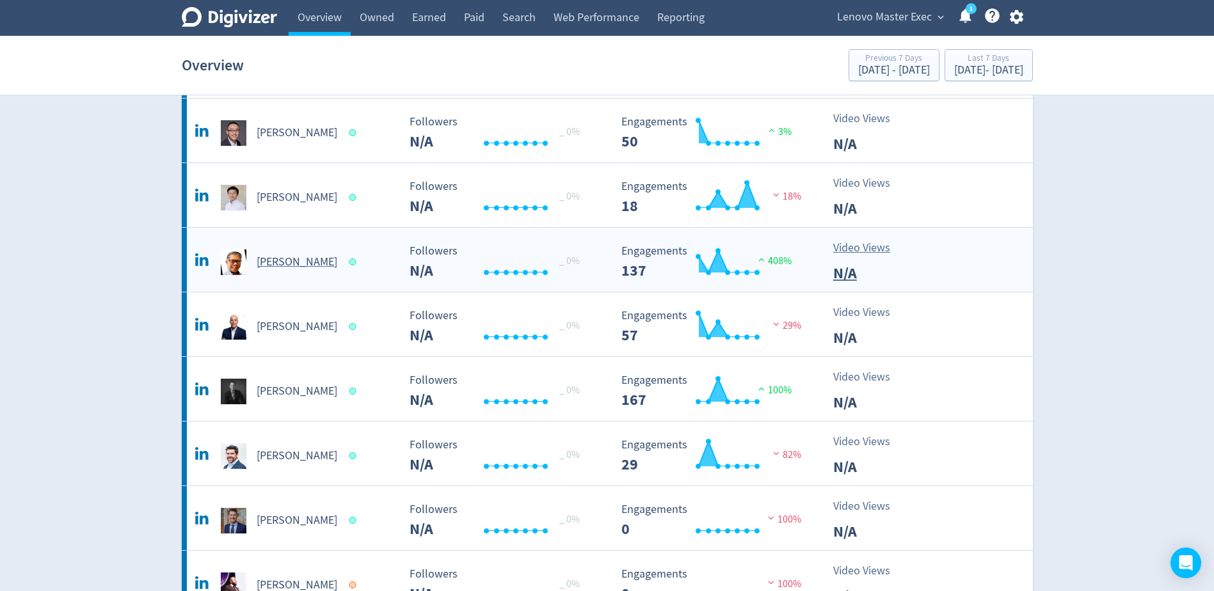
scroll to position [576, 0]
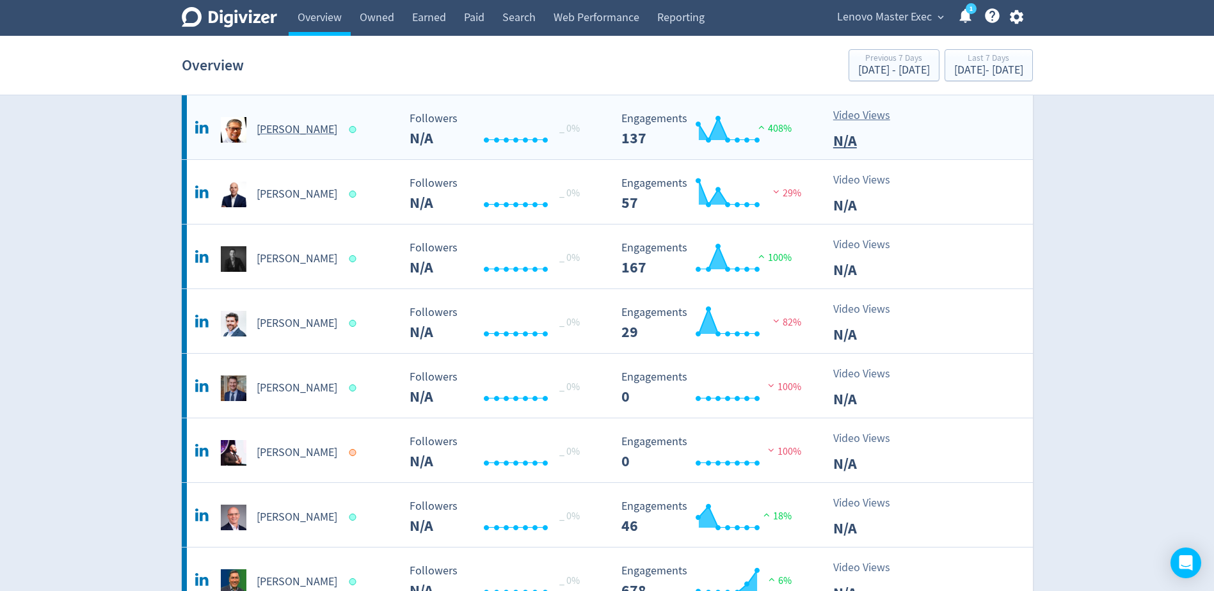
click at [326, 386] on h5 "[PERSON_NAME]" at bounding box center [297, 388] width 81 height 15
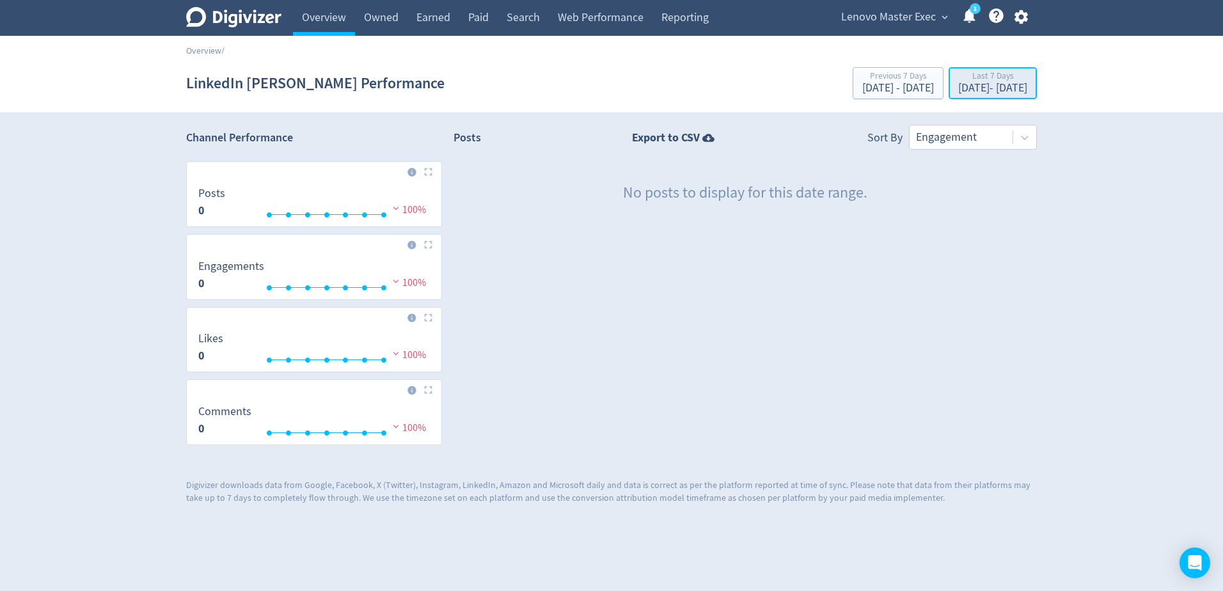
click at [980, 90] on div "[DATE] - [DATE]" at bounding box center [993, 89] width 69 height 12
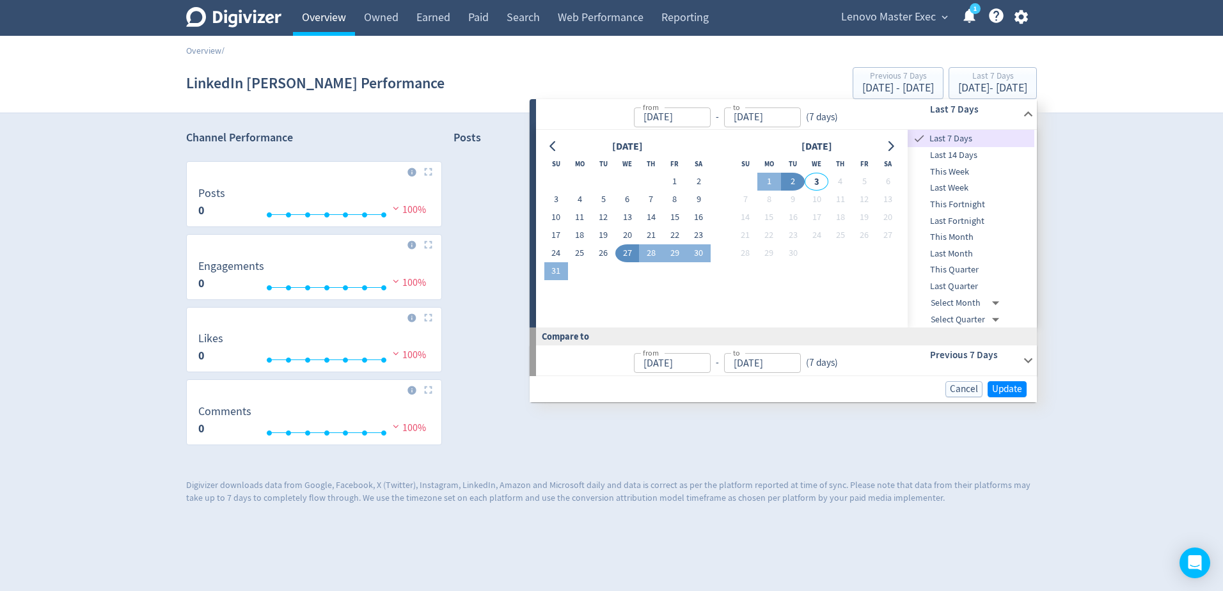
click at [299, 18] on link "Overview" at bounding box center [324, 18] width 62 height 36
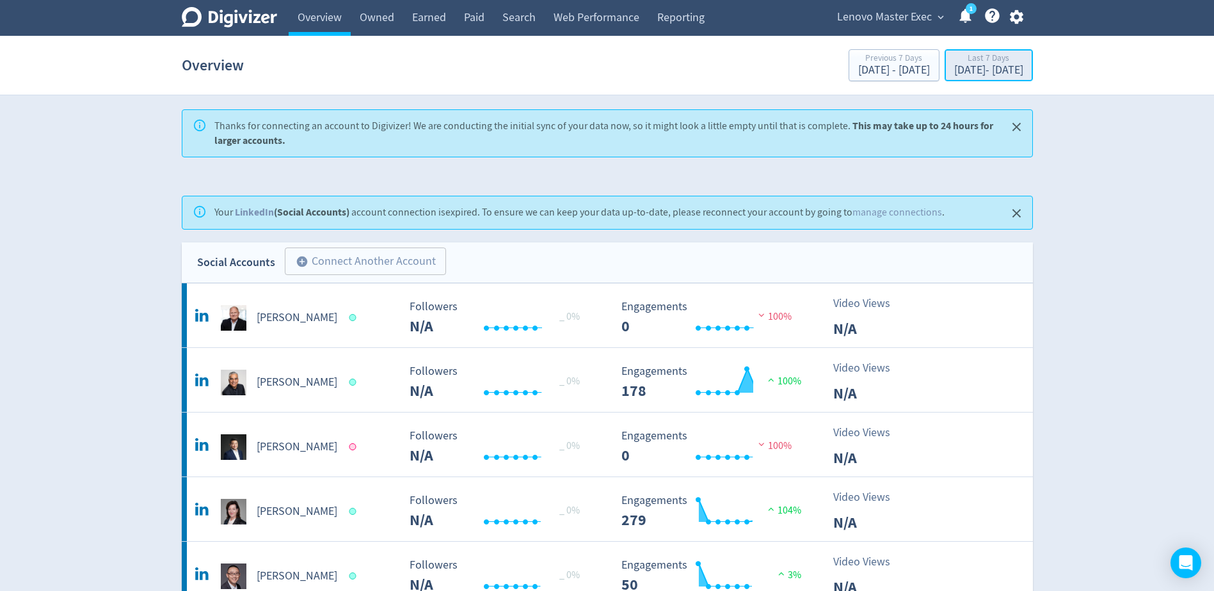
click at [992, 74] on div "[DATE] - [DATE]" at bounding box center [988, 71] width 69 height 12
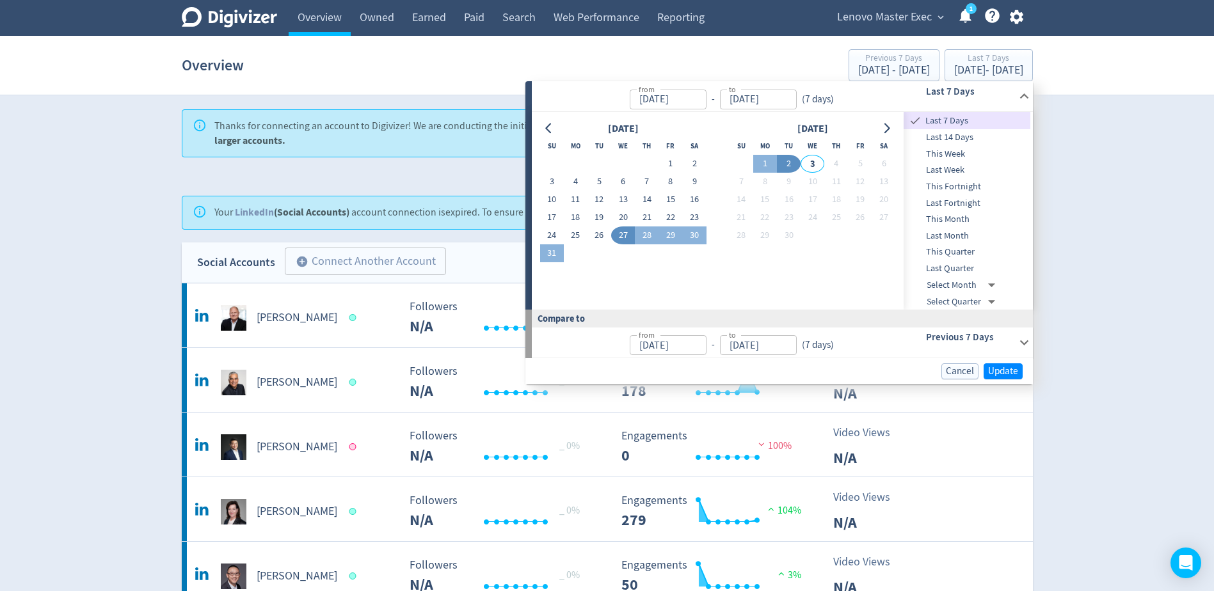
click at [964, 218] on span "This Month" at bounding box center [967, 219] width 127 height 14
type input "[DATE]"
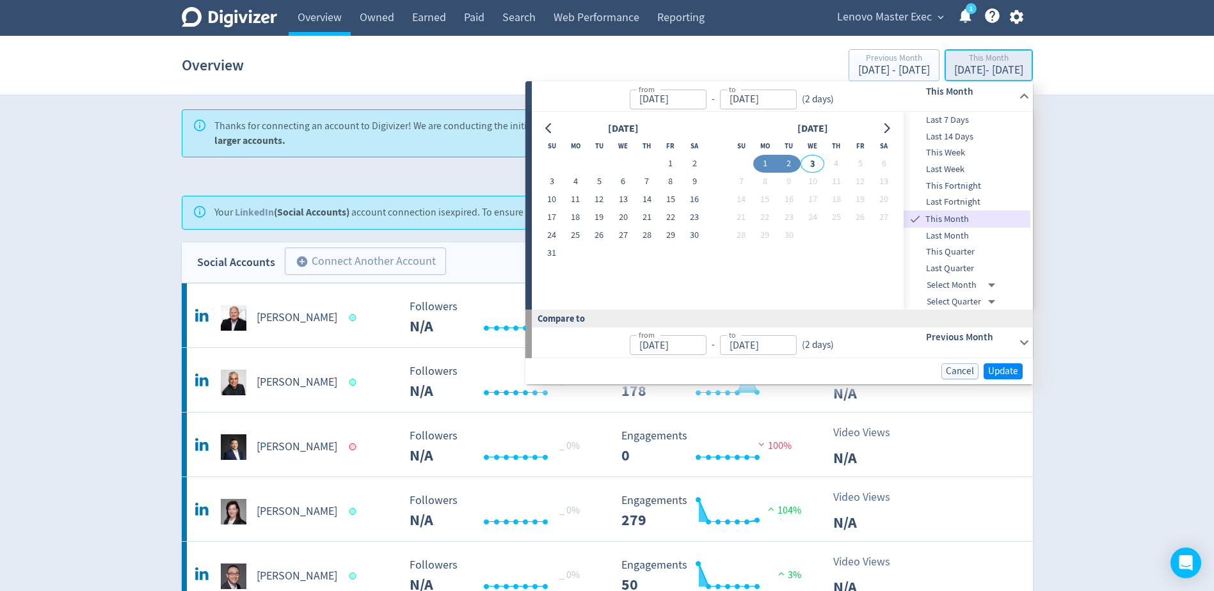
click at [983, 69] on div "[DATE] - [DATE]" at bounding box center [988, 71] width 69 height 12
click at [756, 101] on input "[DATE]" at bounding box center [758, 100] width 77 height 20
click at [739, 97] on input "[DATE]" at bounding box center [758, 100] width 77 height 20
type input "[DATE]"
type input "Aug 29, 2025"
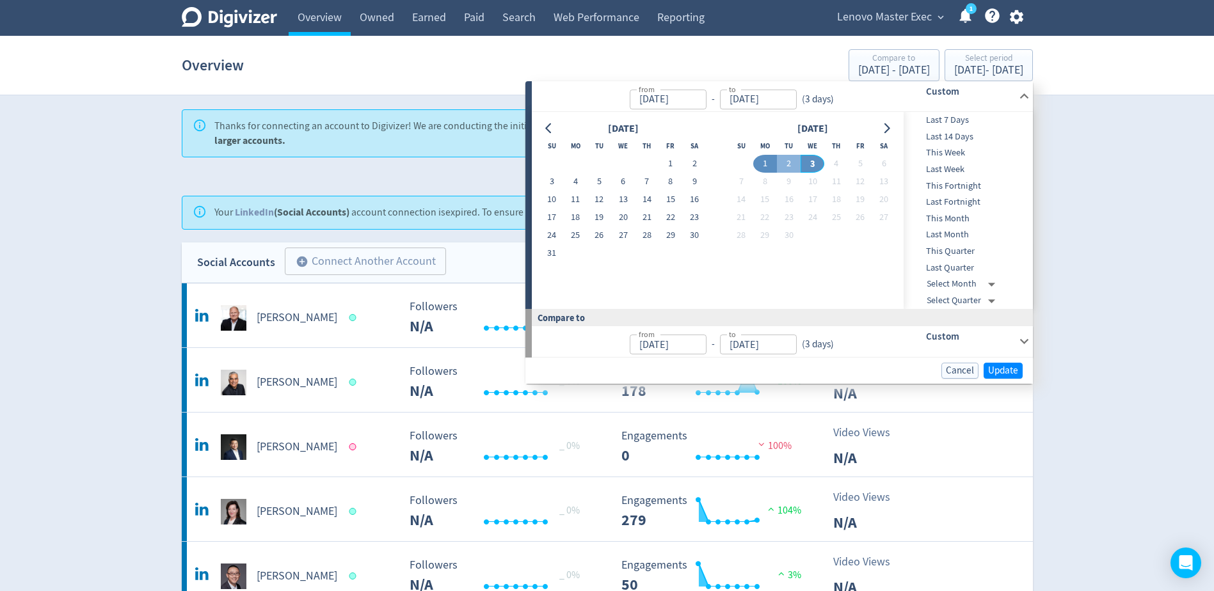
type input "[DATE]"
click at [791, 264] on div "August 2025 Su Mo Tu We Th Fr Sa 1 2 3 4 5 6 7 8 9 10 11 12 13 14 15 16 17 18 1…" at bounding box center [718, 210] width 356 height 181
click at [1009, 366] on span "Update" at bounding box center [1003, 371] width 30 height 10
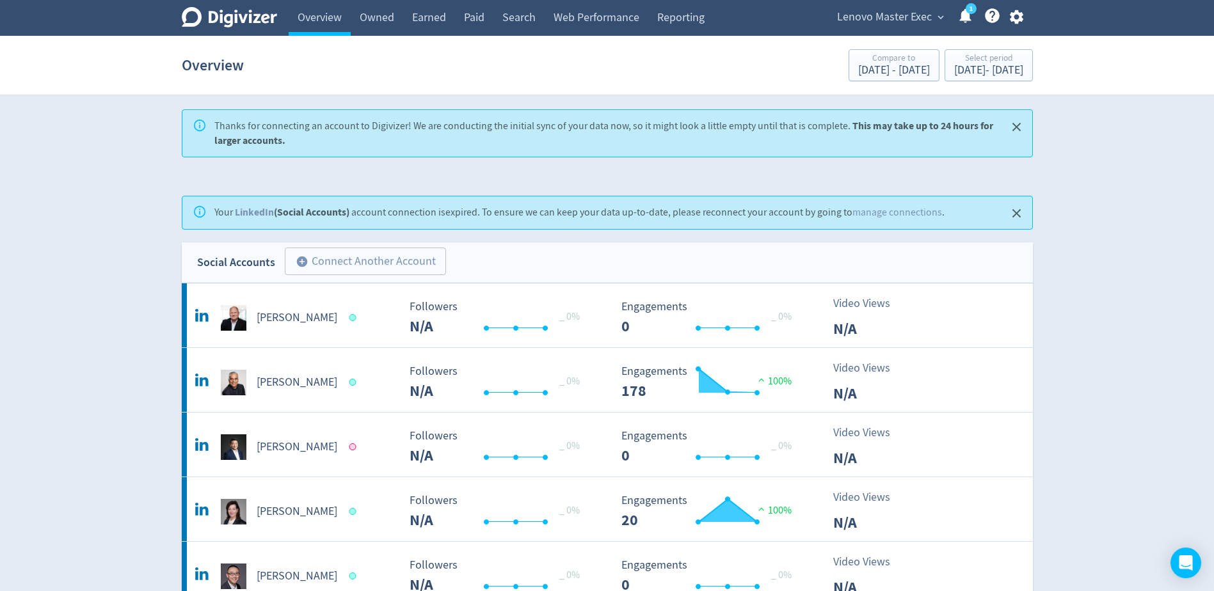
click at [968, 13] on circle at bounding box center [971, 8] width 11 height 11
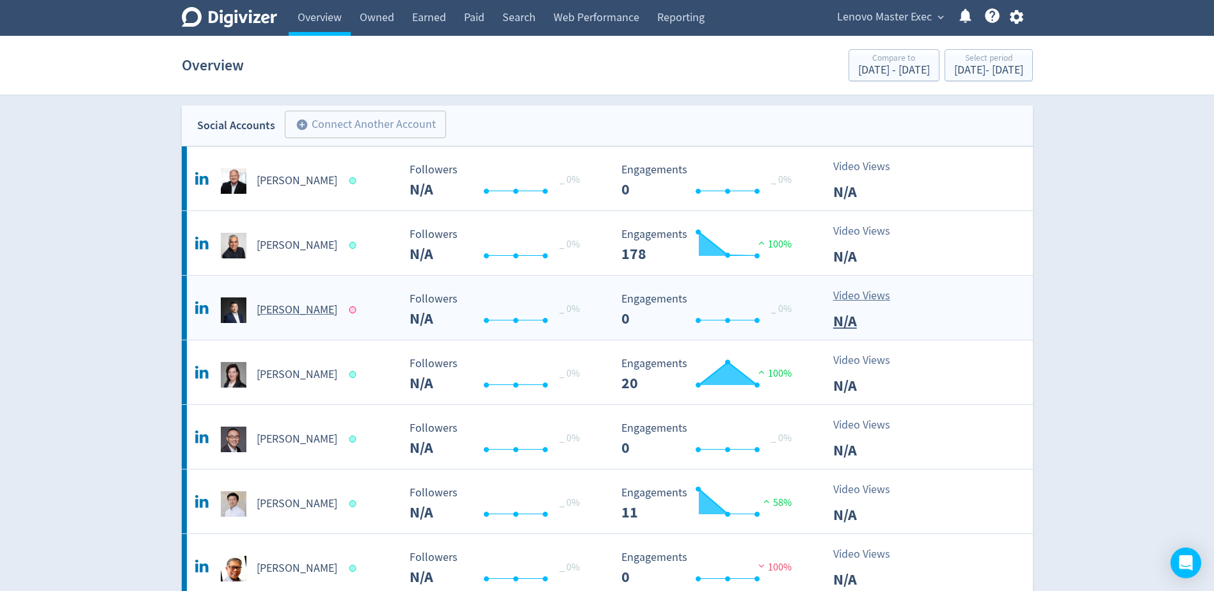
scroll to position [128, 0]
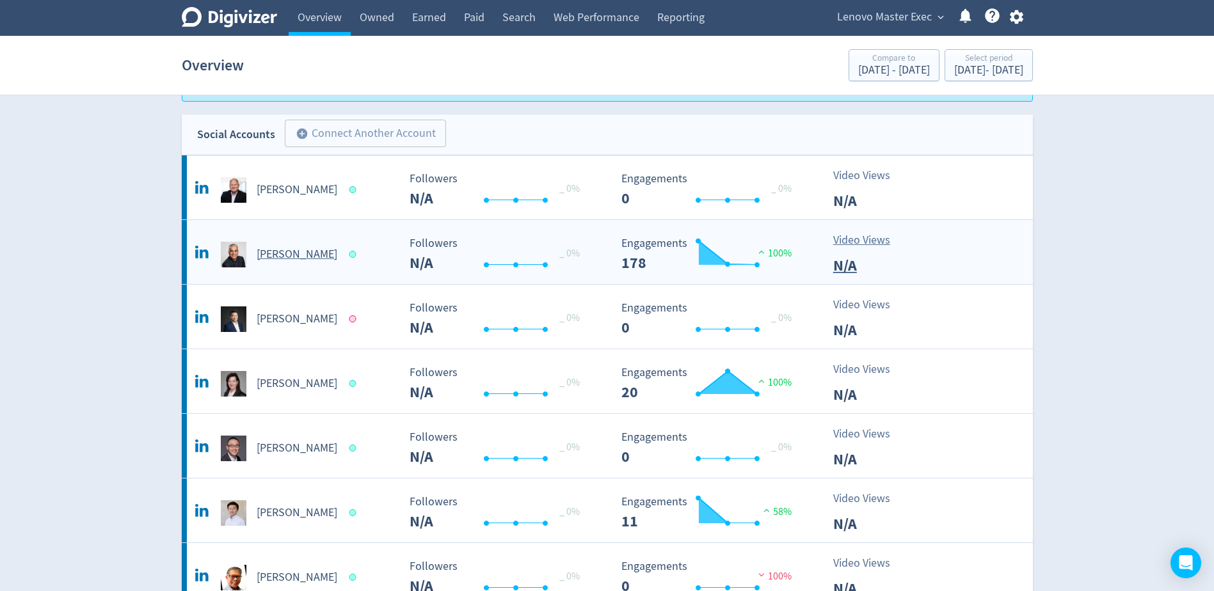
click at [289, 253] on h5 "[PERSON_NAME]" at bounding box center [297, 254] width 81 height 15
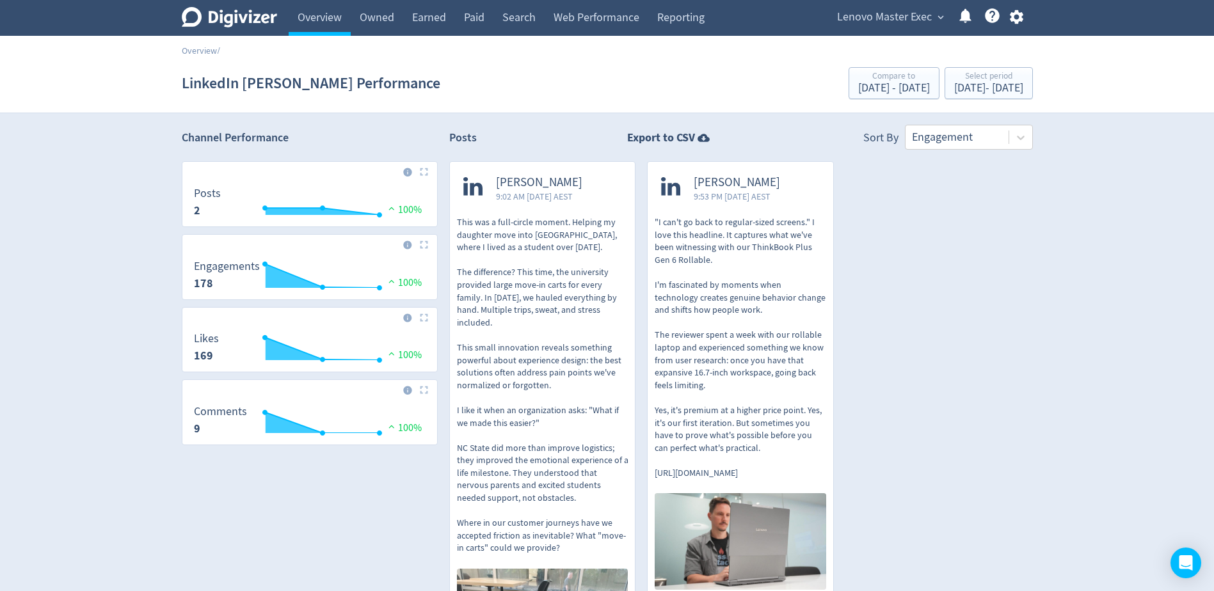
click at [426, 244] on img at bounding box center [424, 245] width 8 height 8
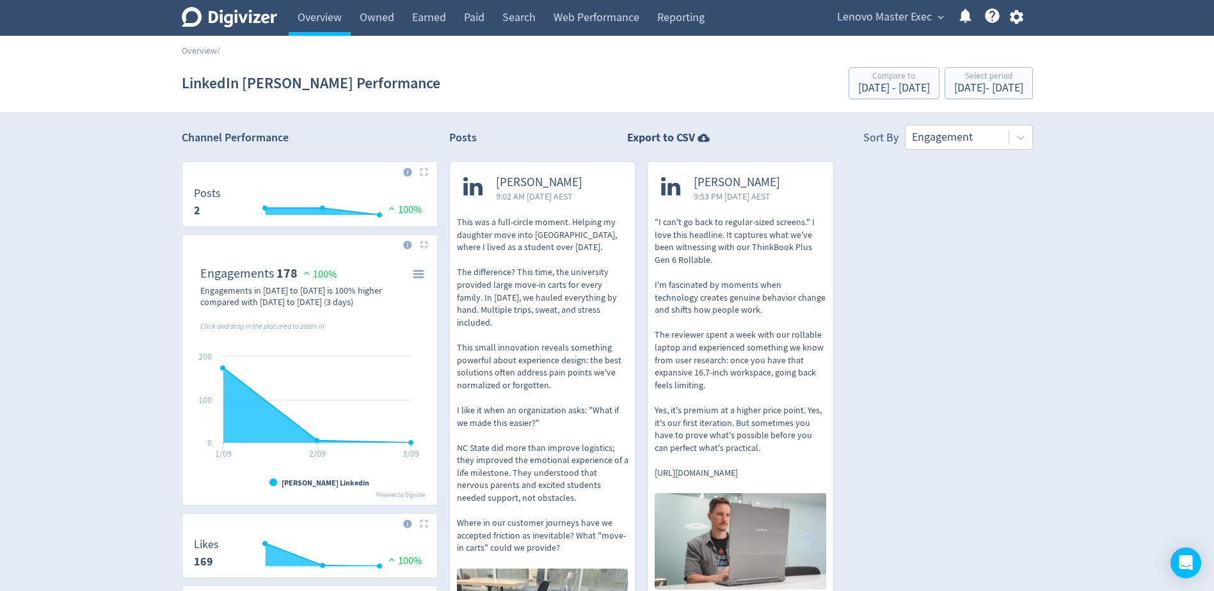
click at [969, 24] on icon at bounding box center [965, 15] width 17 height 17
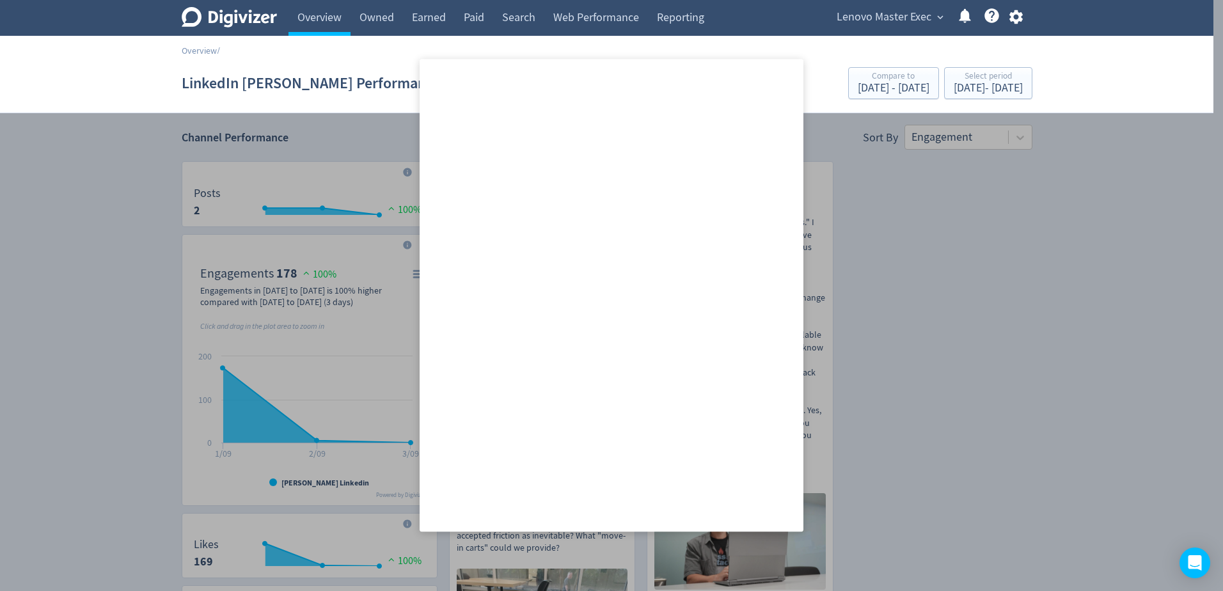
click at [969, 24] on icon at bounding box center [965, 15] width 17 height 17
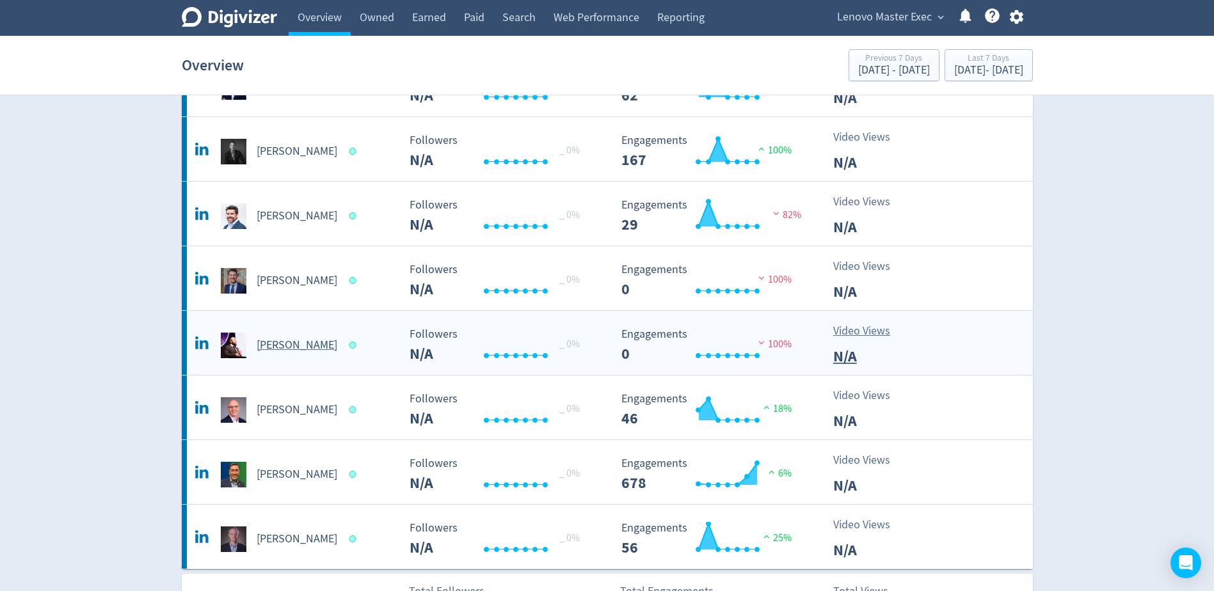
scroll to position [576, 0]
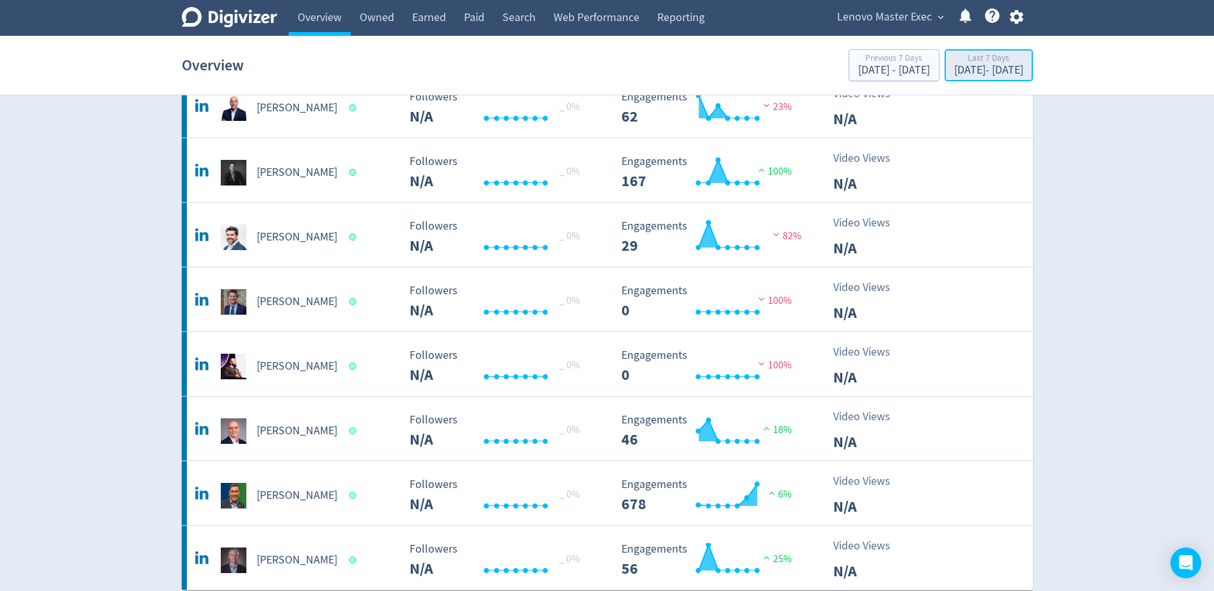
click at [954, 68] on div "[DATE] - [DATE]" at bounding box center [988, 71] width 69 height 12
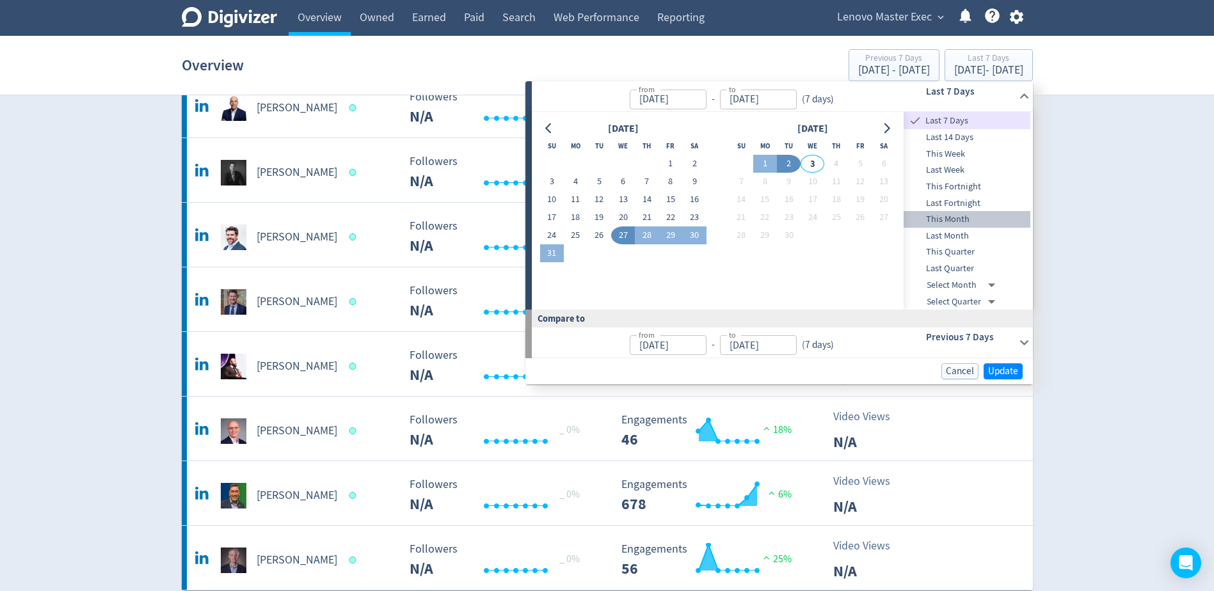
click at [962, 219] on span "This Month" at bounding box center [967, 219] width 127 height 14
type input "[DATE]"
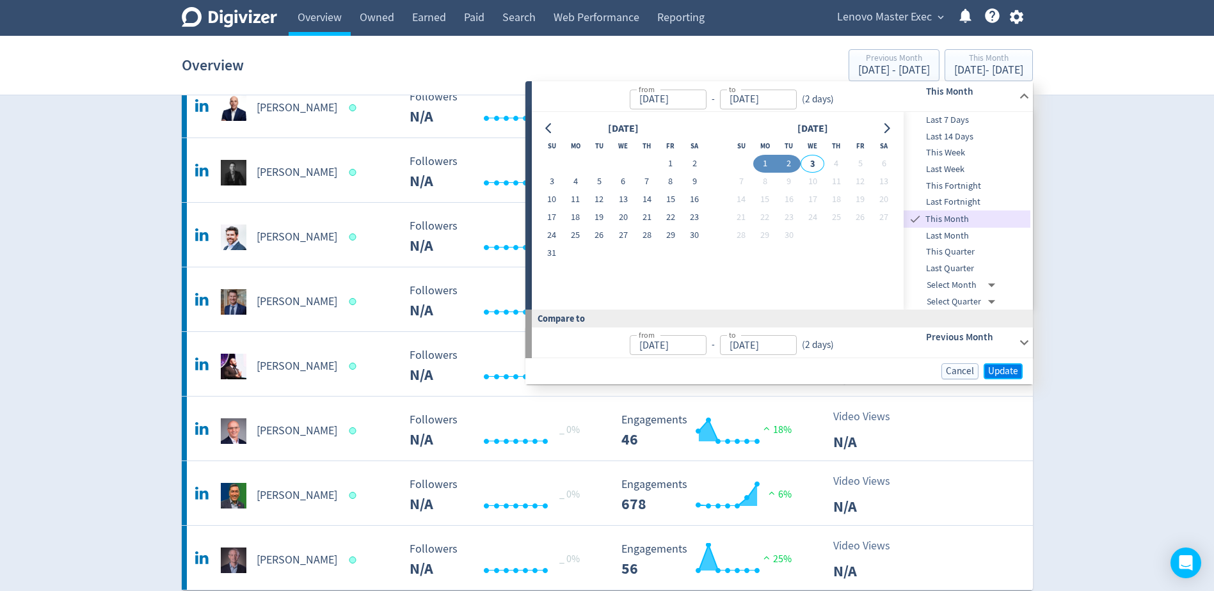
click at [998, 375] on span "Update" at bounding box center [1003, 372] width 30 height 10
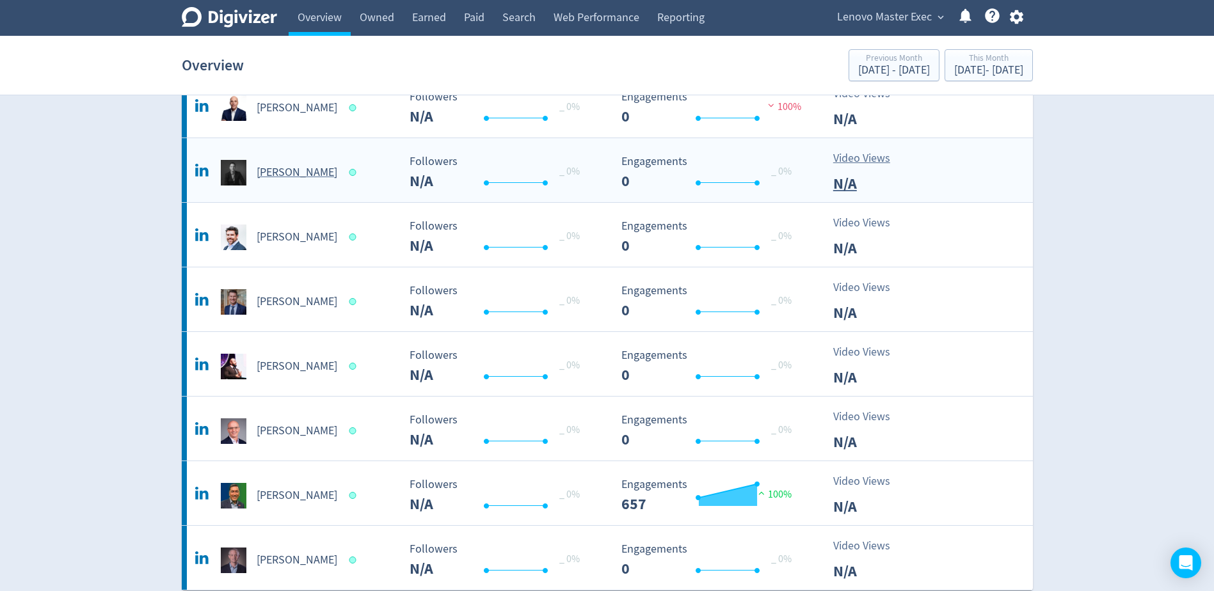
click at [315, 178] on h5 "[PERSON_NAME]" at bounding box center [297, 172] width 81 height 15
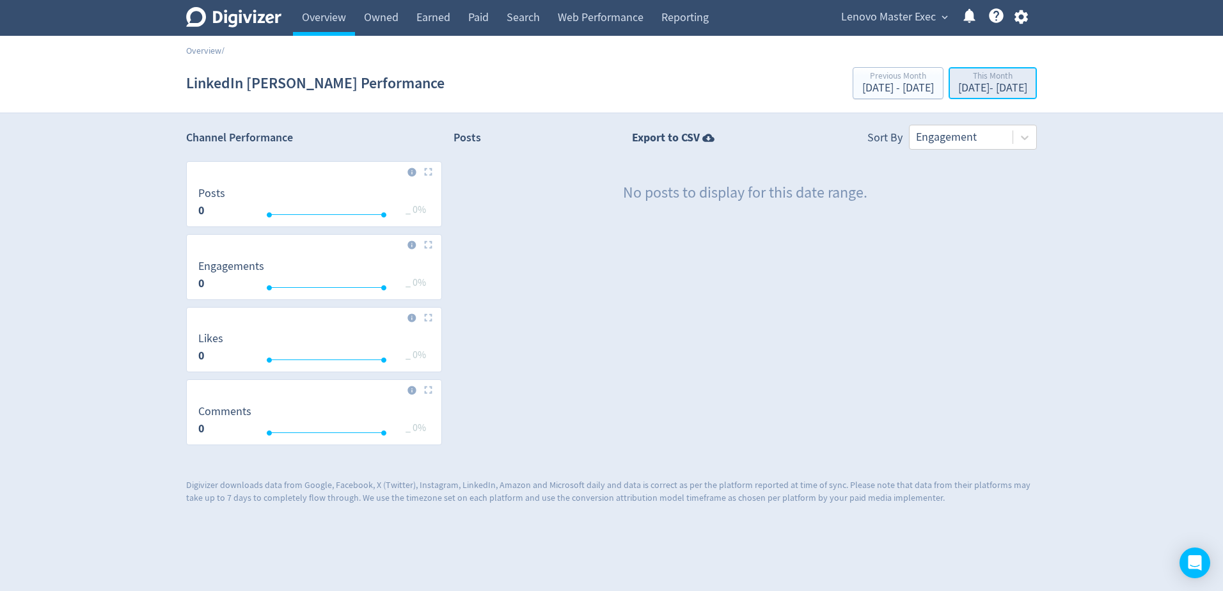
click at [959, 84] on div "[DATE] - [DATE]" at bounding box center [993, 89] width 69 height 12
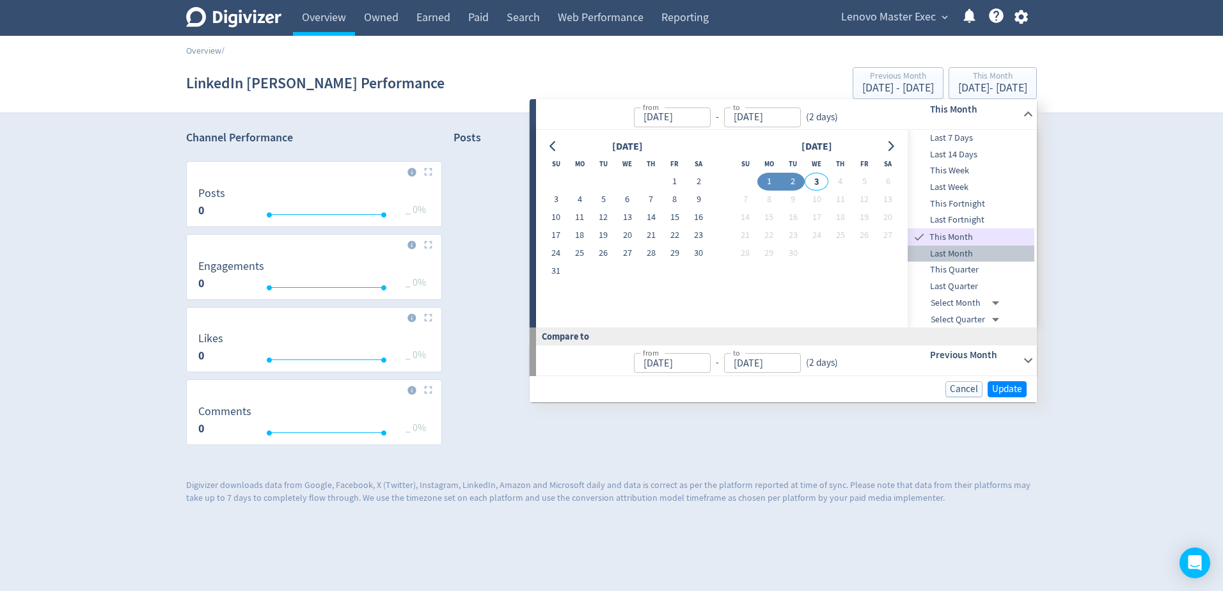
click at [978, 253] on span "Last Month" at bounding box center [971, 254] width 127 height 14
type input "[DATE]"
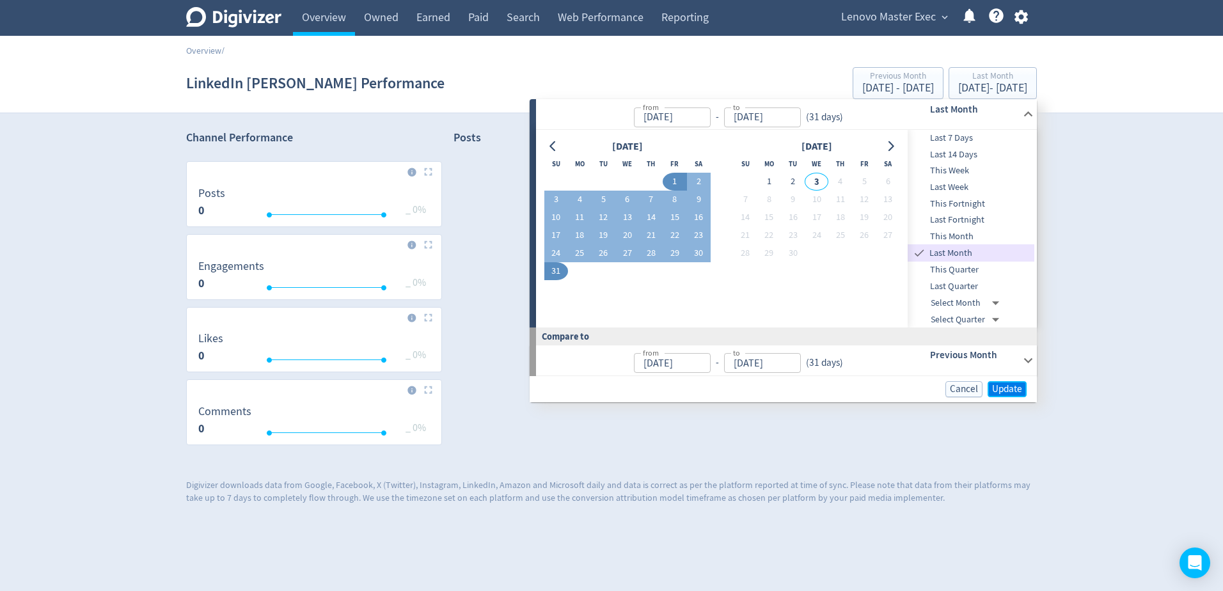
click at [1005, 385] on span "Update" at bounding box center [1007, 390] width 30 height 10
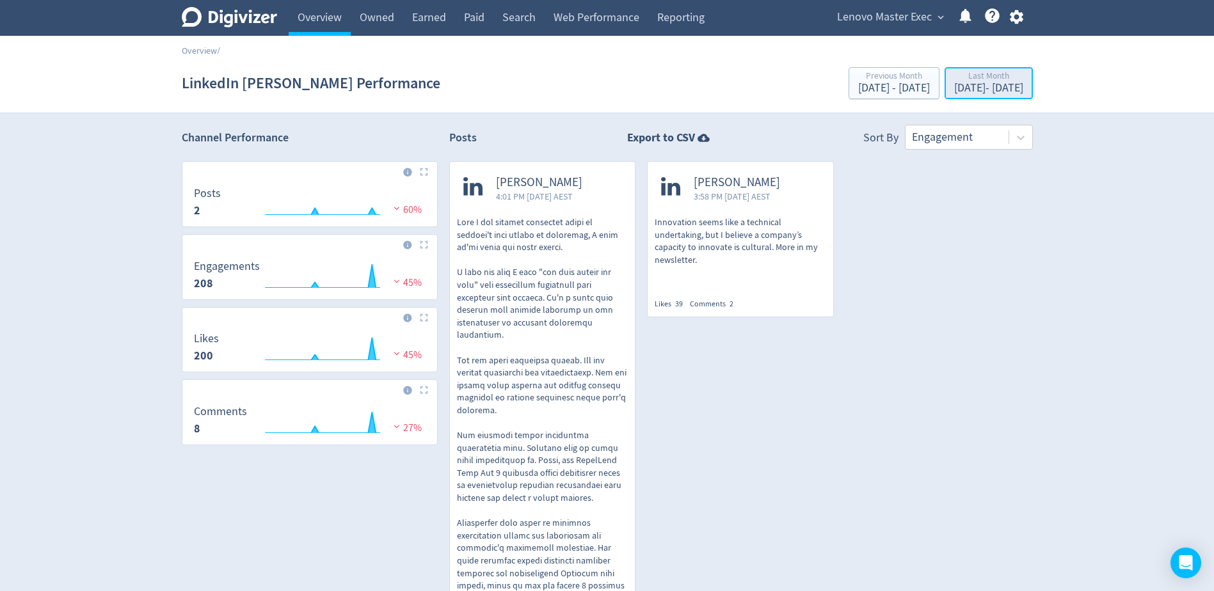
click at [954, 87] on div "[DATE] - [DATE]" at bounding box center [988, 89] width 69 height 12
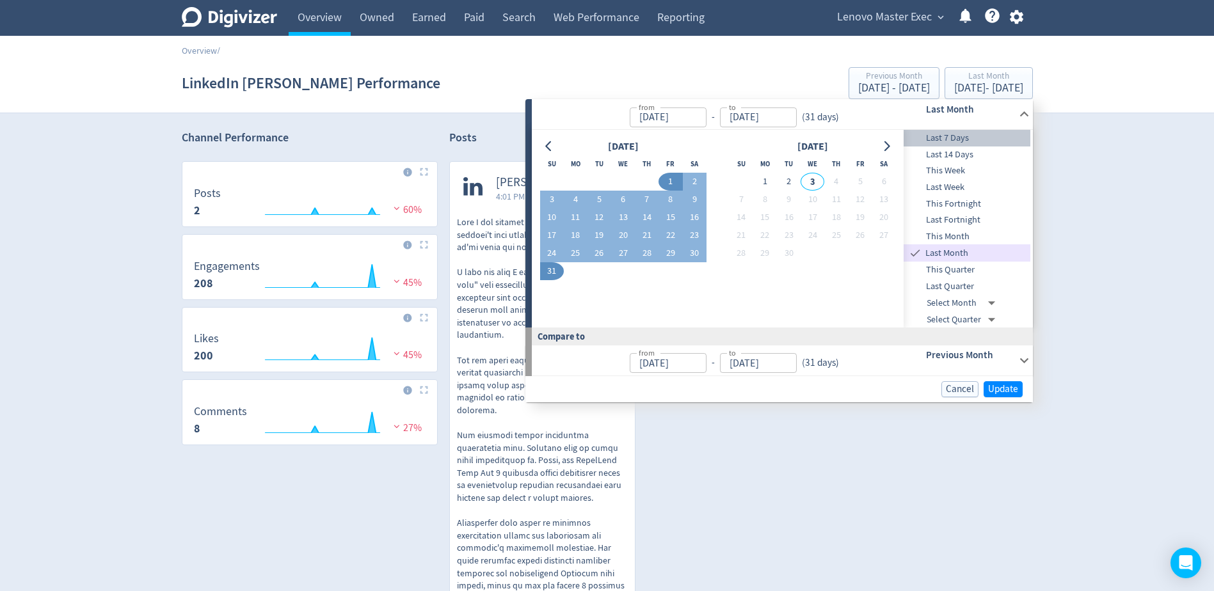
click at [960, 136] on span "Last 7 Days" at bounding box center [967, 138] width 127 height 14
type input "[DATE]"
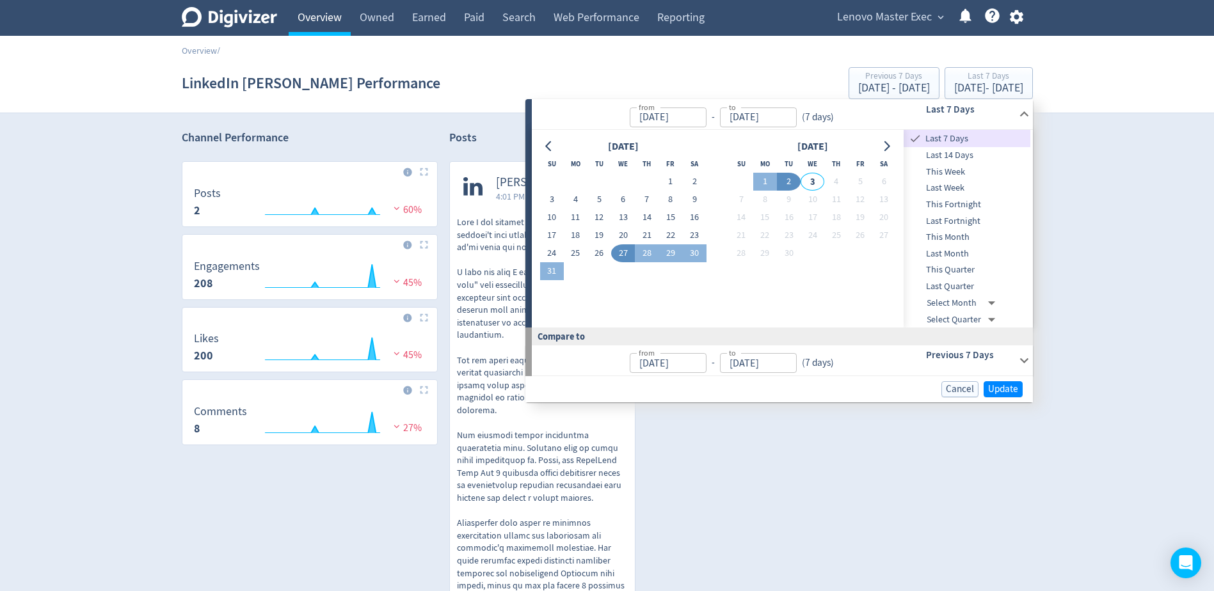
click at [310, 13] on link "Overview" at bounding box center [320, 18] width 62 height 36
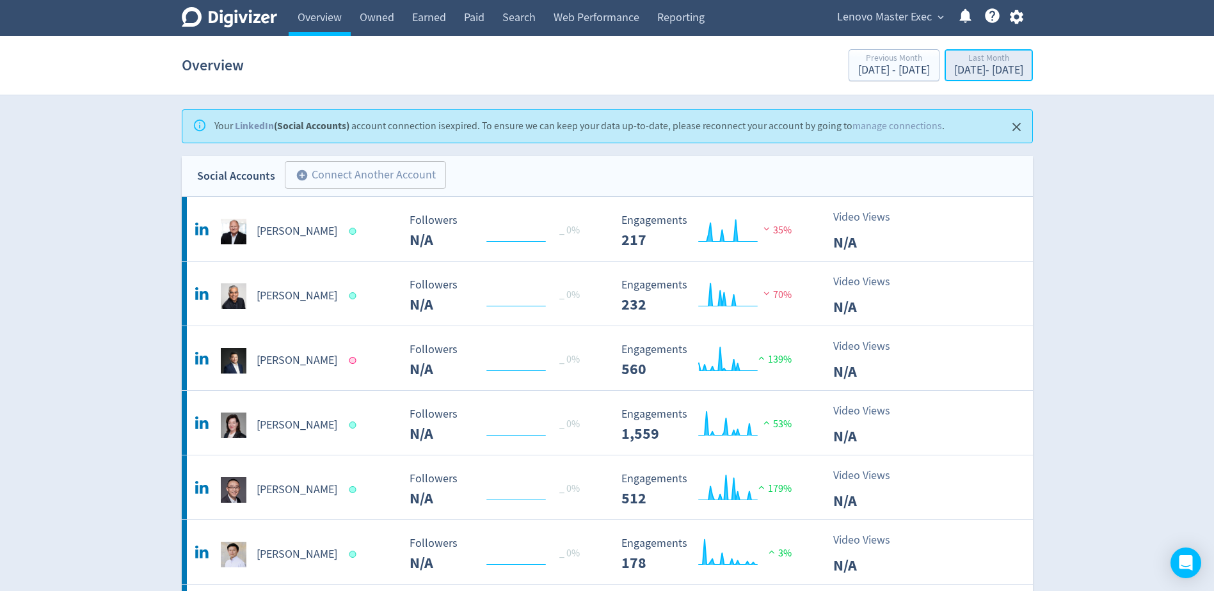
click at [958, 69] on div "[DATE] - [DATE]" at bounding box center [988, 71] width 69 height 12
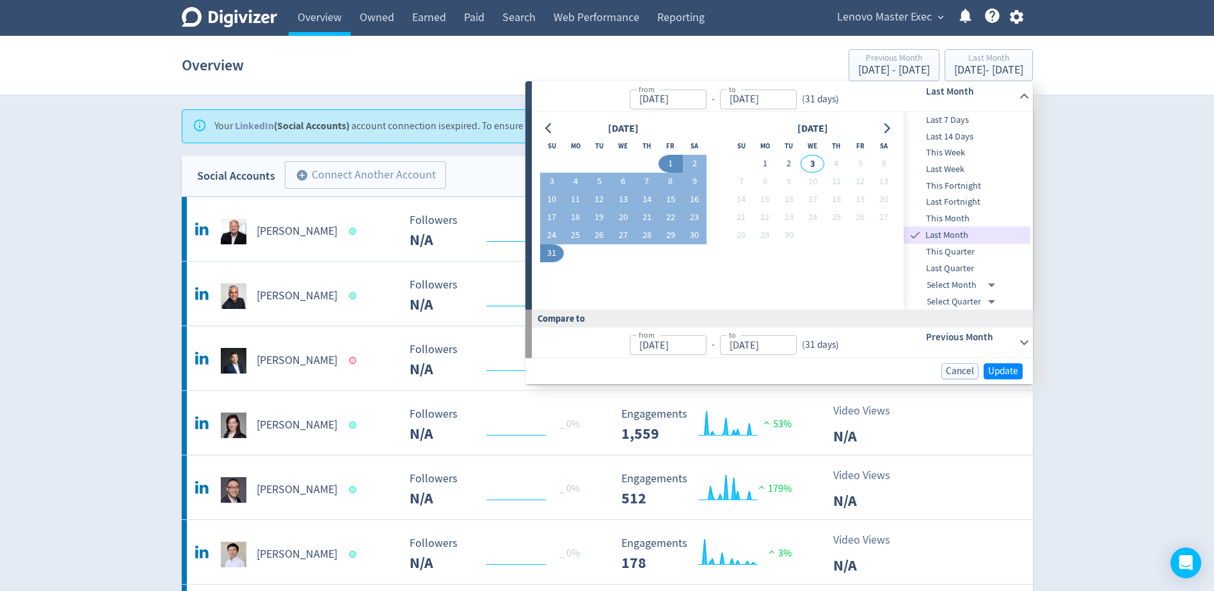
click at [958, 118] on span "Last 7 Days" at bounding box center [967, 120] width 127 height 14
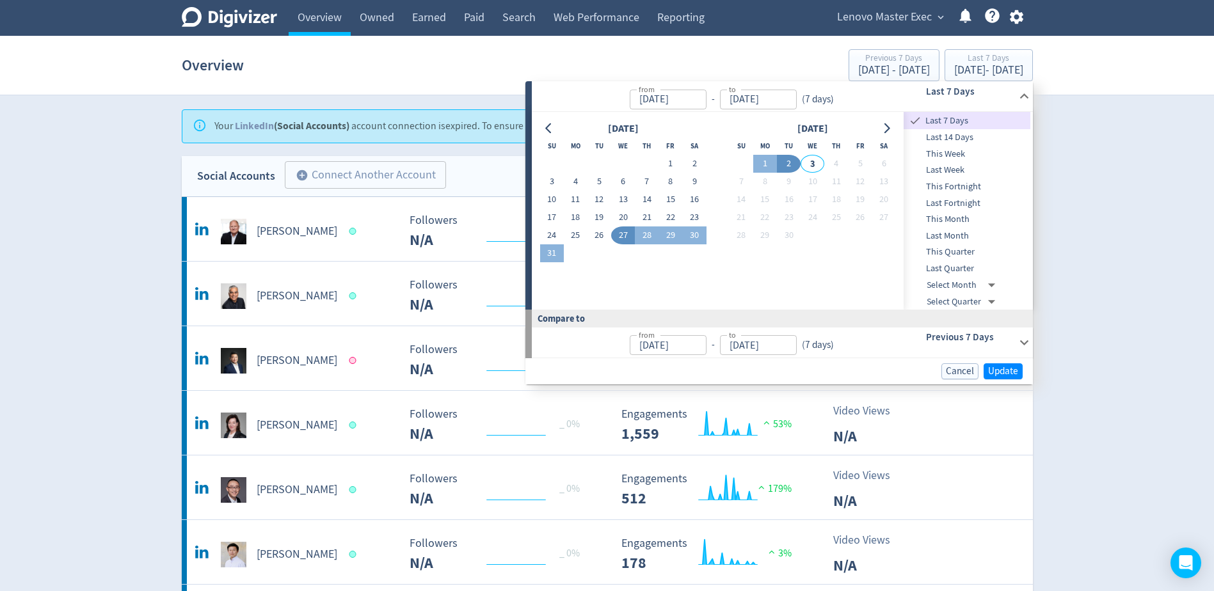
type input "[DATE]"
click at [1008, 371] on span "Update" at bounding box center [1003, 372] width 30 height 10
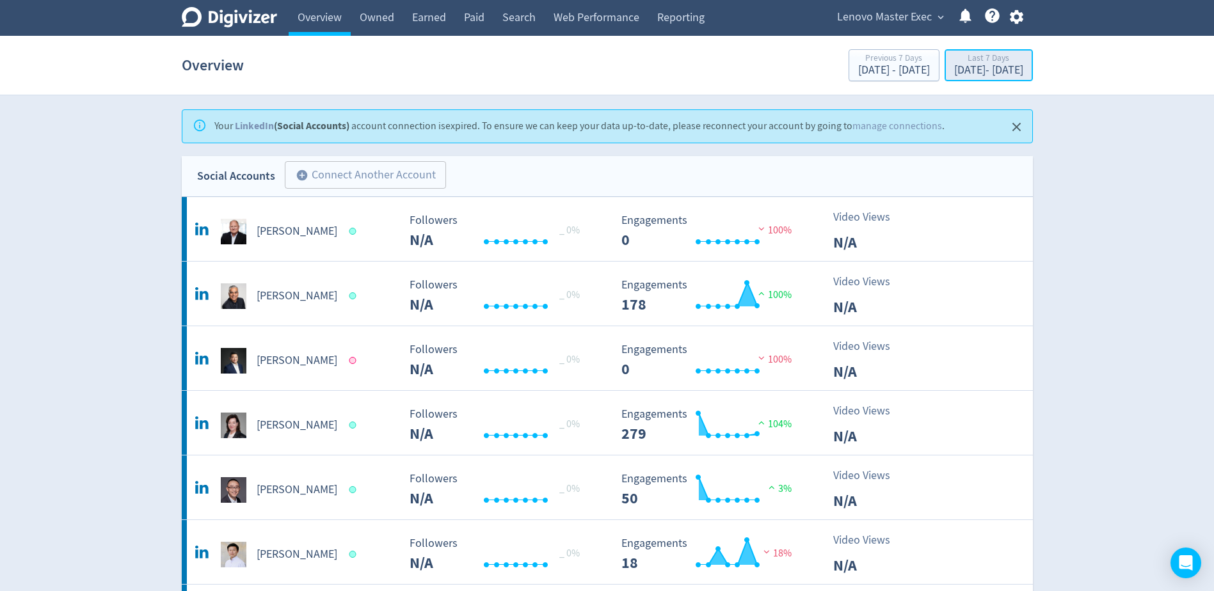
click at [960, 72] on div "[DATE] - [DATE]" at bounding box center [988, 71] width 69 height 12
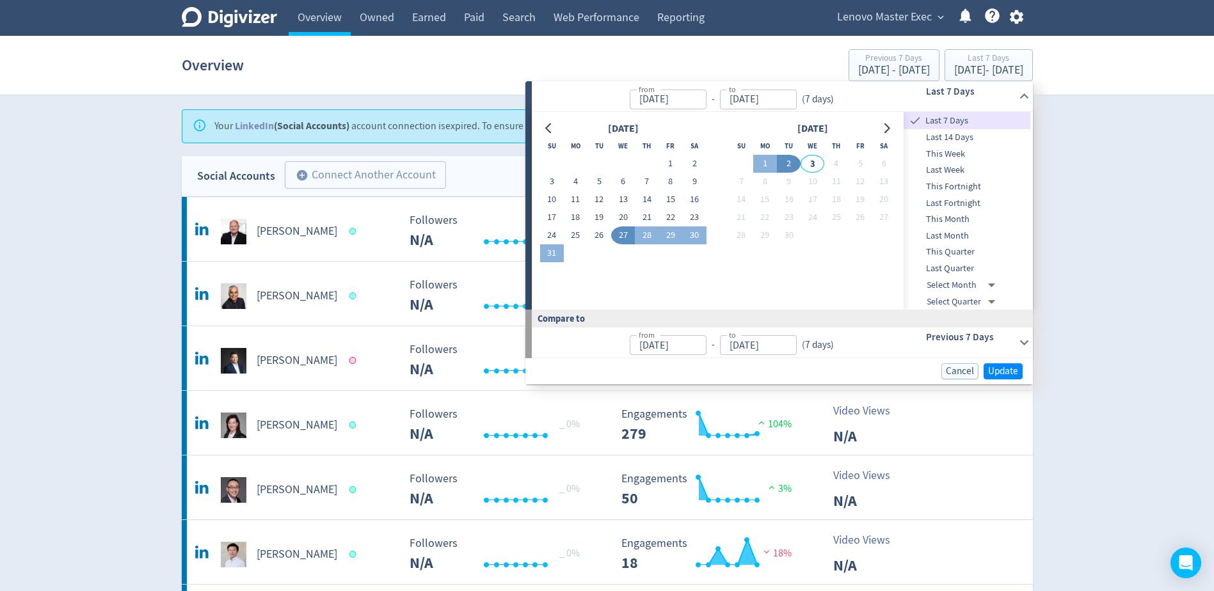
click at [768, 100] on input "[DATE]" at bounding box center [758, 100] width 77 height 20
click at [734, 100] on input "[DATE]" at bounding box center [758, 100] width 77 height 20
type input "[DATE]"
click at [996, 368] on span "Update" at bounding box center [1003, 372] width 30 height 10
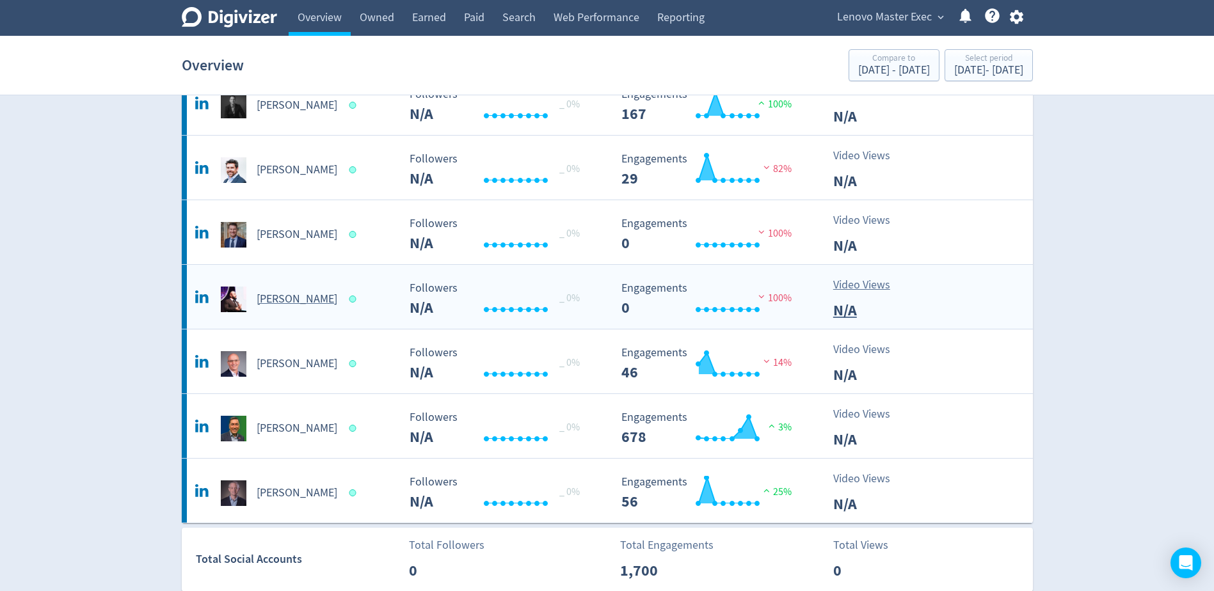
scroll to position [832, 0]
